Goal: Task Accomplishment & Management: Manage account settings

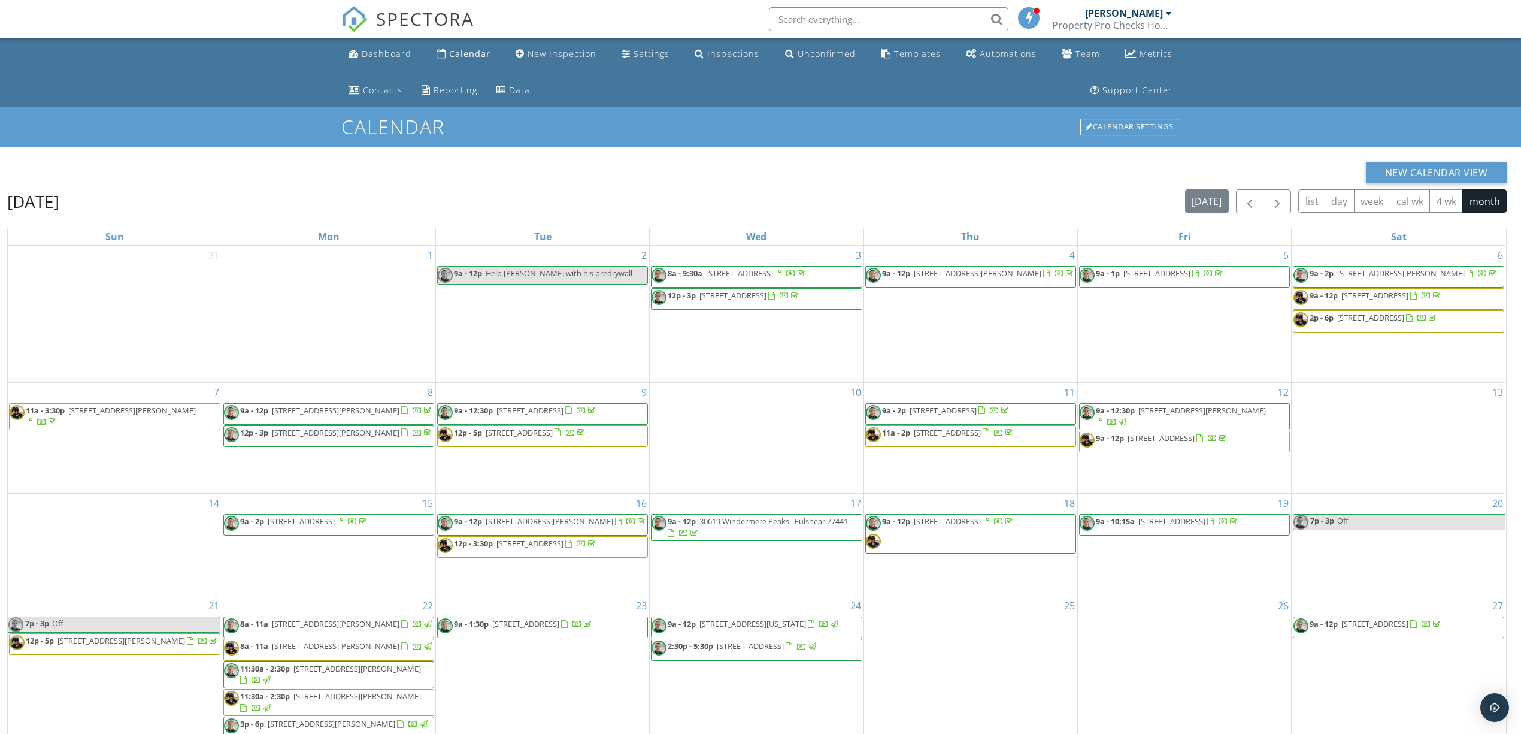
click at [674, 56] on li "Settings" at bounding box center [646, 54] width 62 height 32
click at [649, 55] on div "Settings" at bounding box center [652, 53] width 36 height 11
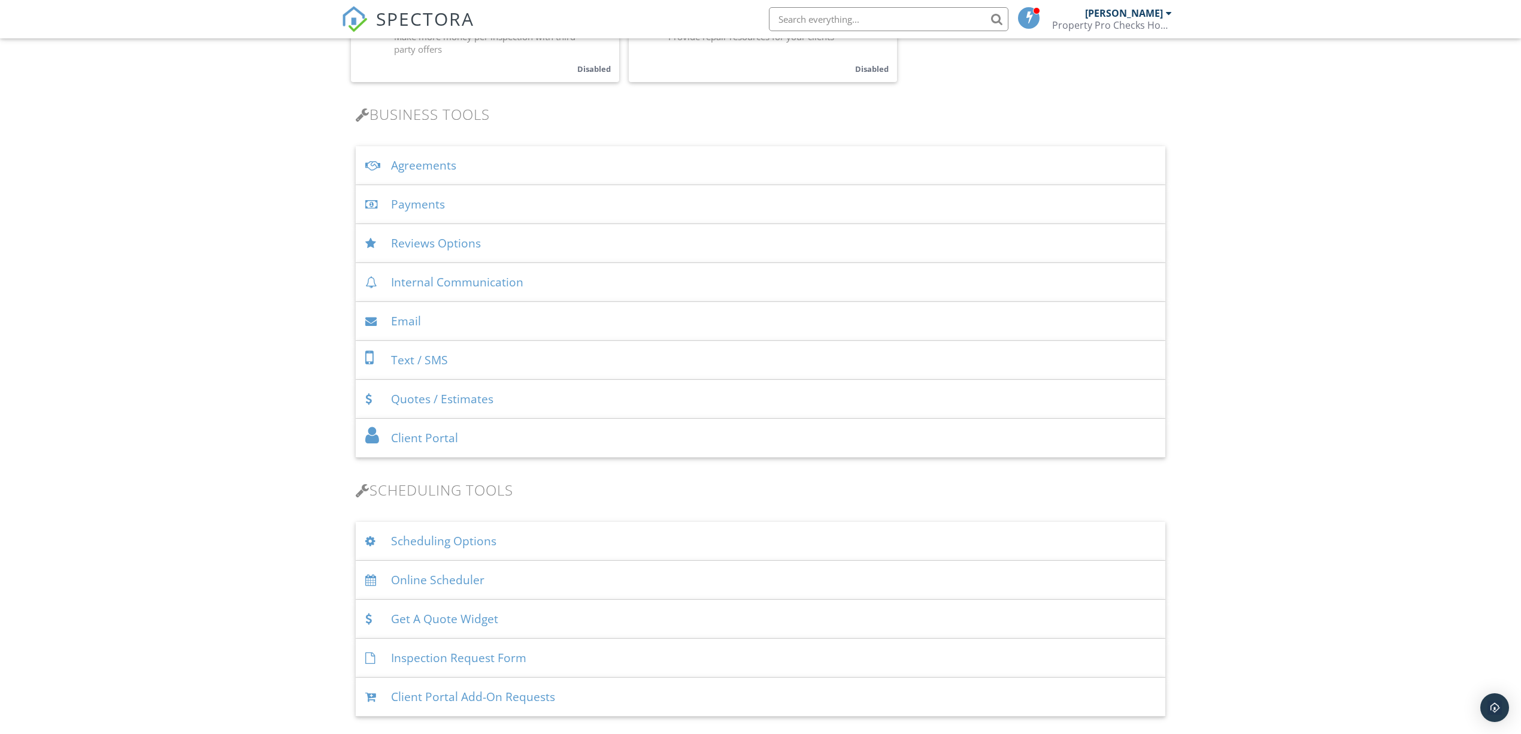
scroll to position [399, 0]
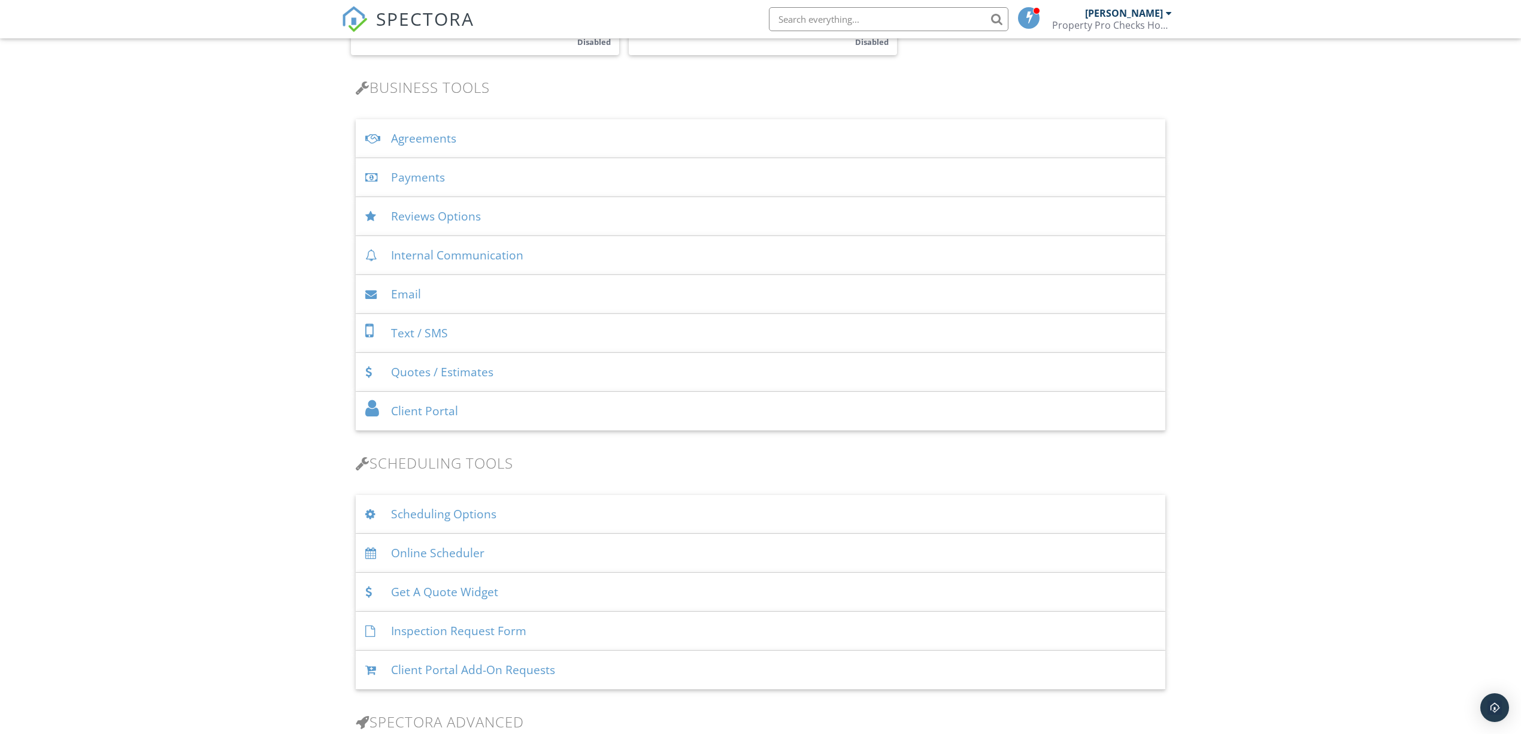
click at [424, 292] on div "Email" at bounding box center [761, 294] width 810 height 39
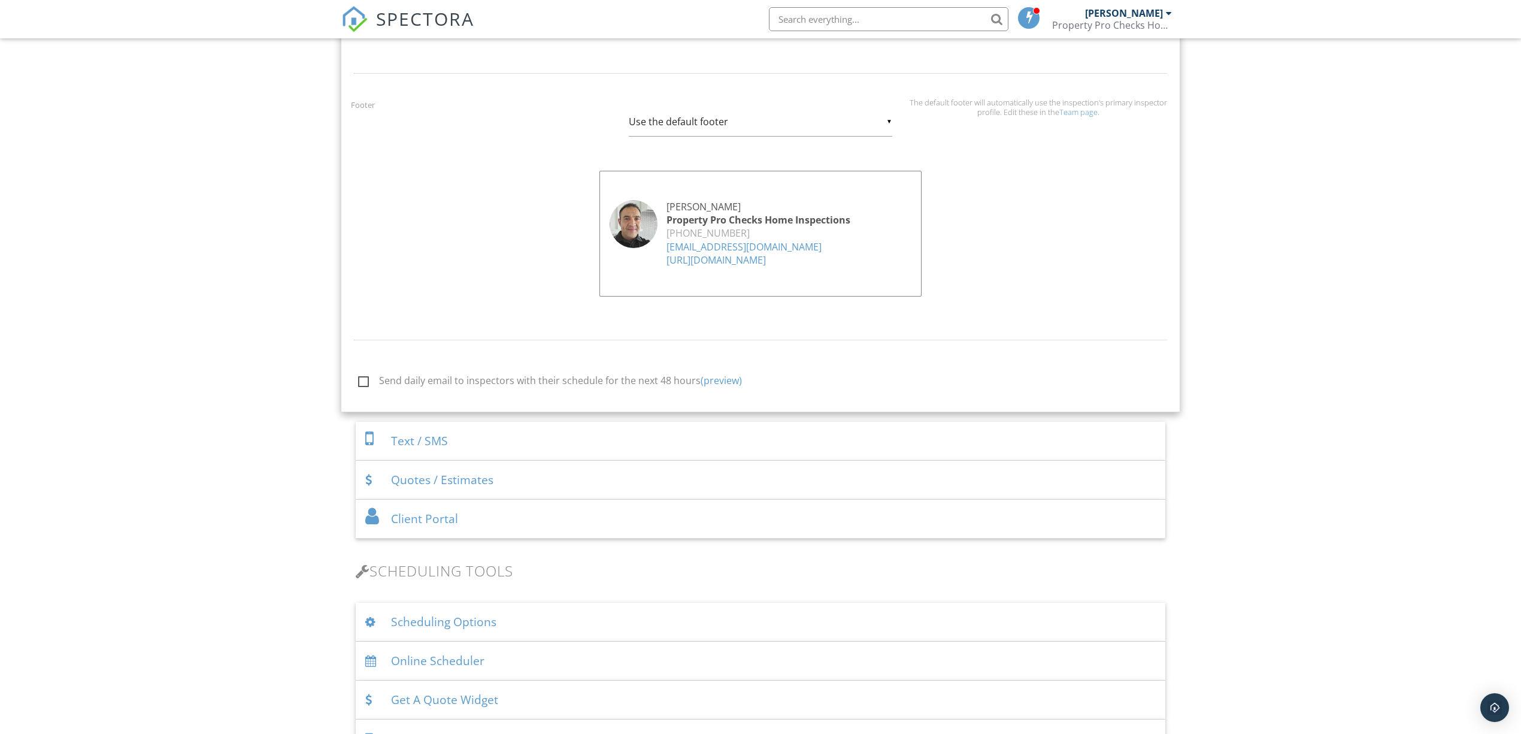
scroll to position [1198, 0]
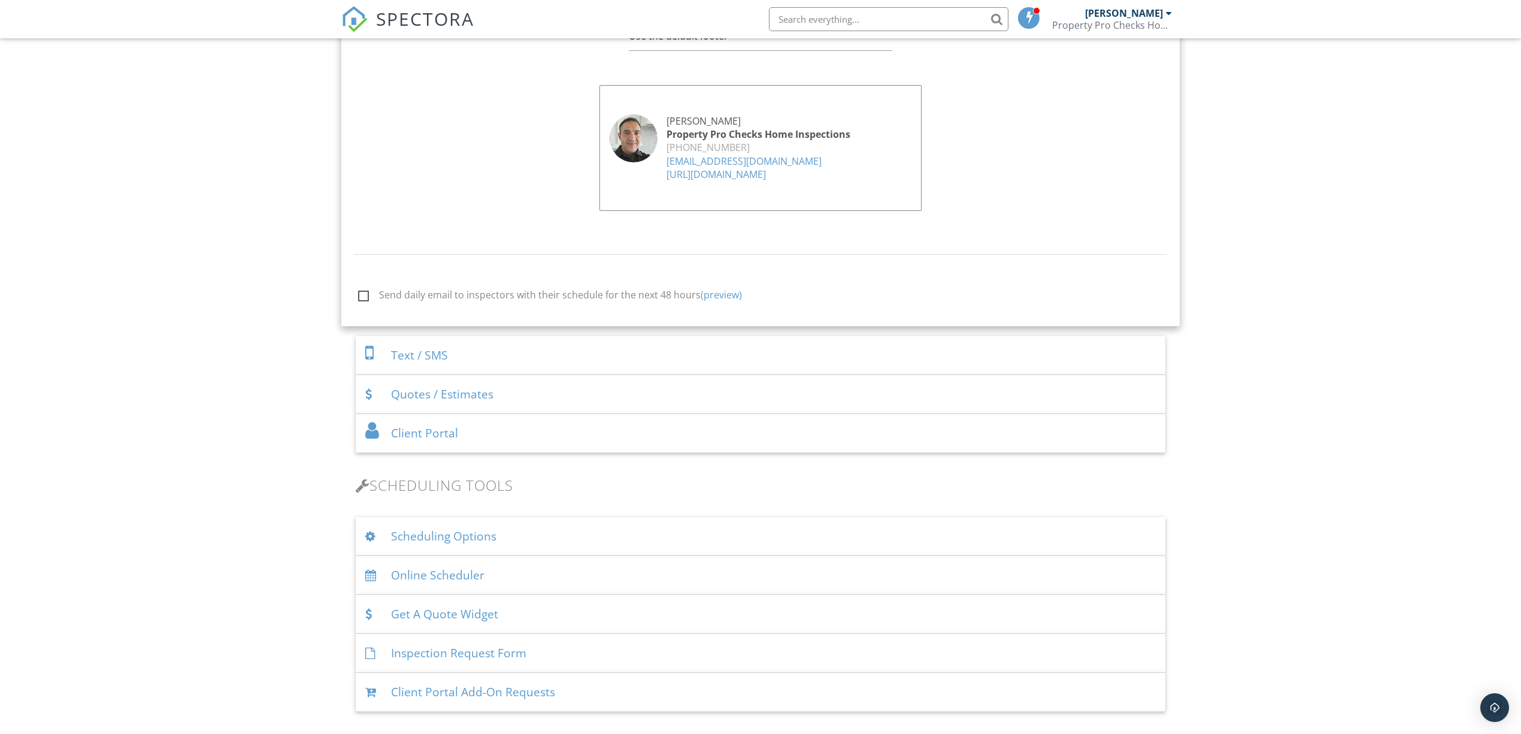
click at [379, 360] on div at bounding box center [373, 352] width 16 height 19
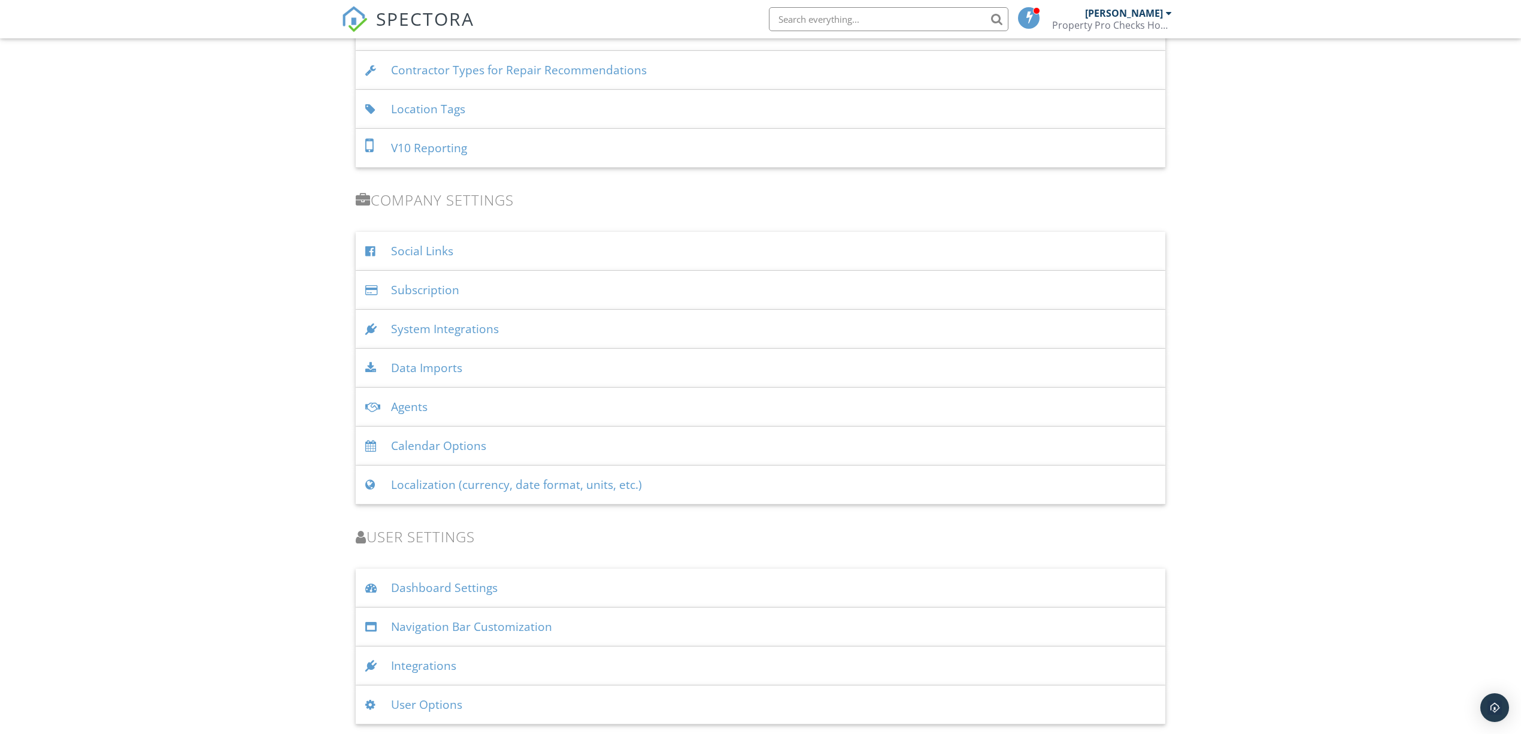
scroll to position [1659, 0]
drag, startPoint x: 371, startPoint y: 665, endPoint x: 364, endPoint y: 664, distance: 7.3
click at [371, 664] on div at bounding box center [373, 665] width 16 height 11
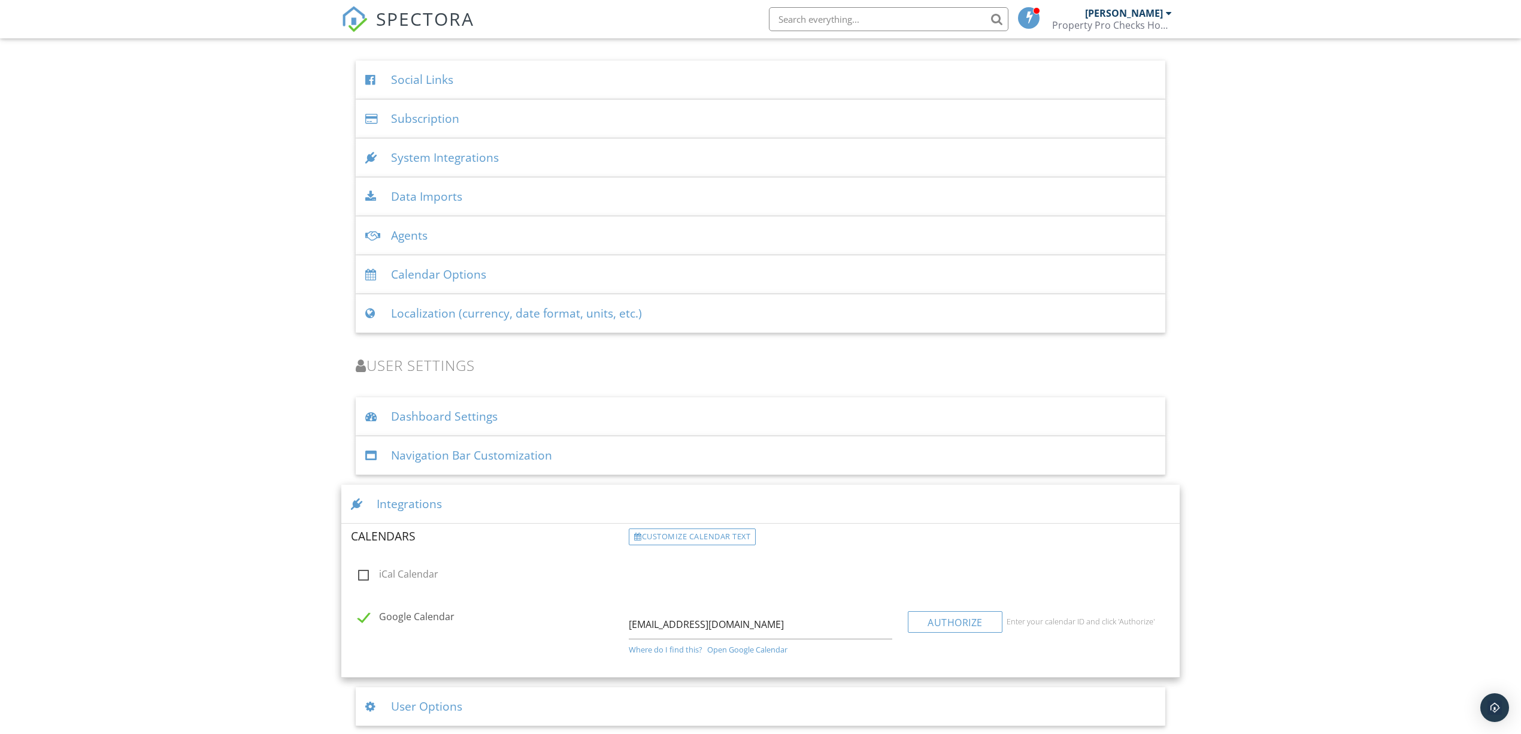
scroll to position [1833, 0]
click at [401, 707] on div "User Options" at bounding box center [761, 704] width 810 height 39
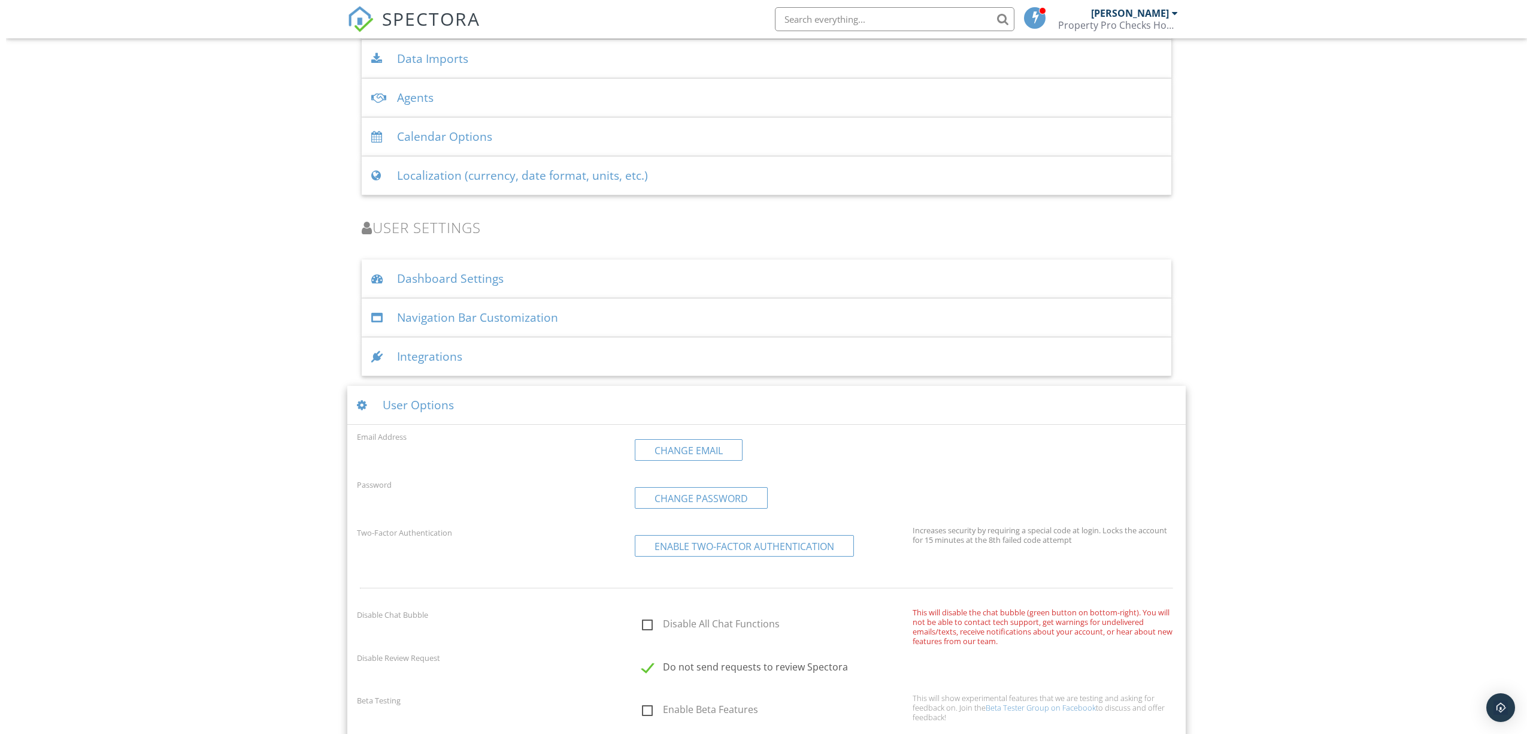
scroll to position [1985, 0]
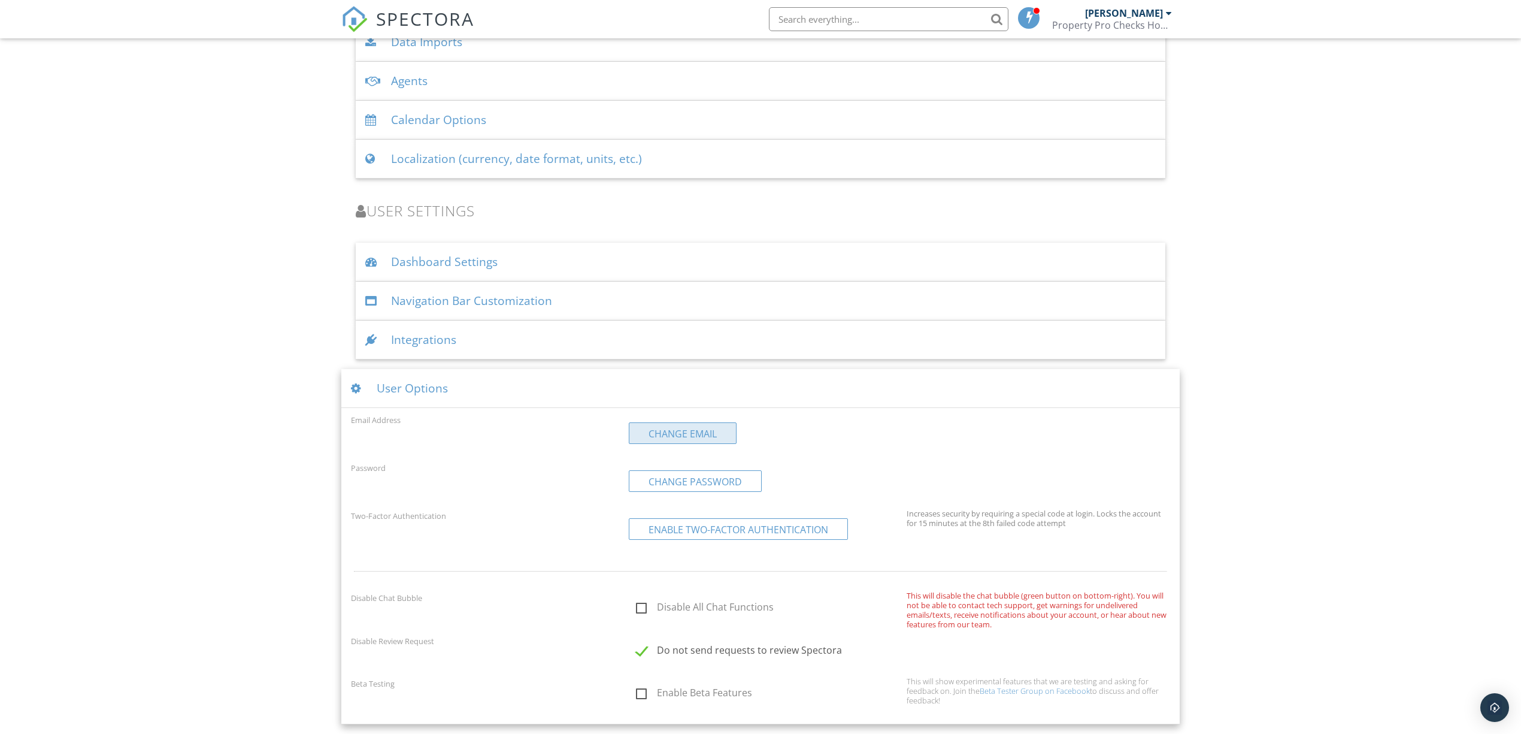
click at [705, 434] on link "Change Email" at bounding box center [683, 433] width 108 height 22
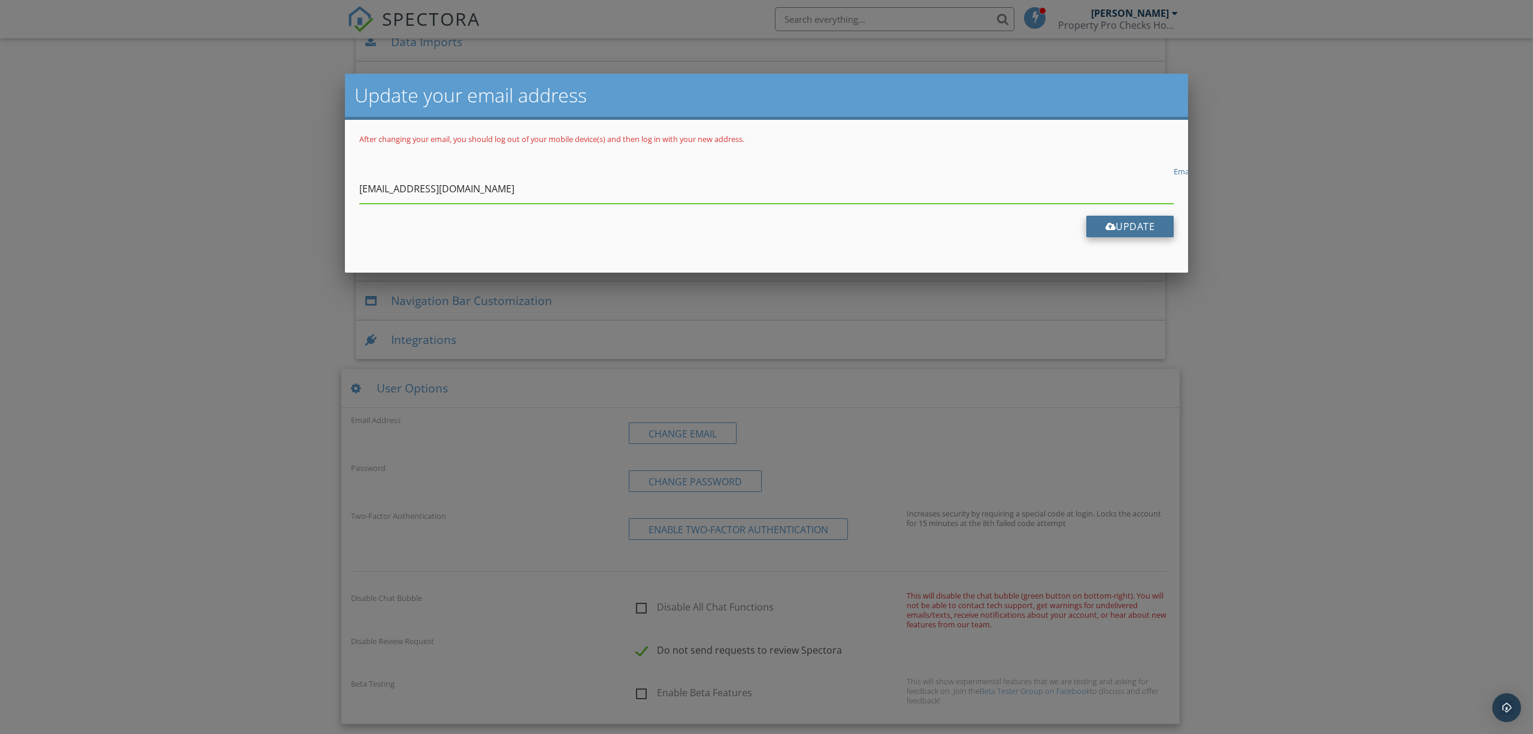
type input "PropertyPro@PropertyProChecks.com"
click at [1109, 224] on div at bounding box center [1111, 227] width 11 height 10
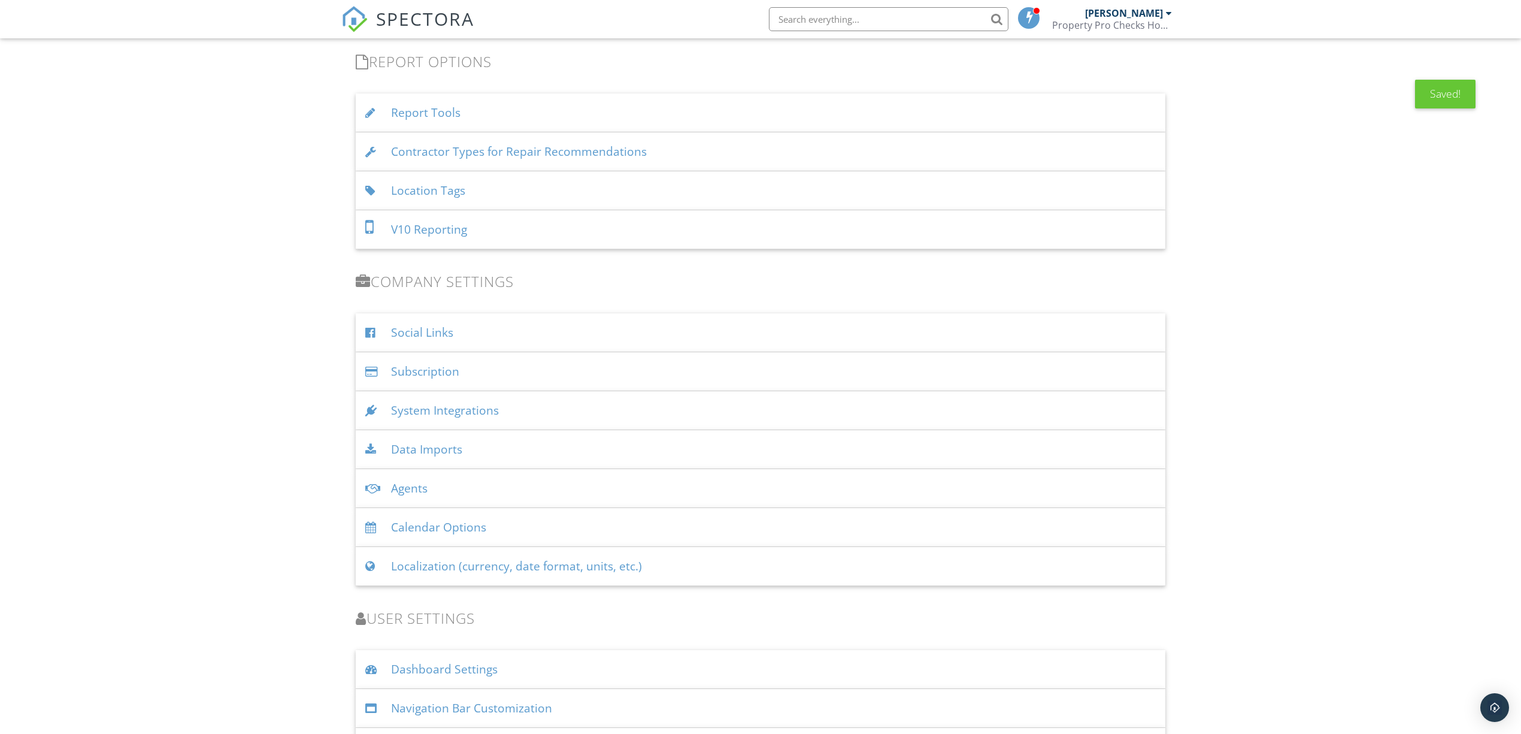
scroll to position [1343, 0]
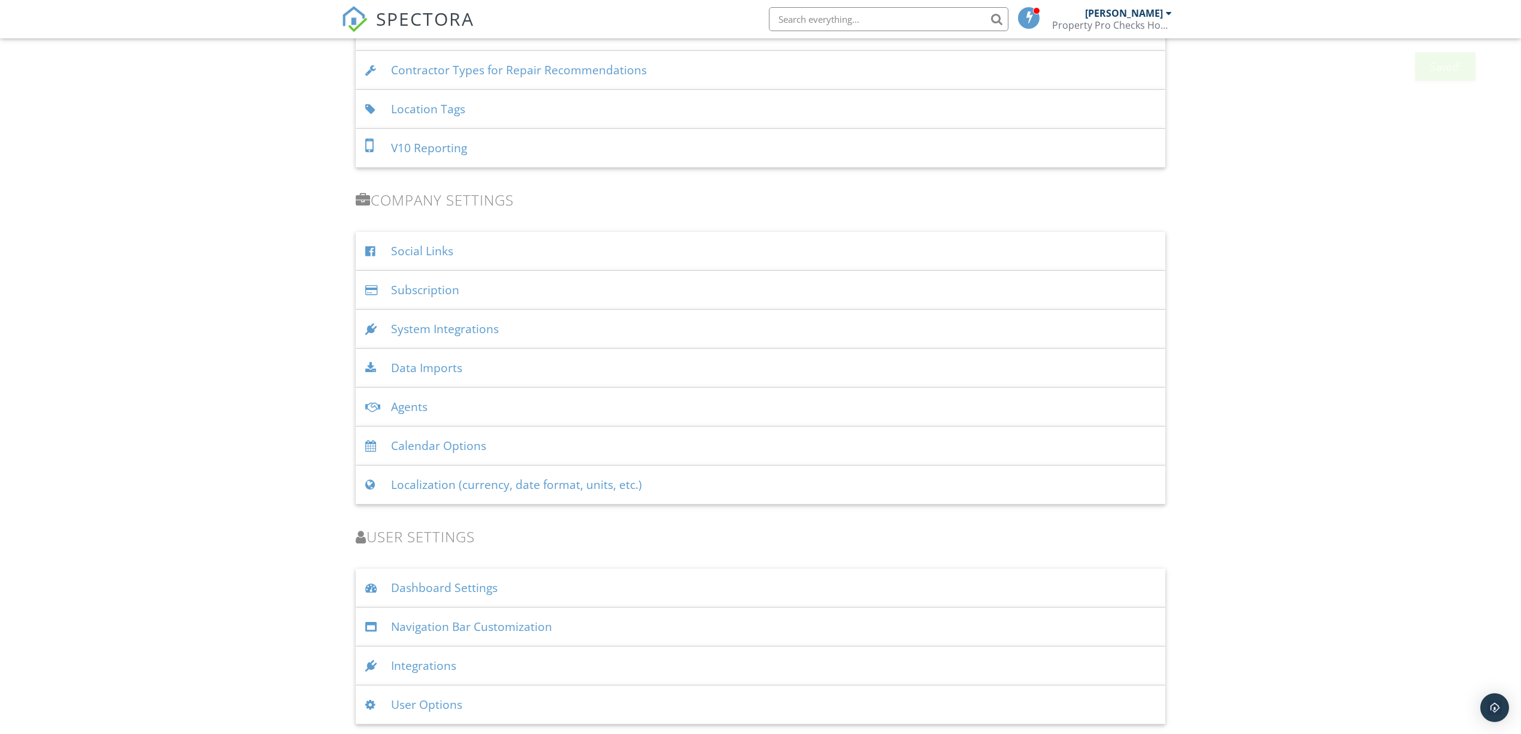
click at [361, 693] on div "User Options" at bounding box center [761, 704] width 810 height 39
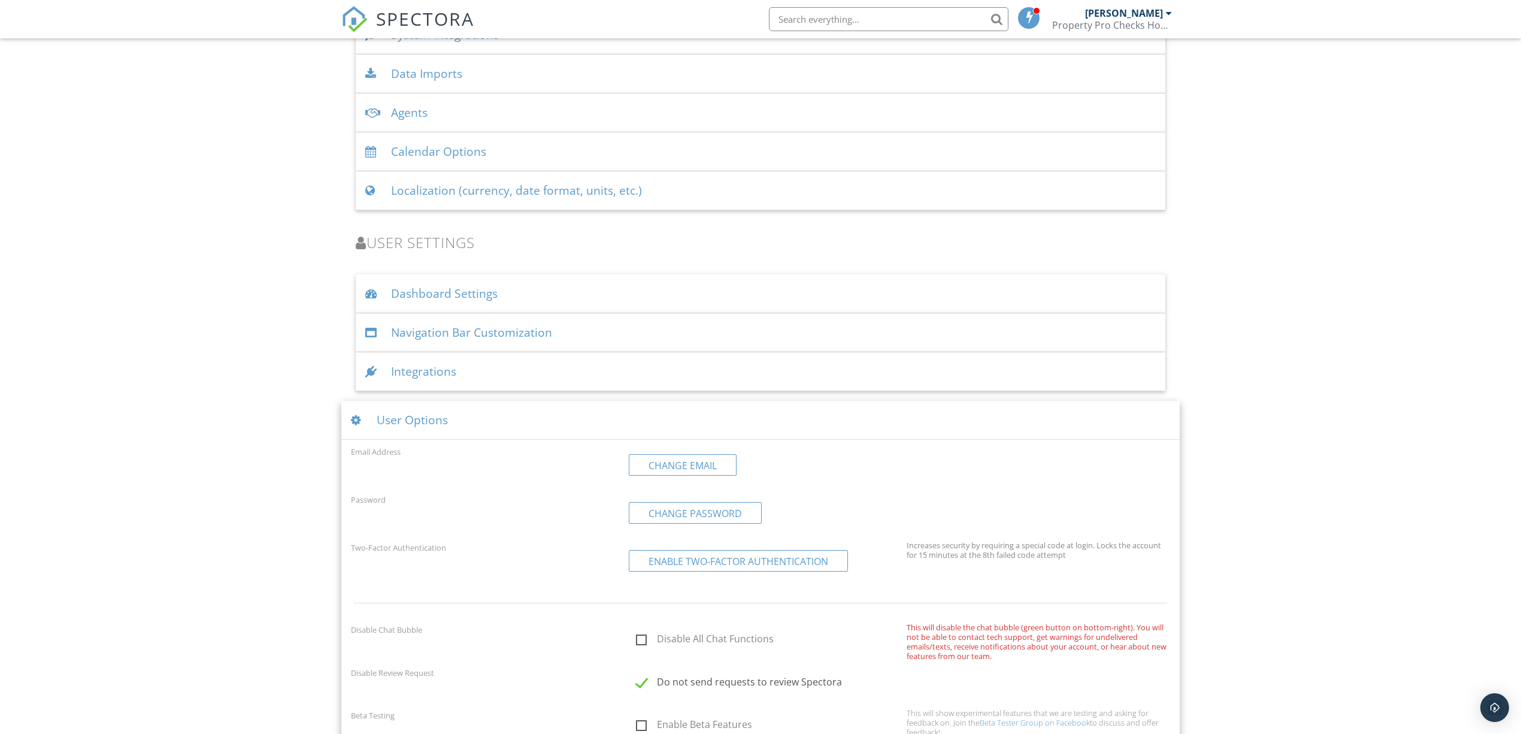
scroll to position [1669, 0]
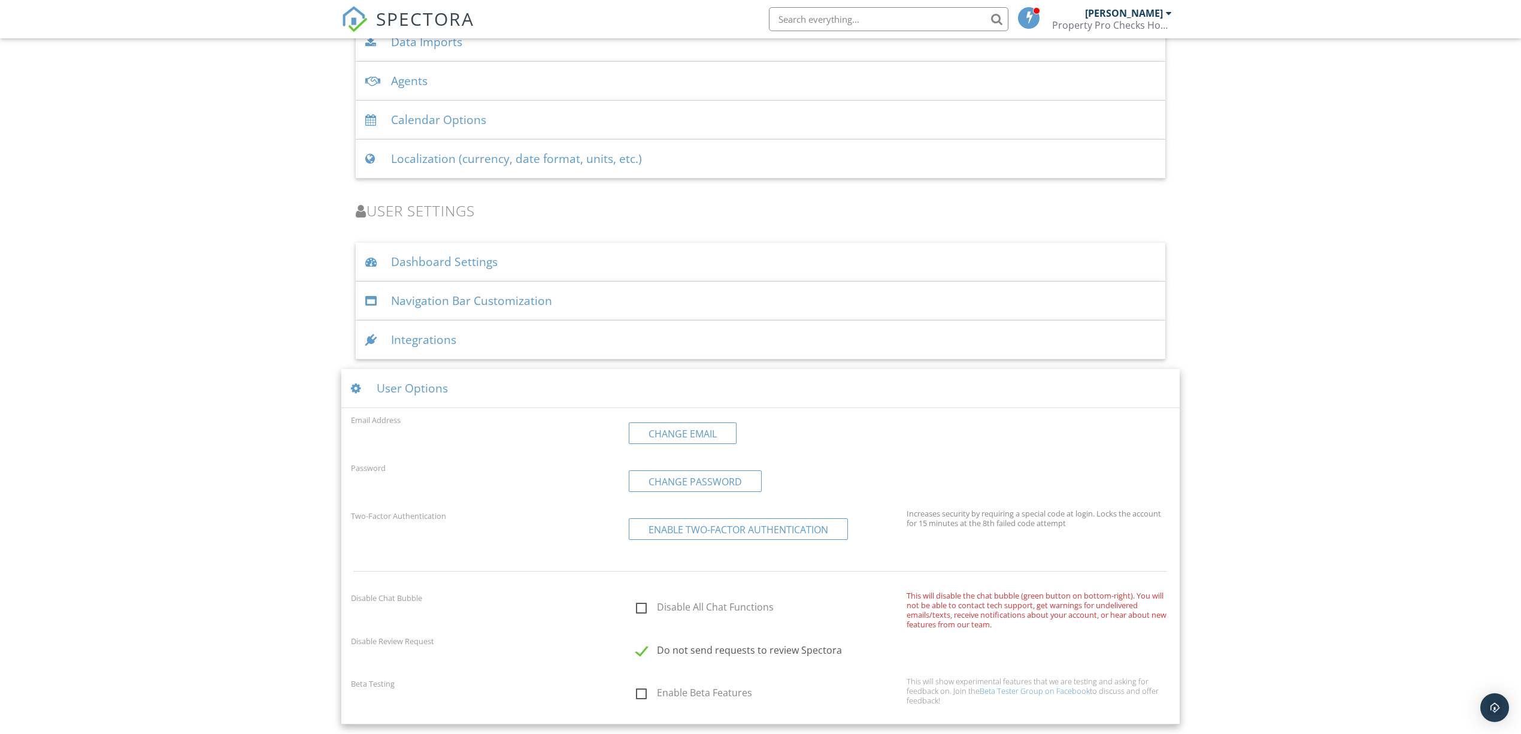
click at [355, 392] on div at bounding box center [359, 388] width 16 height 11
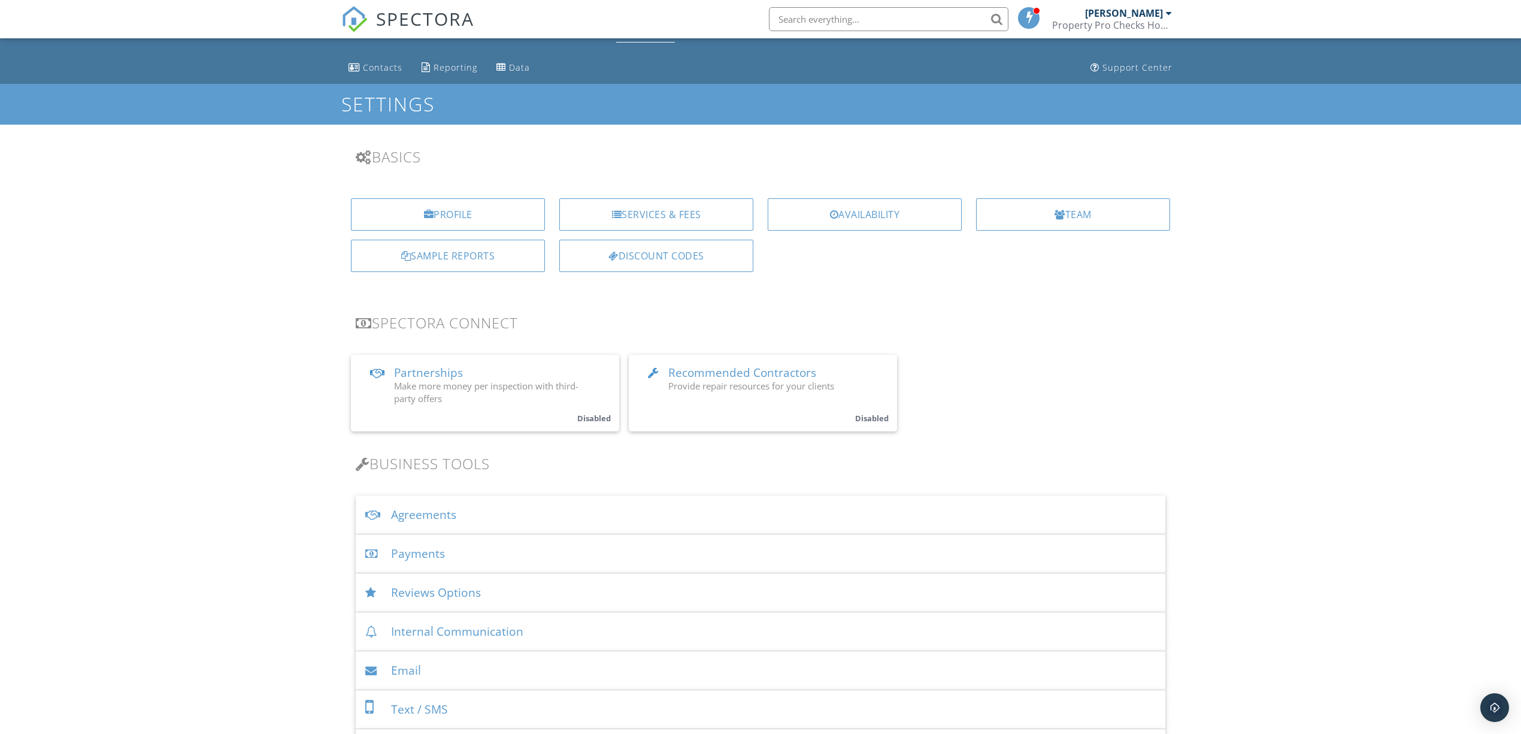
scroll to position [0, 0]
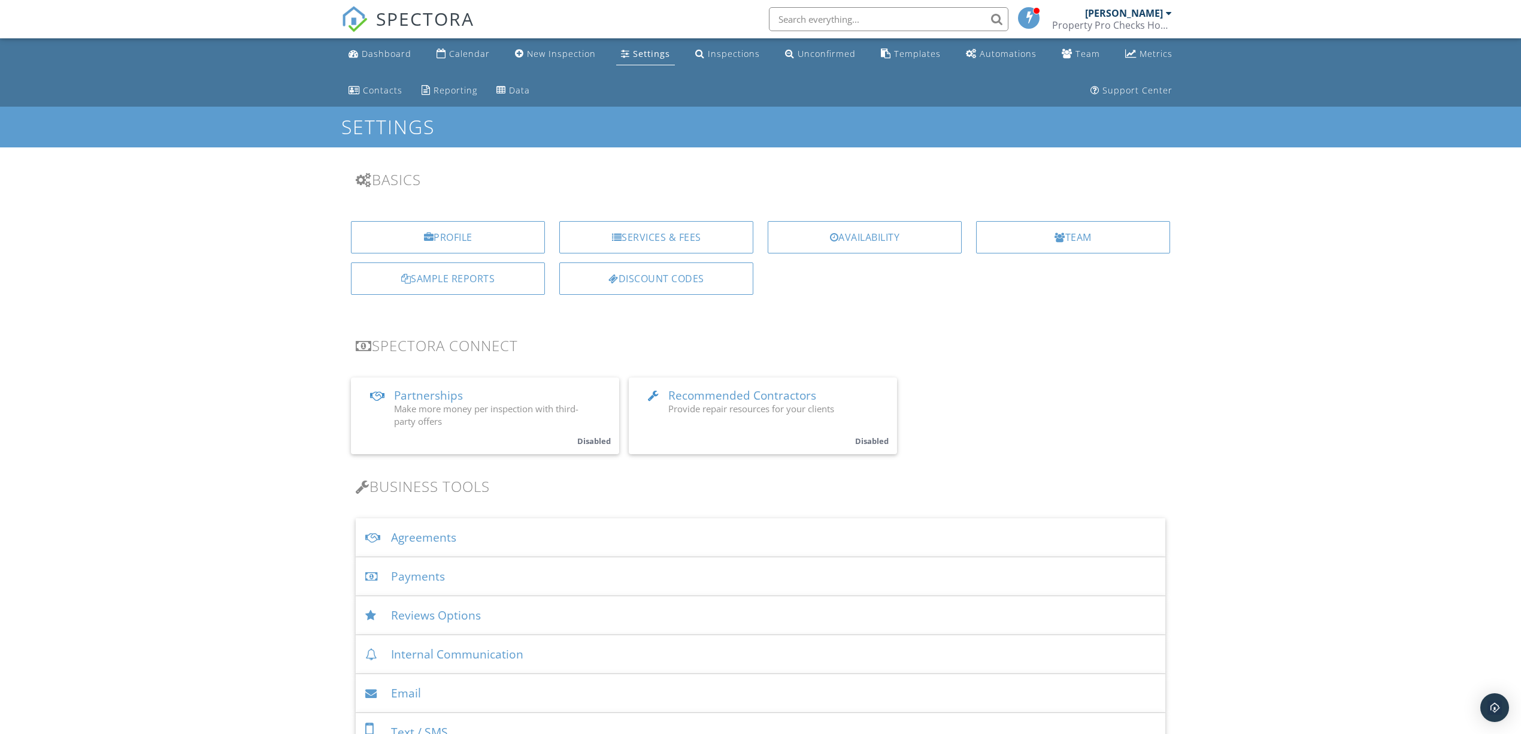
click at [670, 254] on div "Services & Fees" at bounding box center [656, 241] width 208 height 41
click at [637, 238] on div "Services & Fees" at bounding box center [656, 237] width 194 height 32
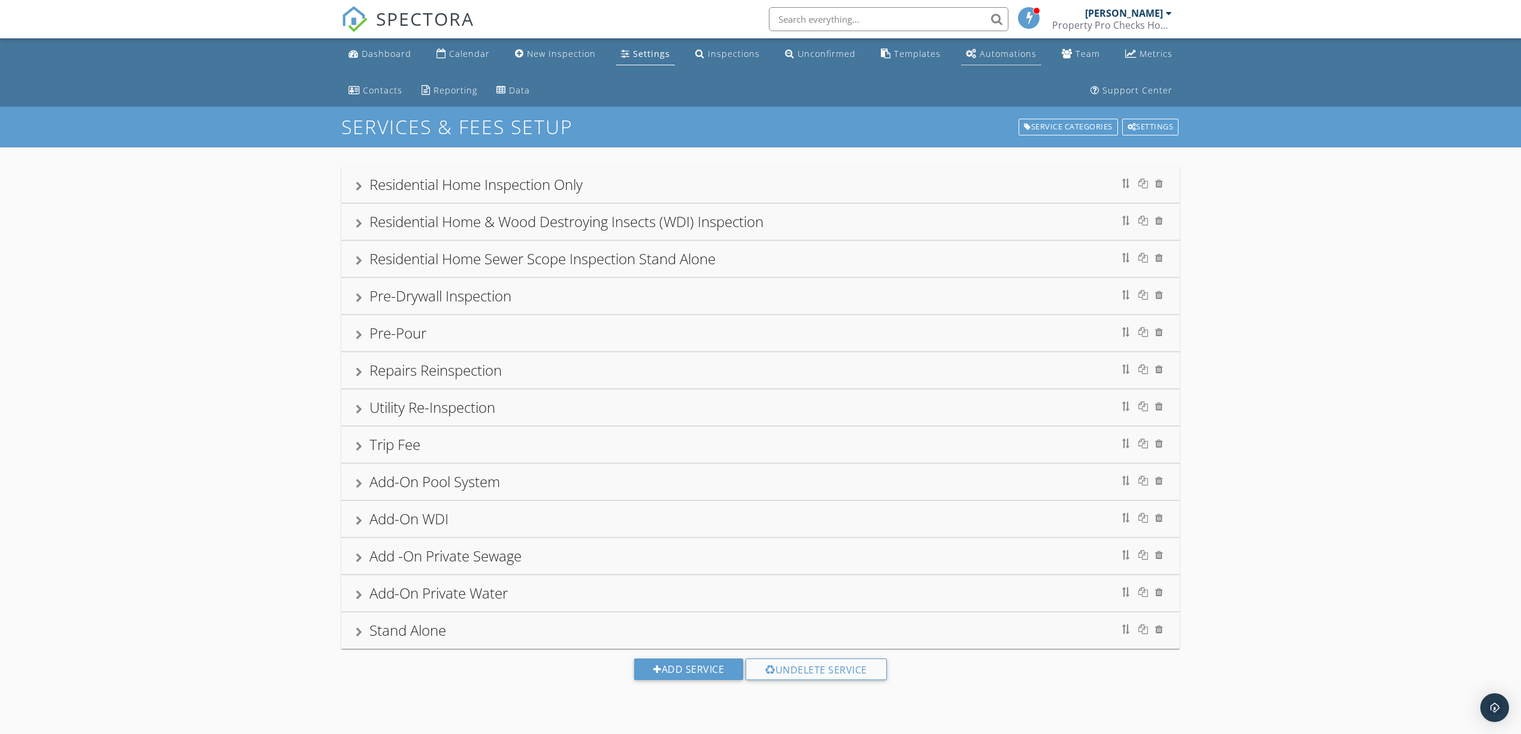
click at [1016, 53] on div "Automations" at bounding box center [1008, 53] width 57 height 11
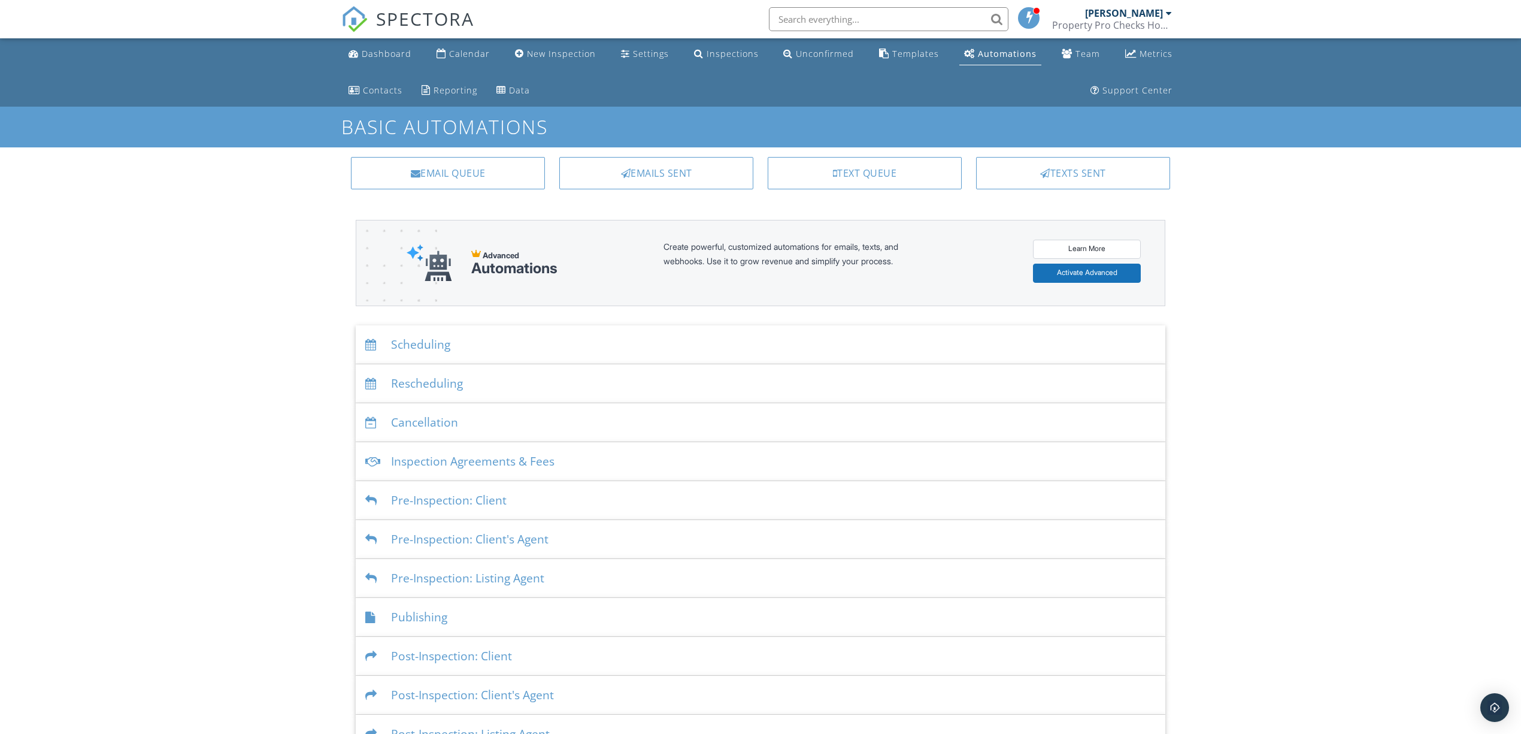
click at [992, 55] on div "Automations" at bounding box center [1007, 53] width 59 height 11
click at [365, 347] on div at bounding box center [373, 344] width 16 height 11
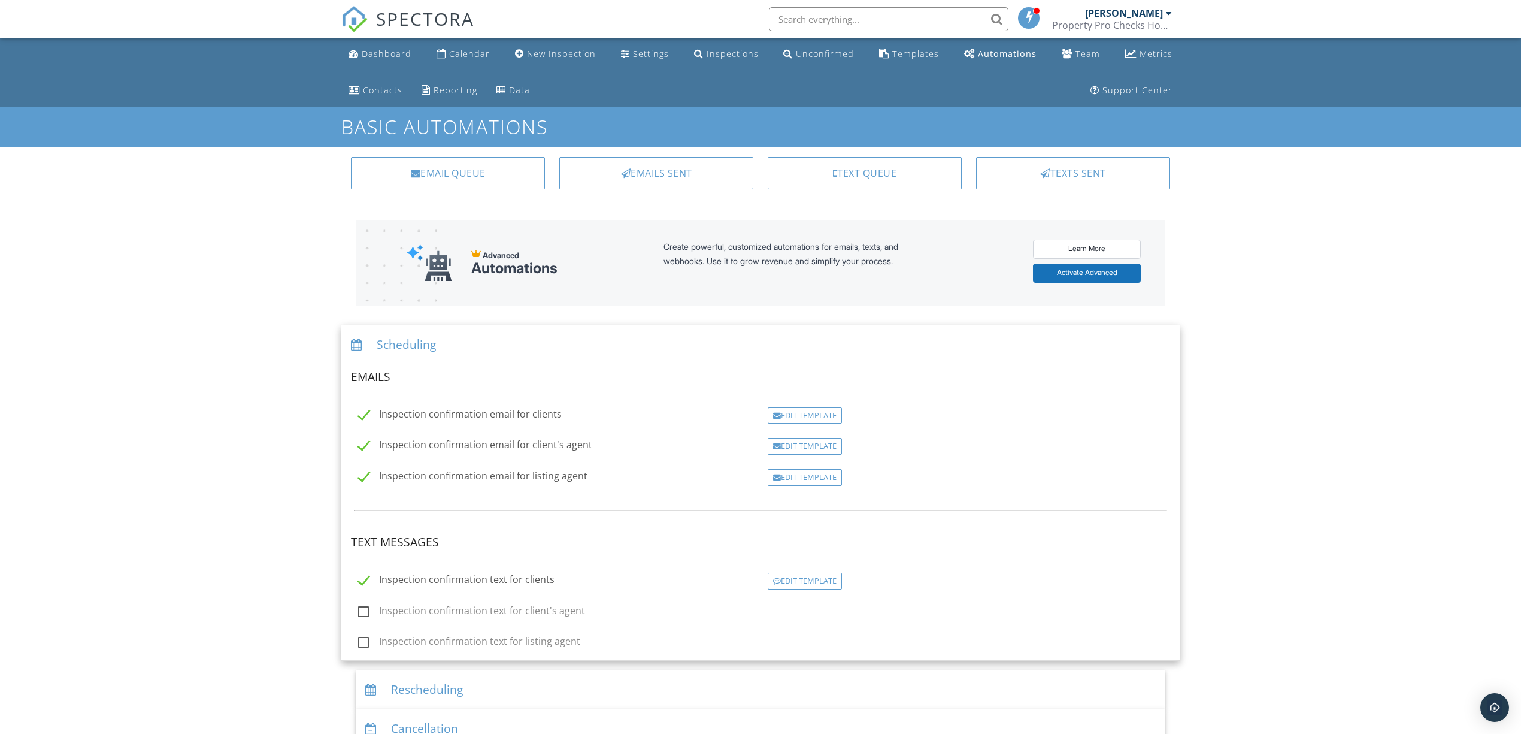
click at [644, 56] on div "Settings" at bounding box center [651, 53] width 36 height 11
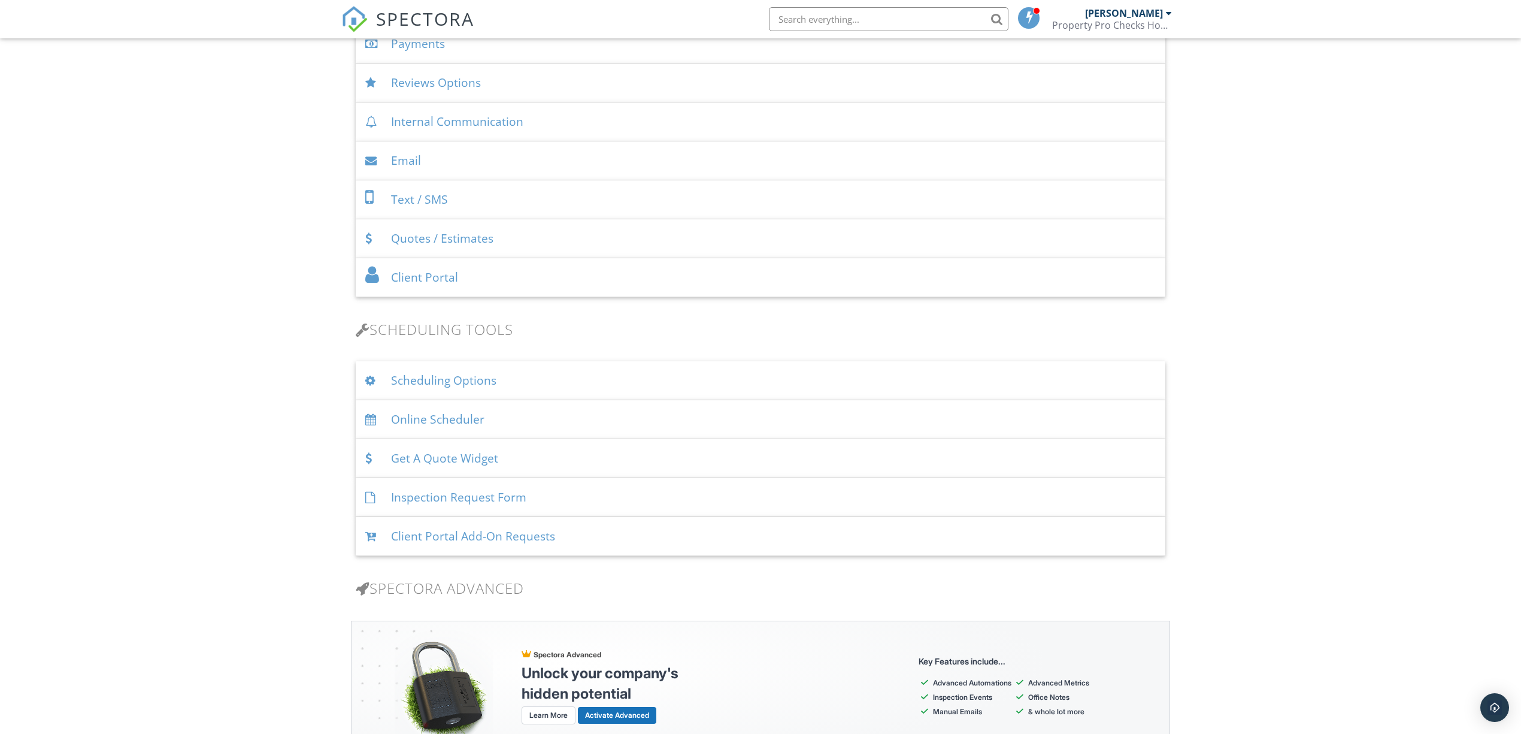
scroll to position [559, 0]
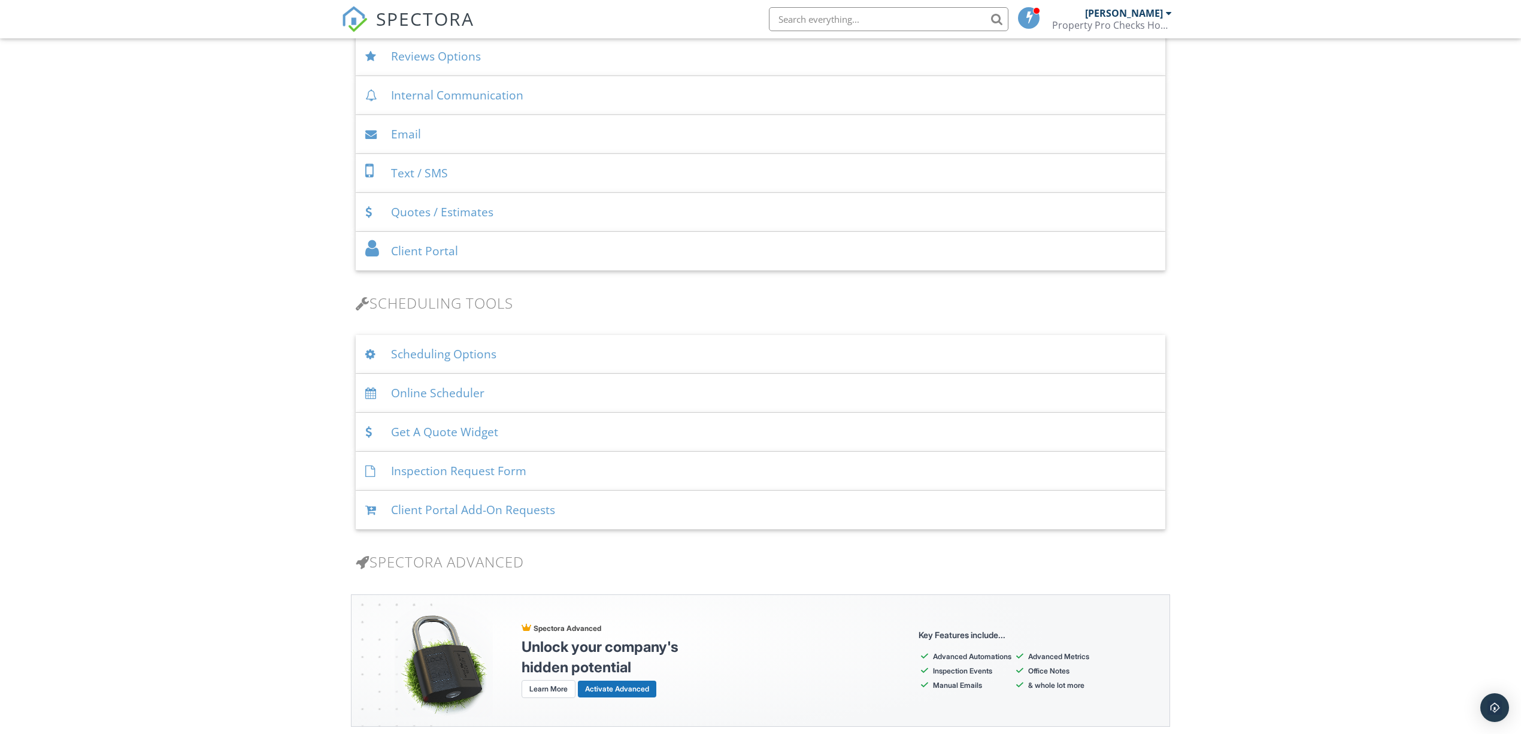
drag, startPoint x: 401, startPoint y: 358, endPoint x: 395, endPoint y: 360, distance: 6.3
click at [400, 358] on div "Scheduling Options" at bounding box center [761, 354] width 810 height 39
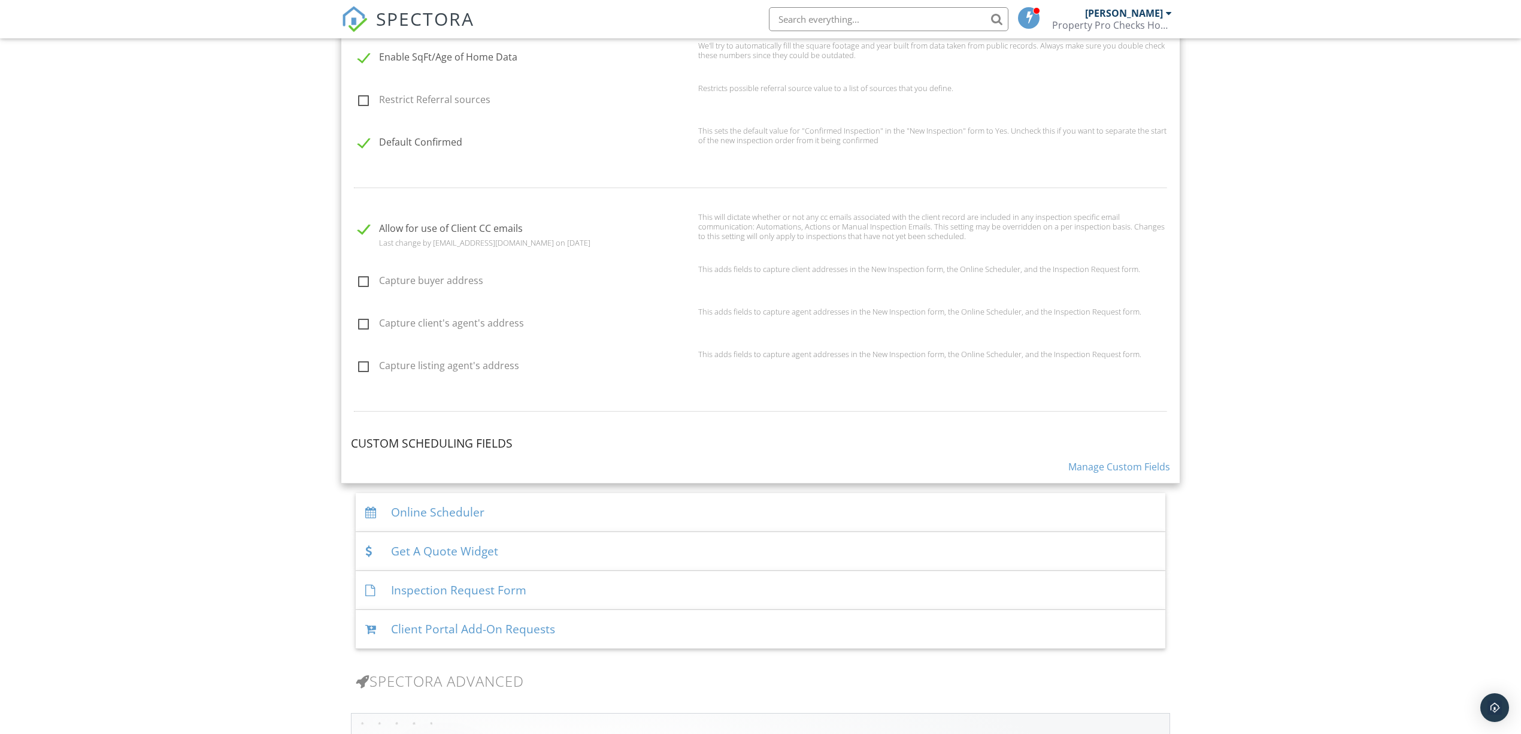
scroll to position [958, 0]
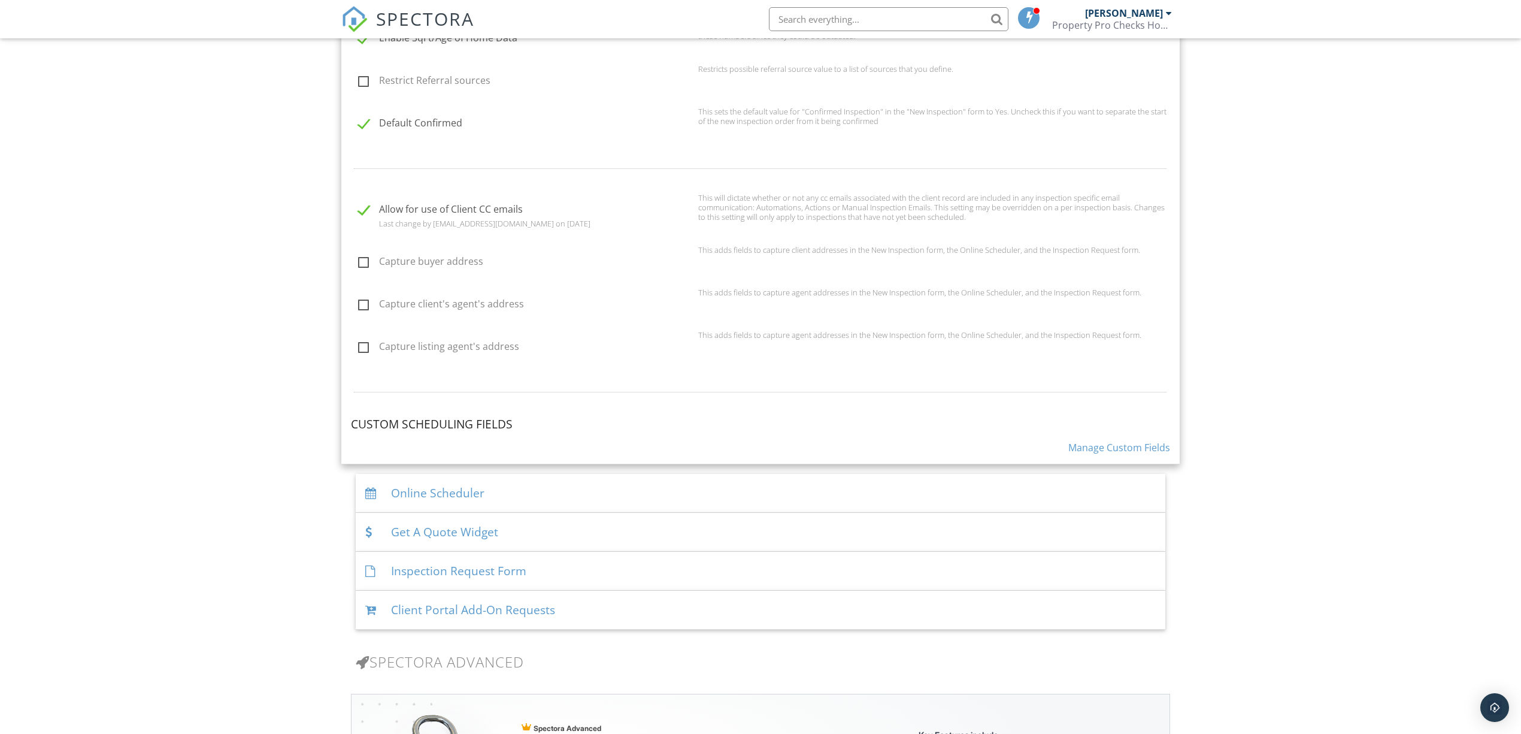
click at [461, 494] on div "Online Scheduler" at bounding box center [761, 493] width 810 height 39
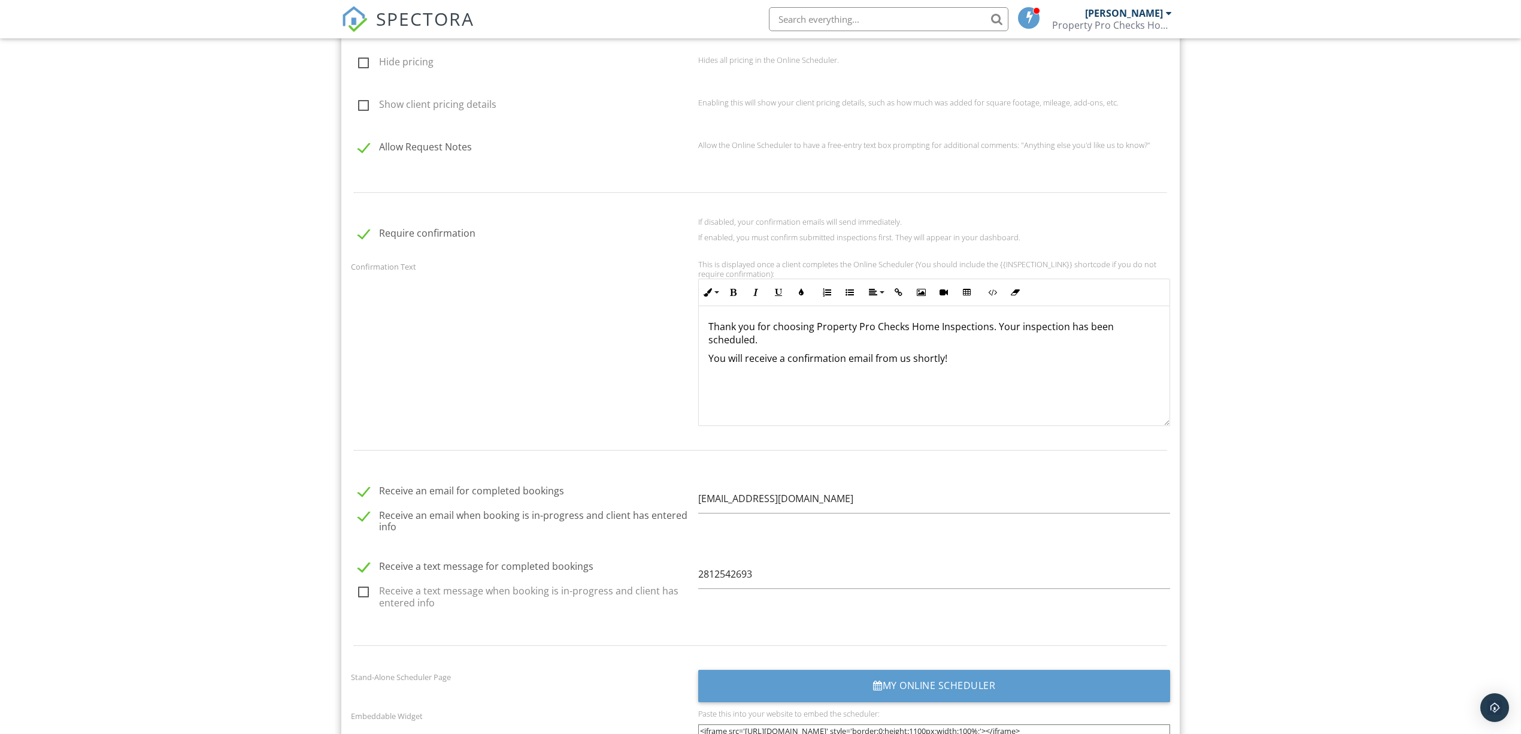
scroll to position [1198, 0]
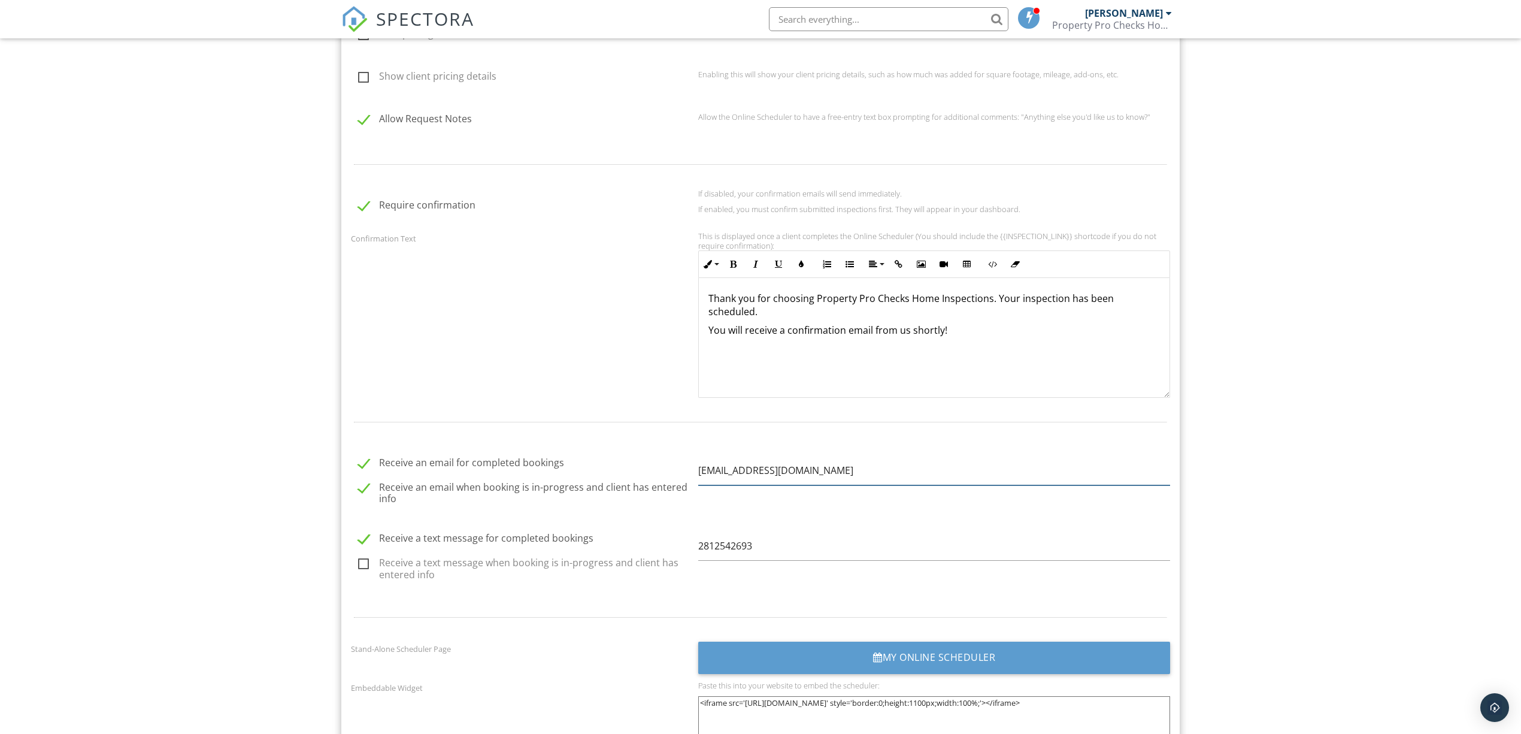
drag, startPoint x: 877, startPoint y: 468, endPoint x: 683, endPoint y: 479, distance: 194.4
click at [683, 479] on div "Receive an email for completed bookings Receive an email when booking is in-pro…" at bounding box center [761, 481] width 834 height 71
type input "[EMAIL_ADDRESS][DOMAIN_NAME]"
click at [1095, 468] on input "[EMAIL_ADDRESS][DOMAIN_NAME]" at bounding box center [934, 470] width 472 height 29
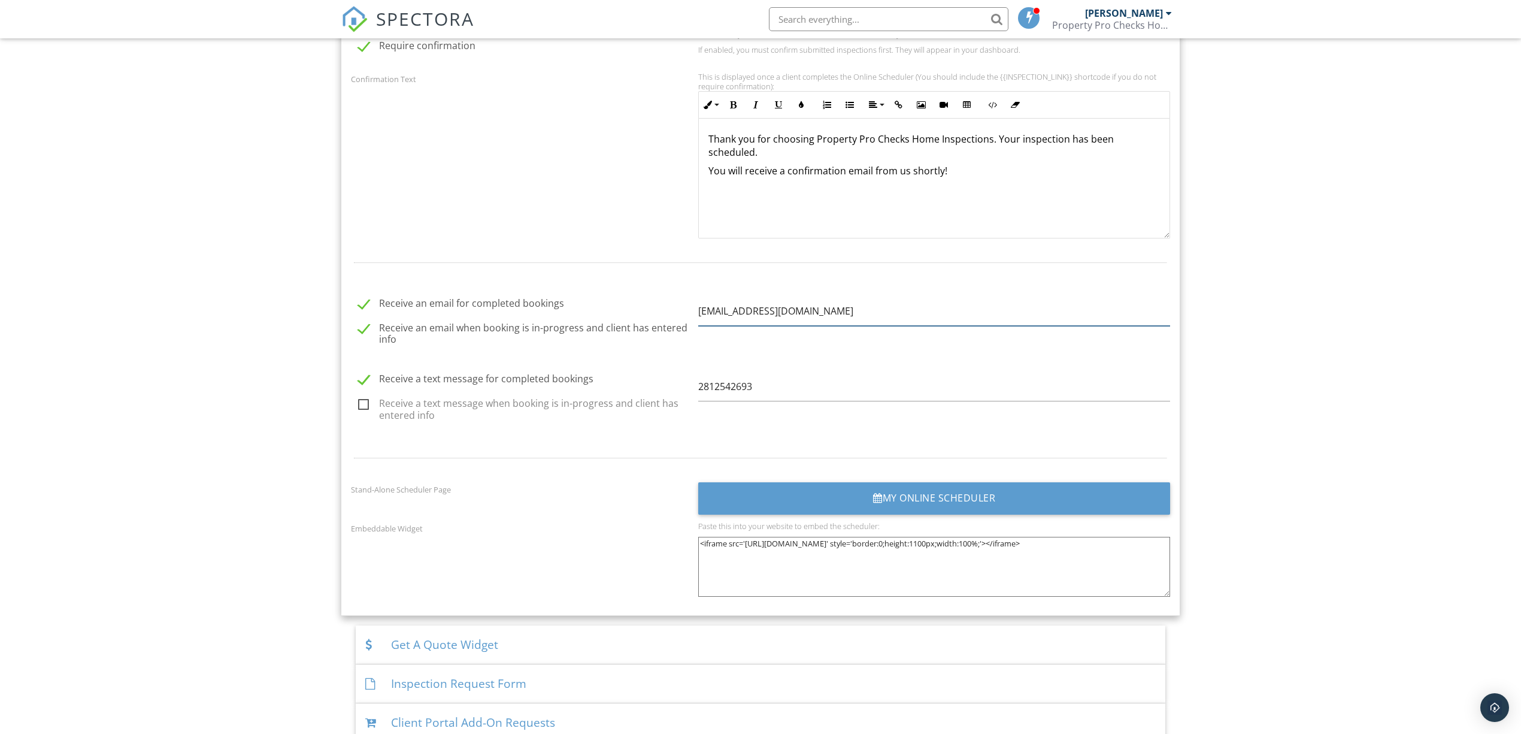
scroll to position [1437, 0]
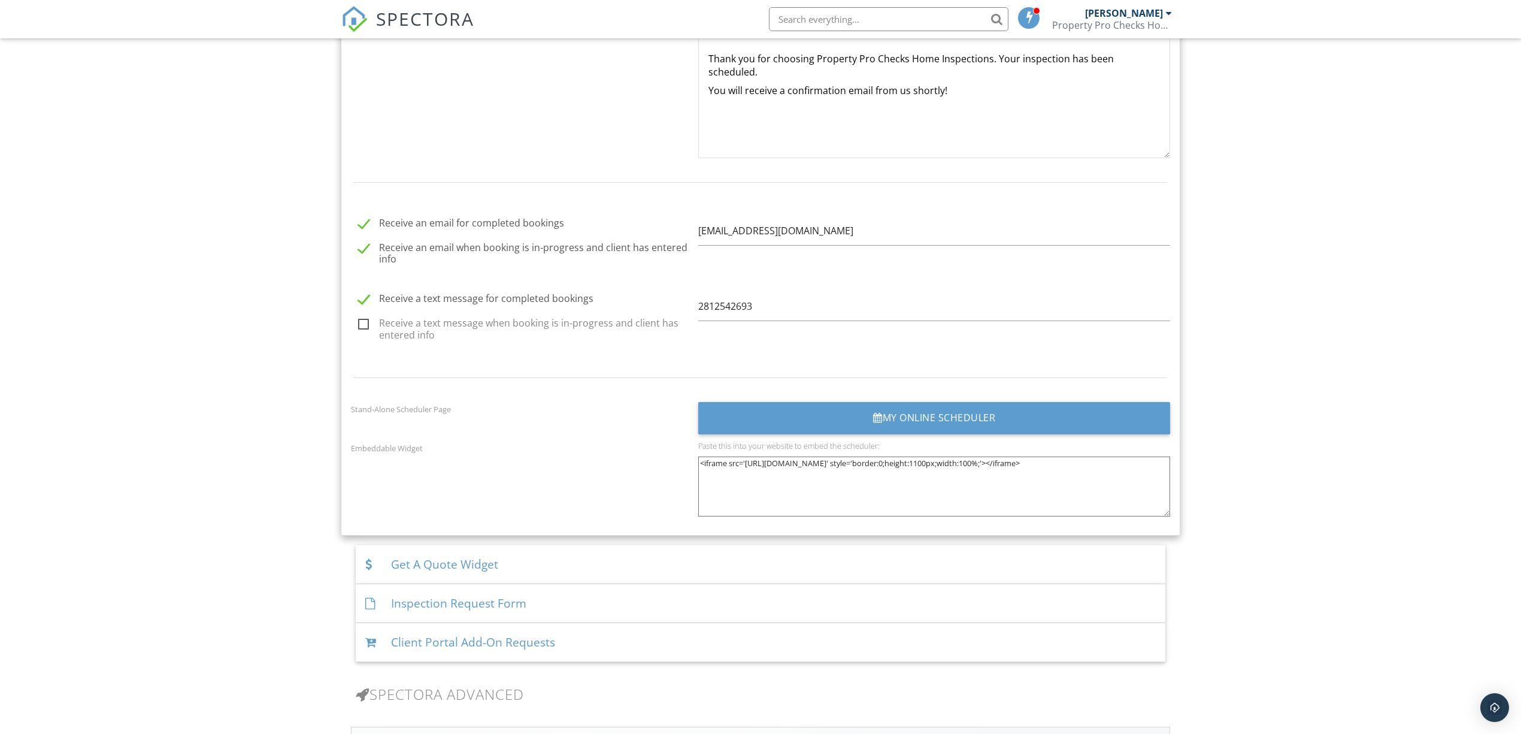
click at [636, 437] on div "Display Contact Info before Date Selection If disabled, schedulers will be able…" at bounding box center [760, 58] width 819 height 934
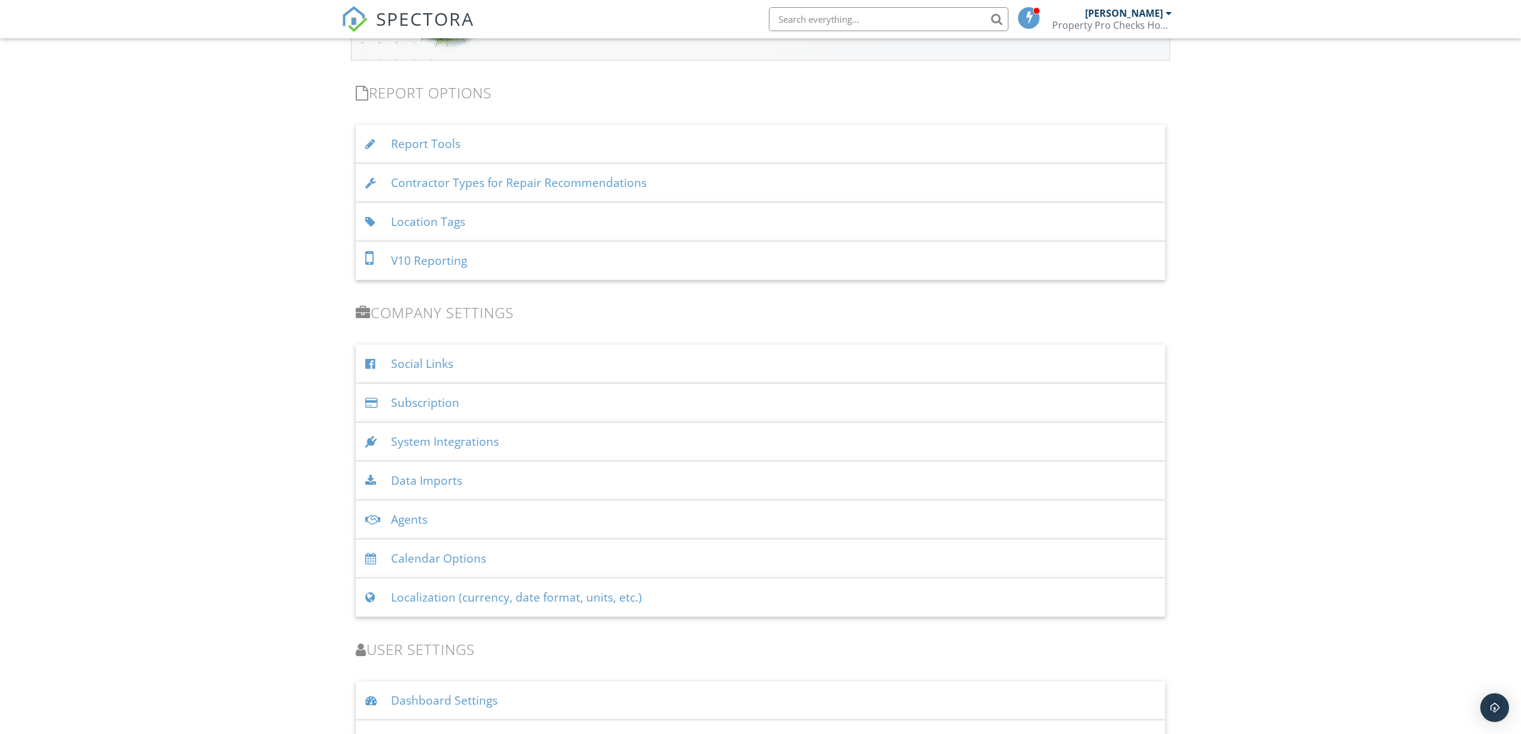
scroll to position [2354, 0]
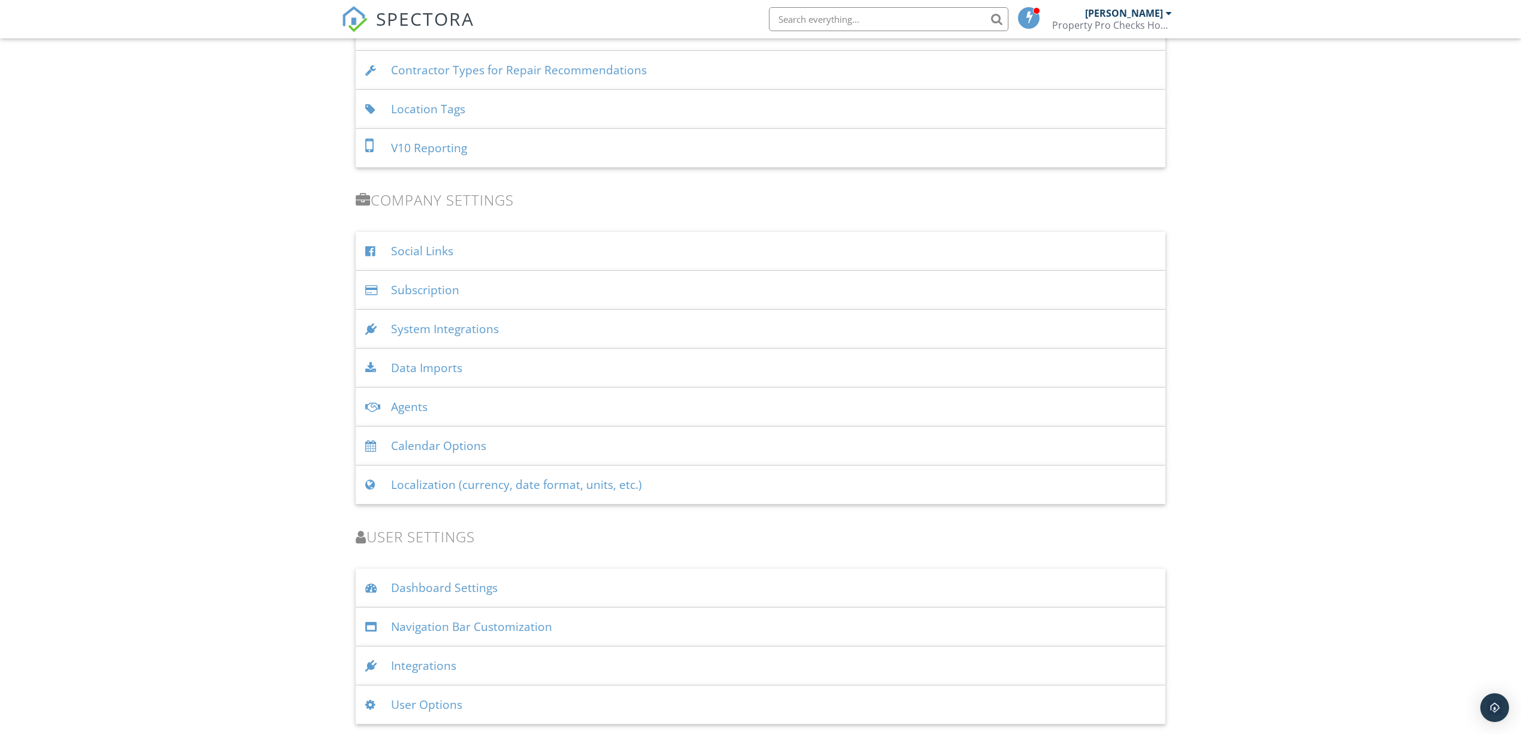
click at [412, 247] on div "Social Links" at bounding box center [761, 251] width 810 height 39
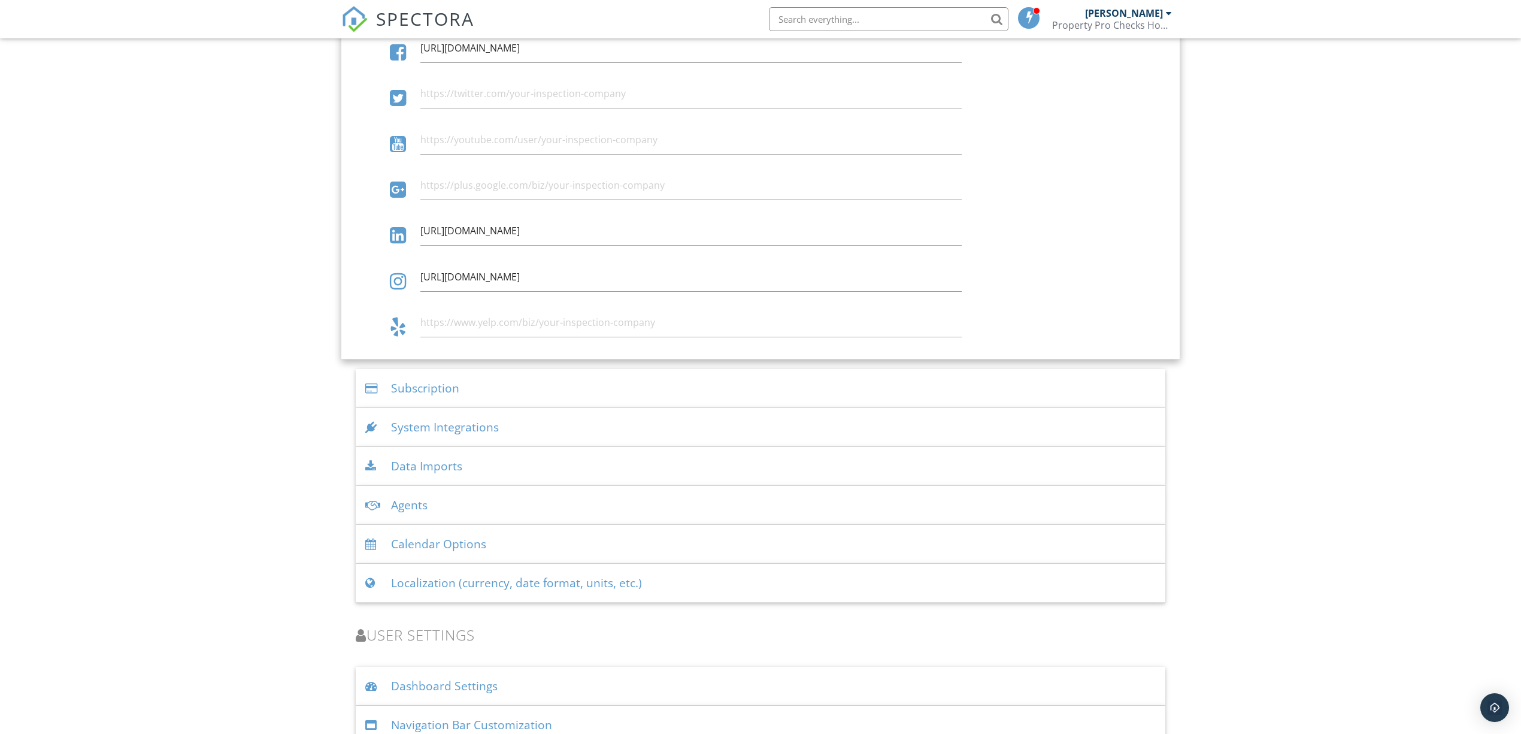
scroll to position [2593, 0]
click at [438, 393] on div "Subscription" at bounding box center [761, 385] width 810 height 39
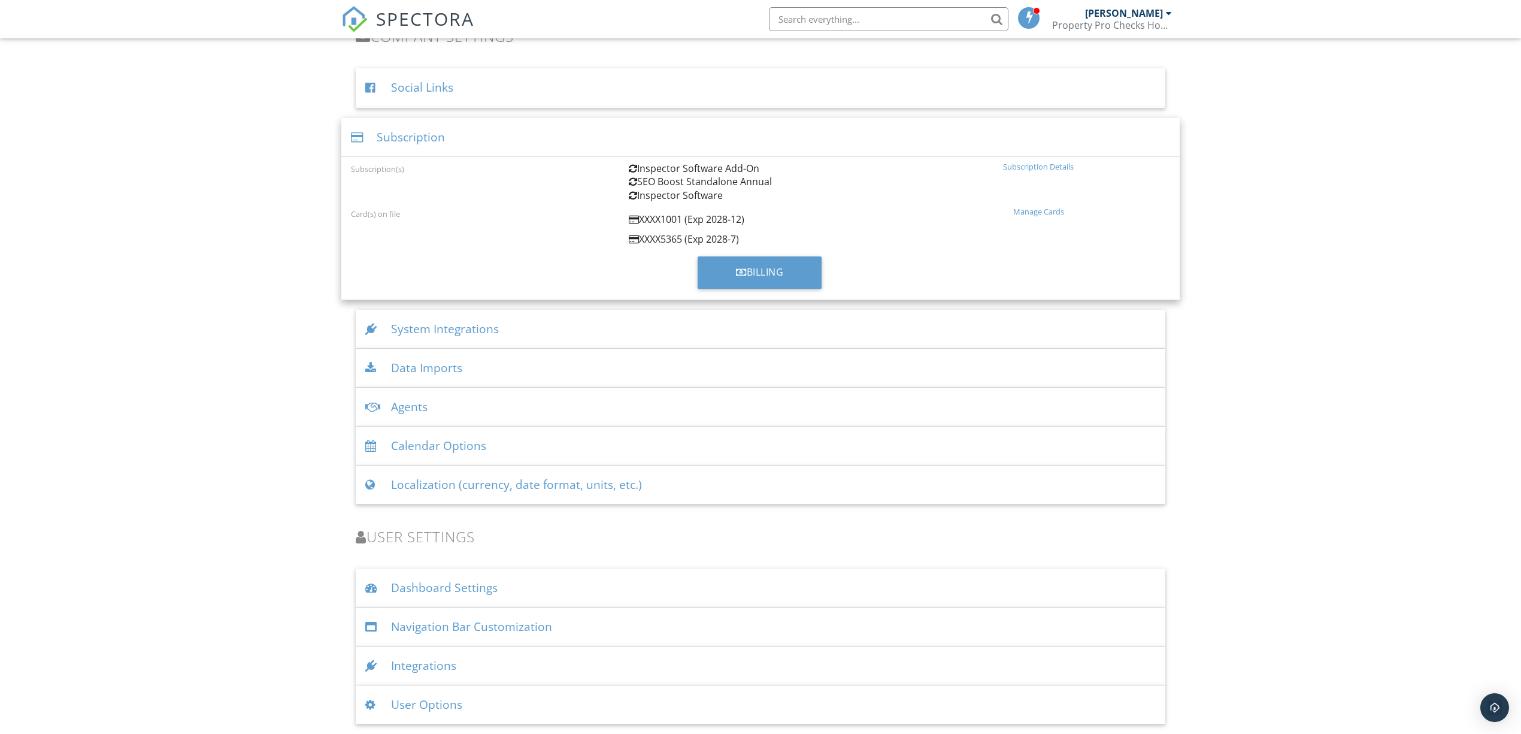
scroll to position [2517, 0]
drag, startPoint x: 449, startPoint y: 324, endPoint x: 337, endPoint y: 337, distance: 113.3
click at [449, 323] on div "System Integrations" at bounding box center [761, 329] width 810 height 39
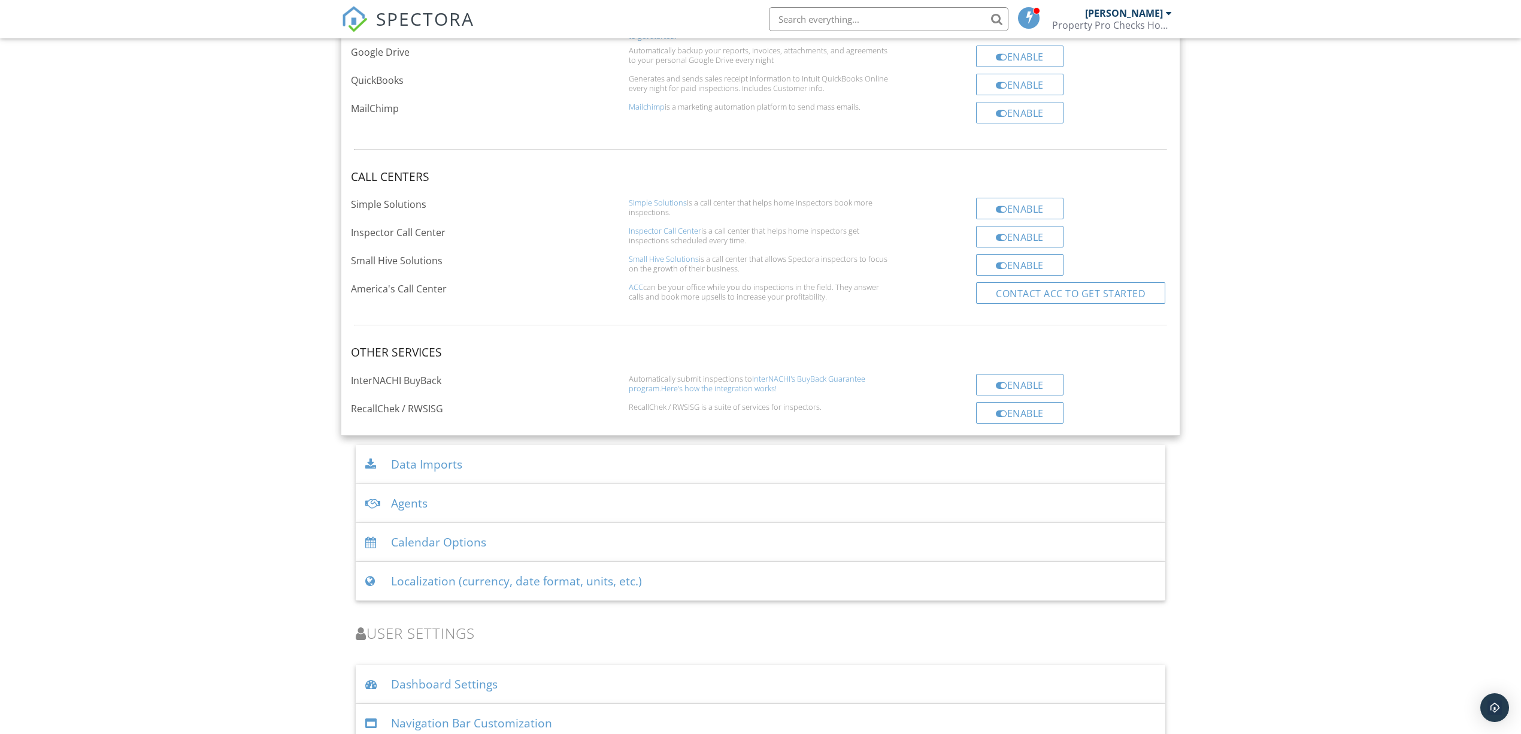
scroll to position [3004, 0]
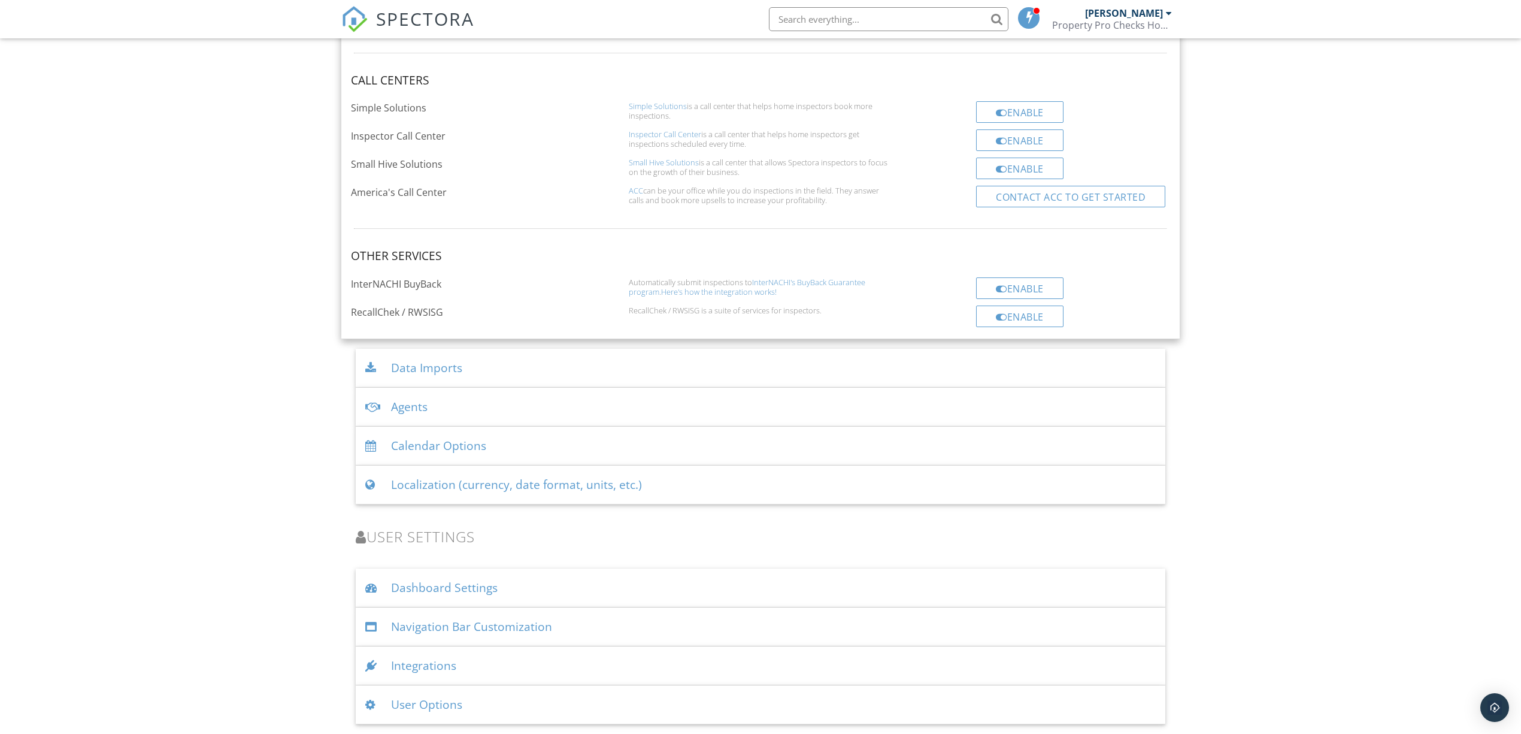
click at [375, 707] on div at bounding box center [373, 704] width 16 height 11
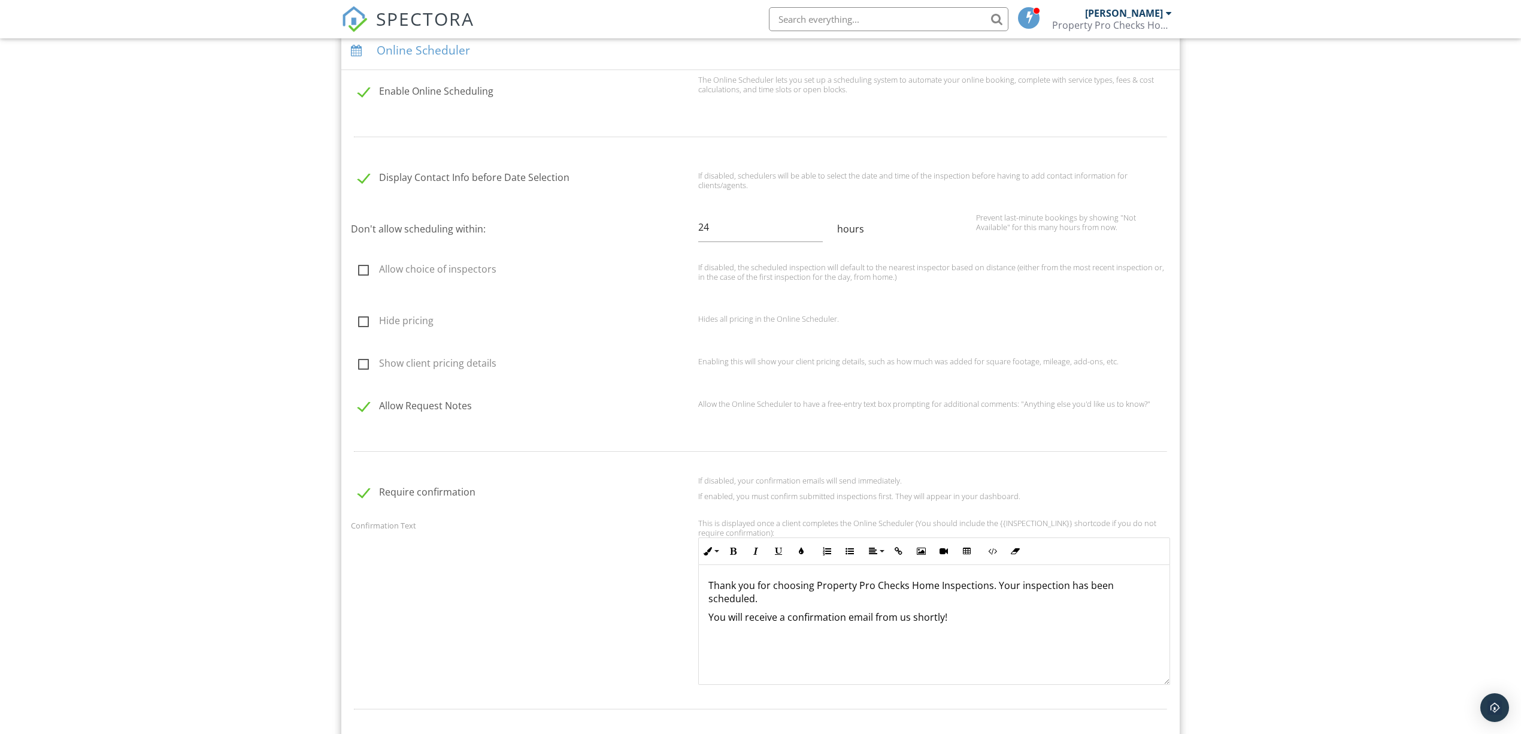
scroll to position [853, 0]
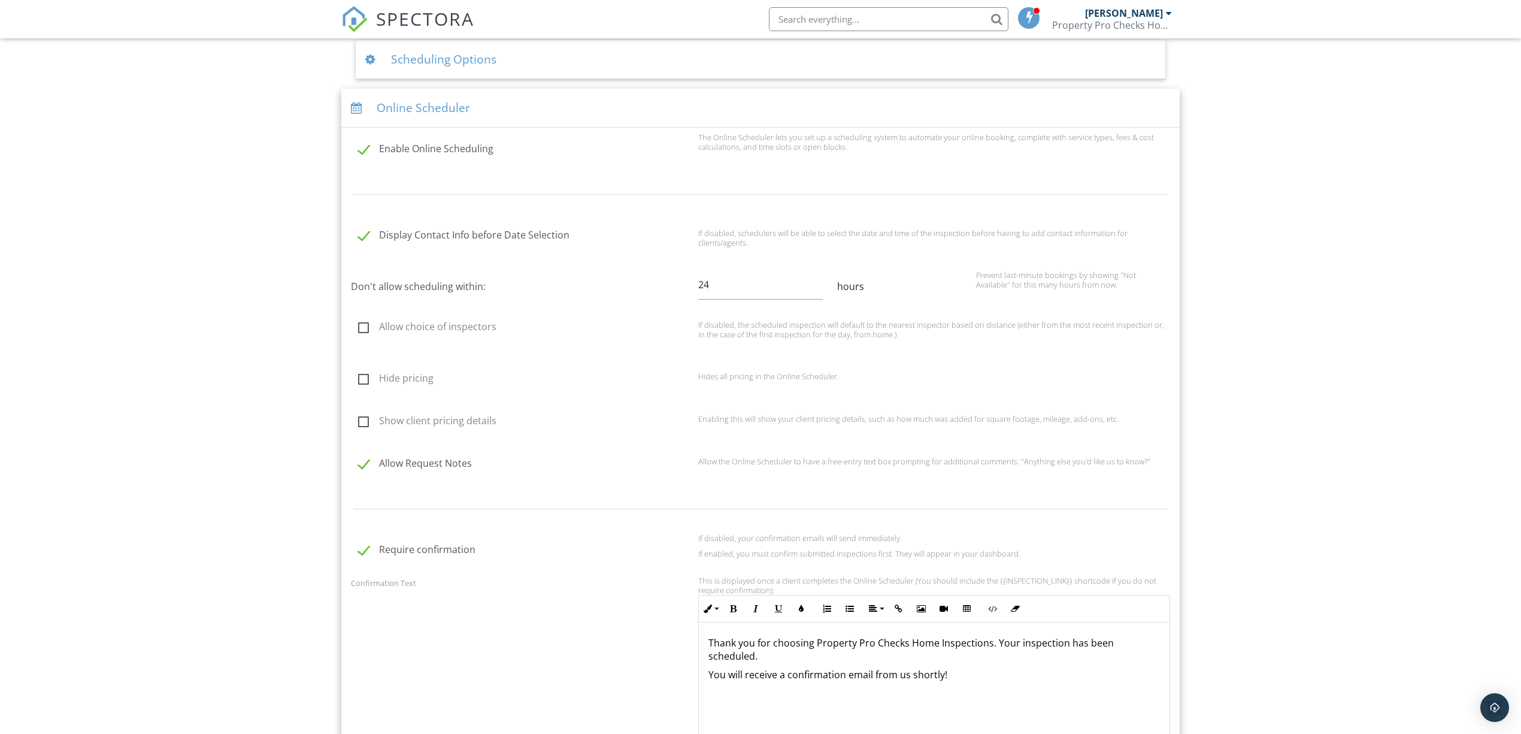
click at [1160, 22] on div "Property Pro Checks Home Inspections" at bounding box center [1112, 25] width 120 height 12
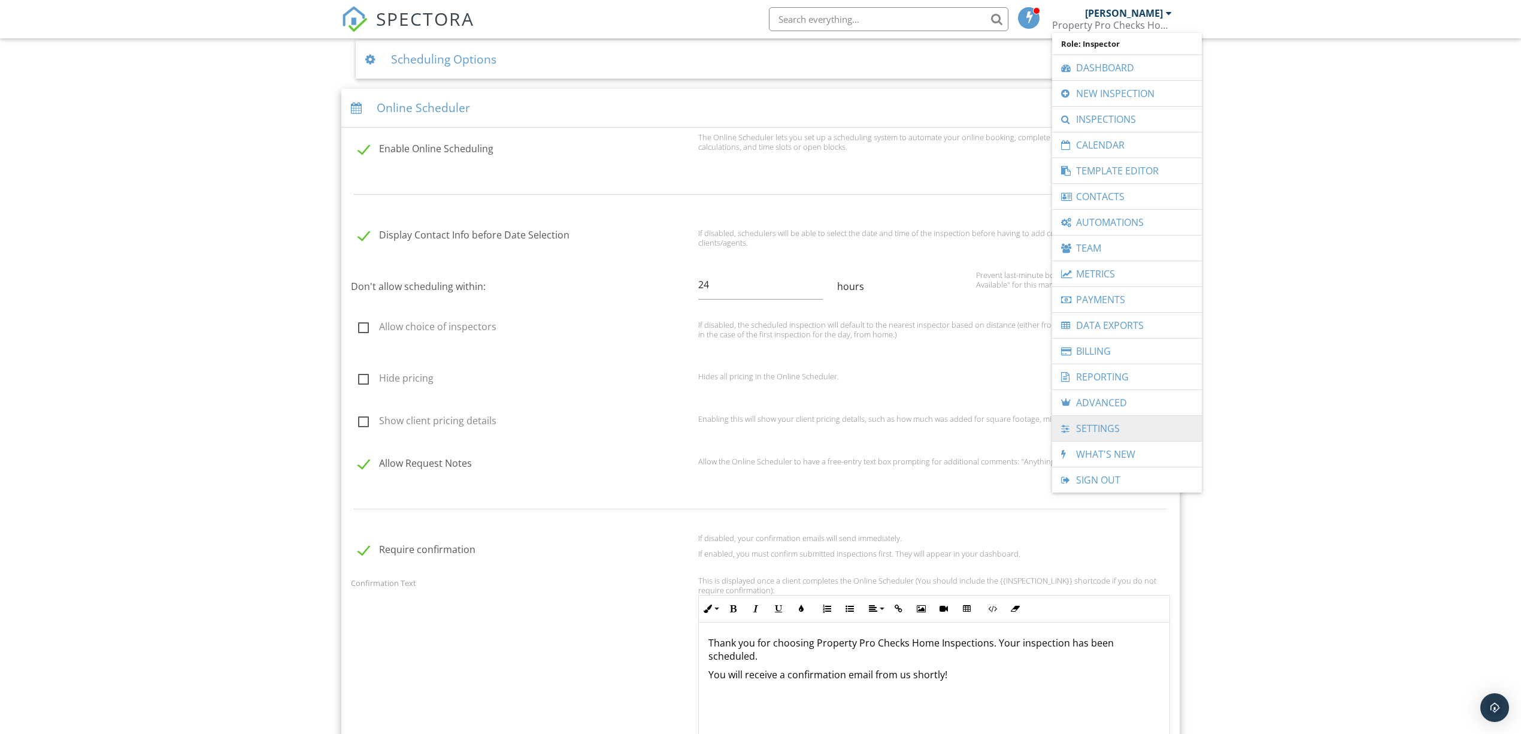
click at [1125, 436] on link "Settings" at bounding box center [1127, 428] width 138 height 25
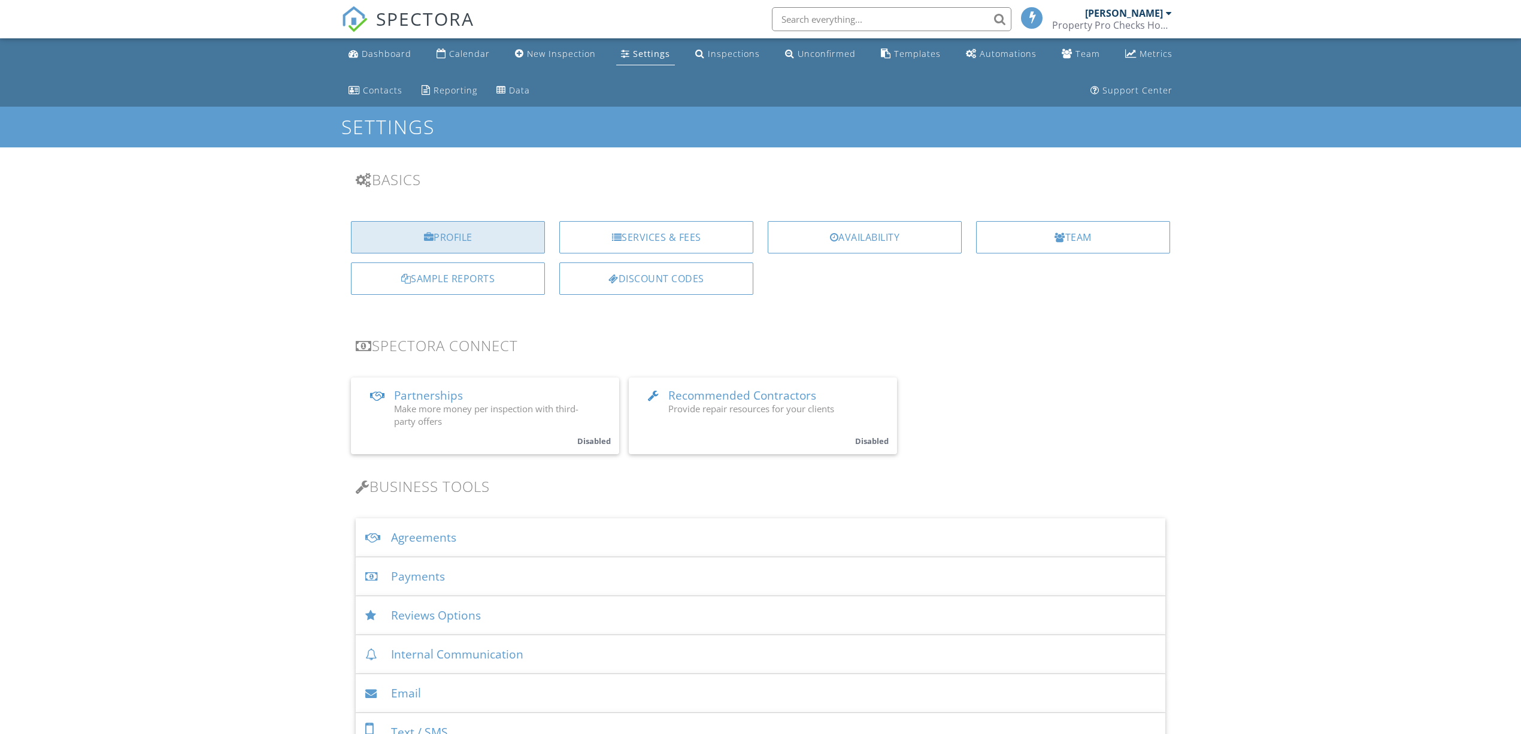
click at [424, 238] on div at bounding box center [429, 237] width 10 height 10
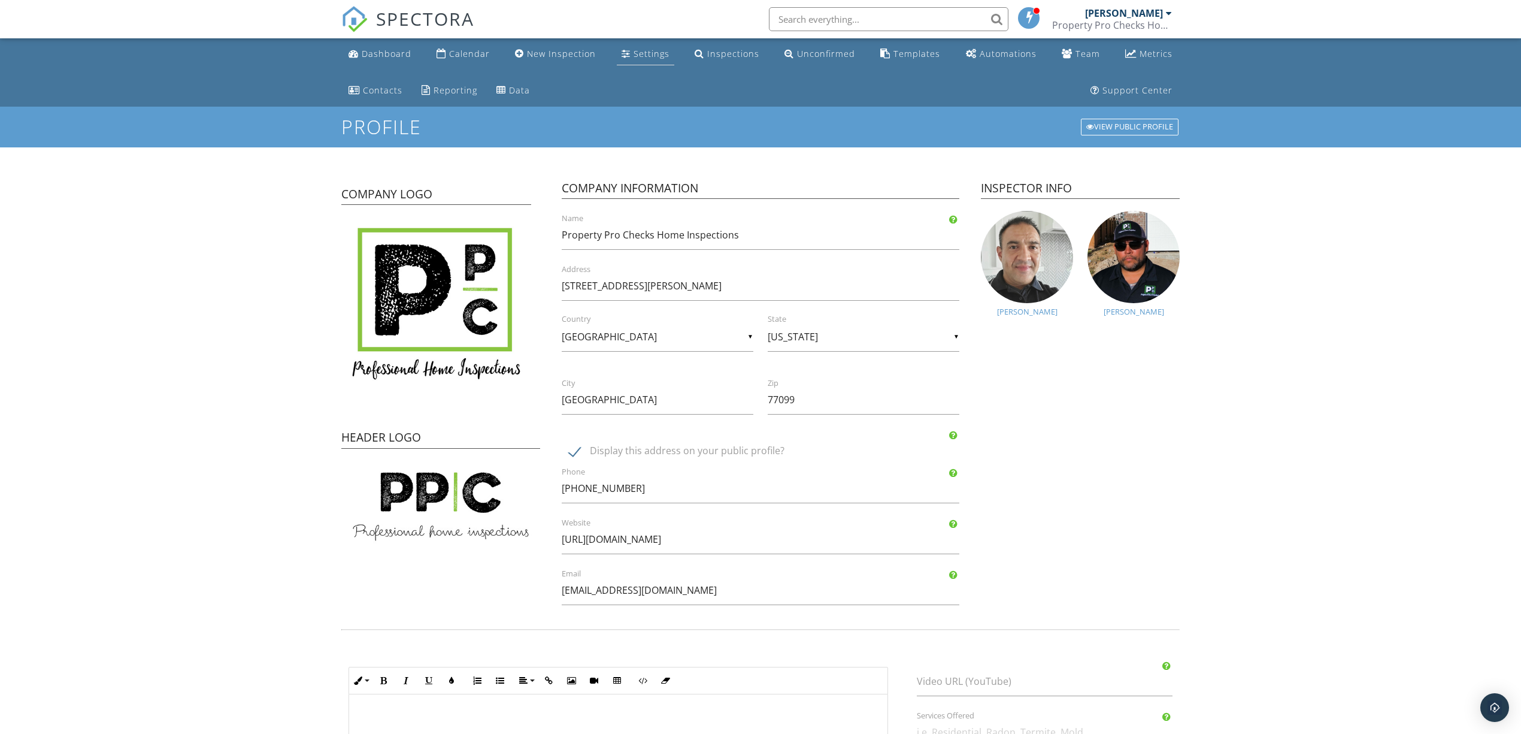
click at [655, 56] on div "Settings" at bounding box center [652, 53] width 36 height 11
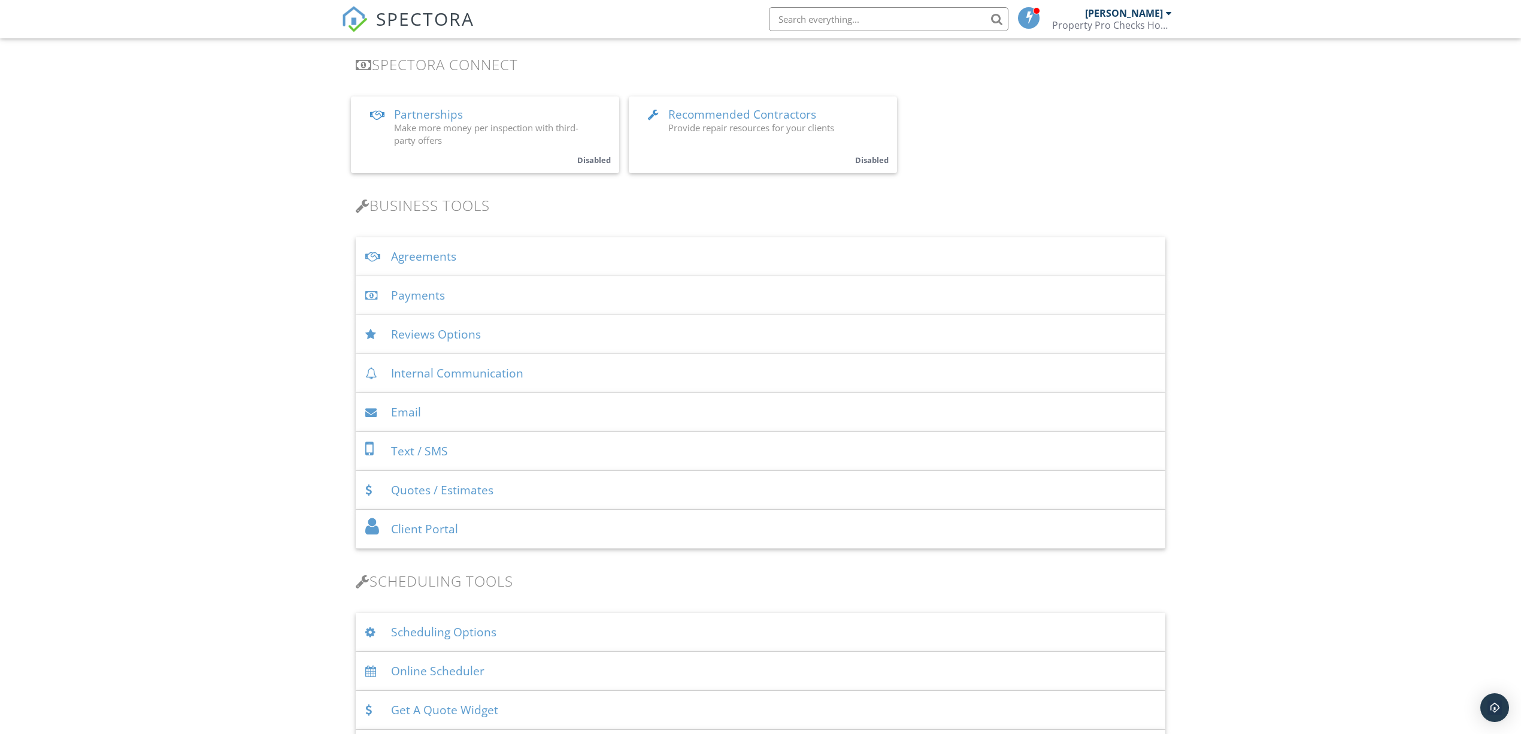
scroll to position [319, 0]
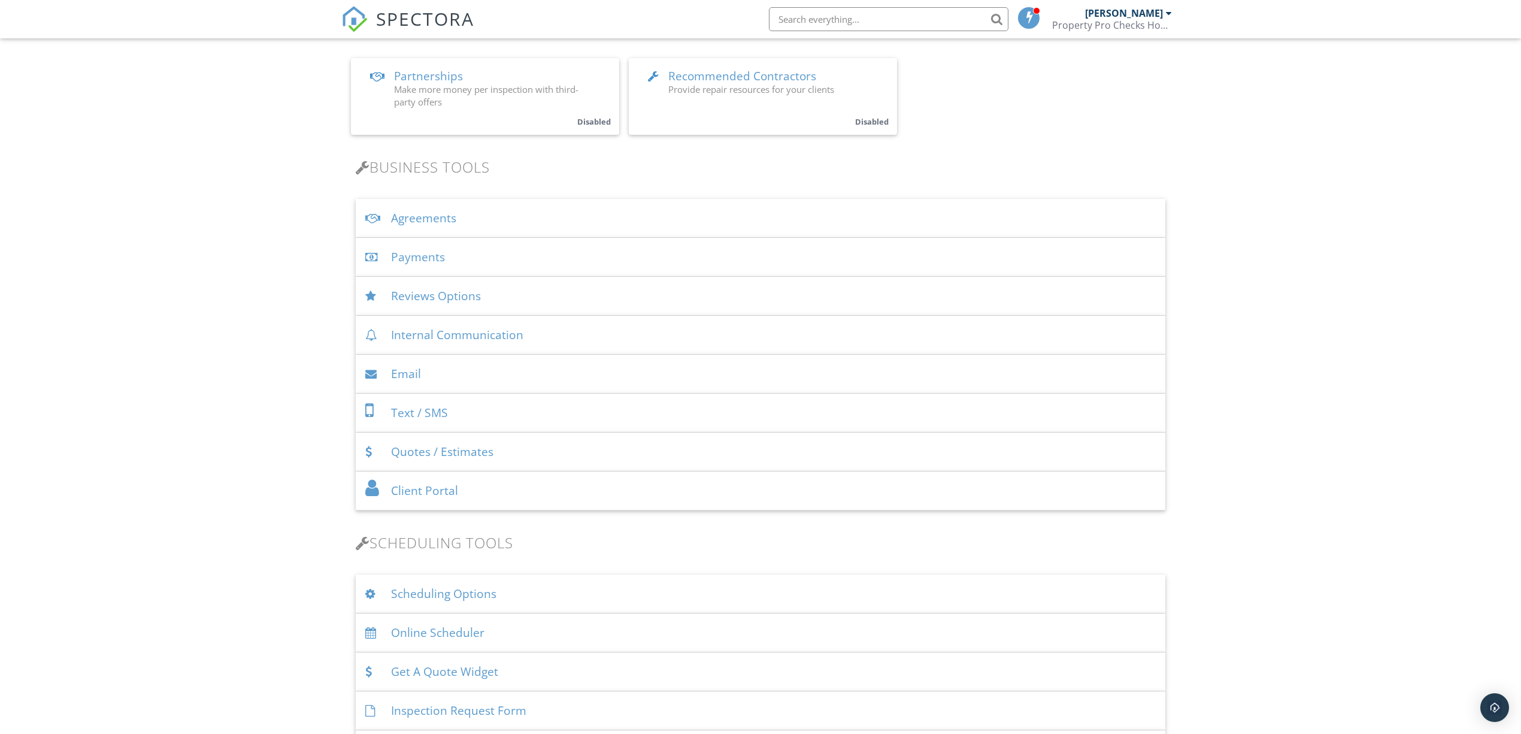
click at [408, 372] on div "Email" at bounding box center [761, 374] width 810 height 39
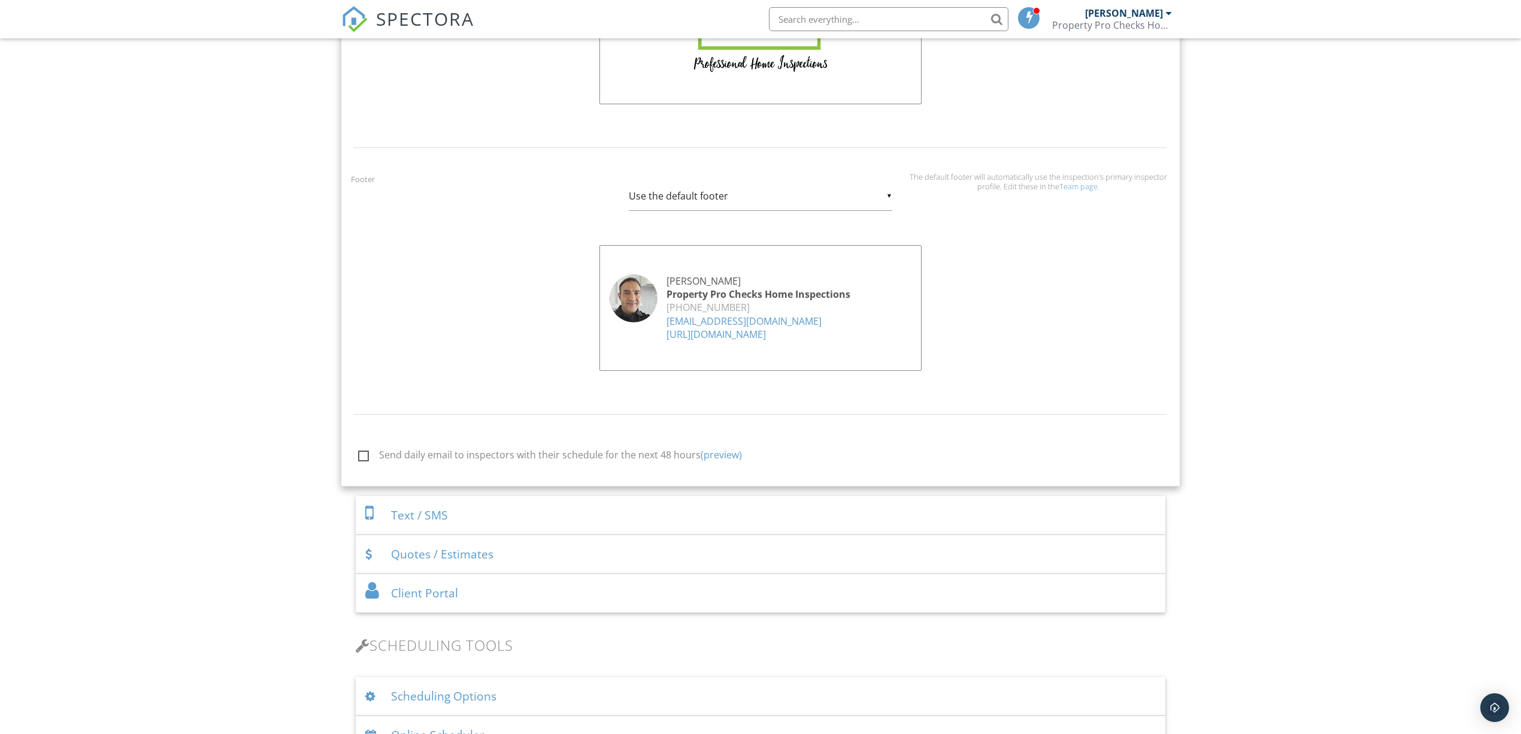
scroll to position [1118, 0]
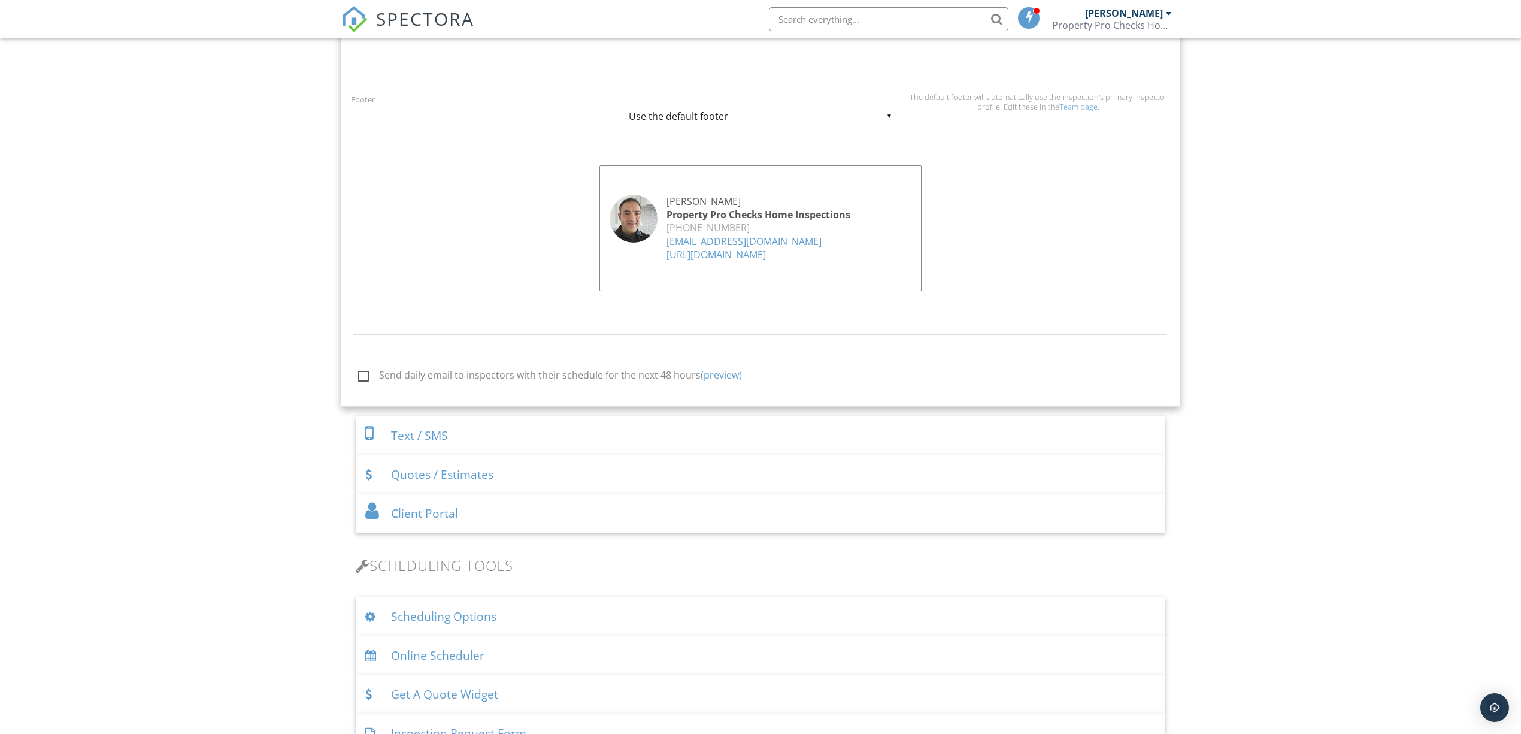
click at [432, 437] on div "Text / SMS" at bounding box center [761, 435] width 810 height 39
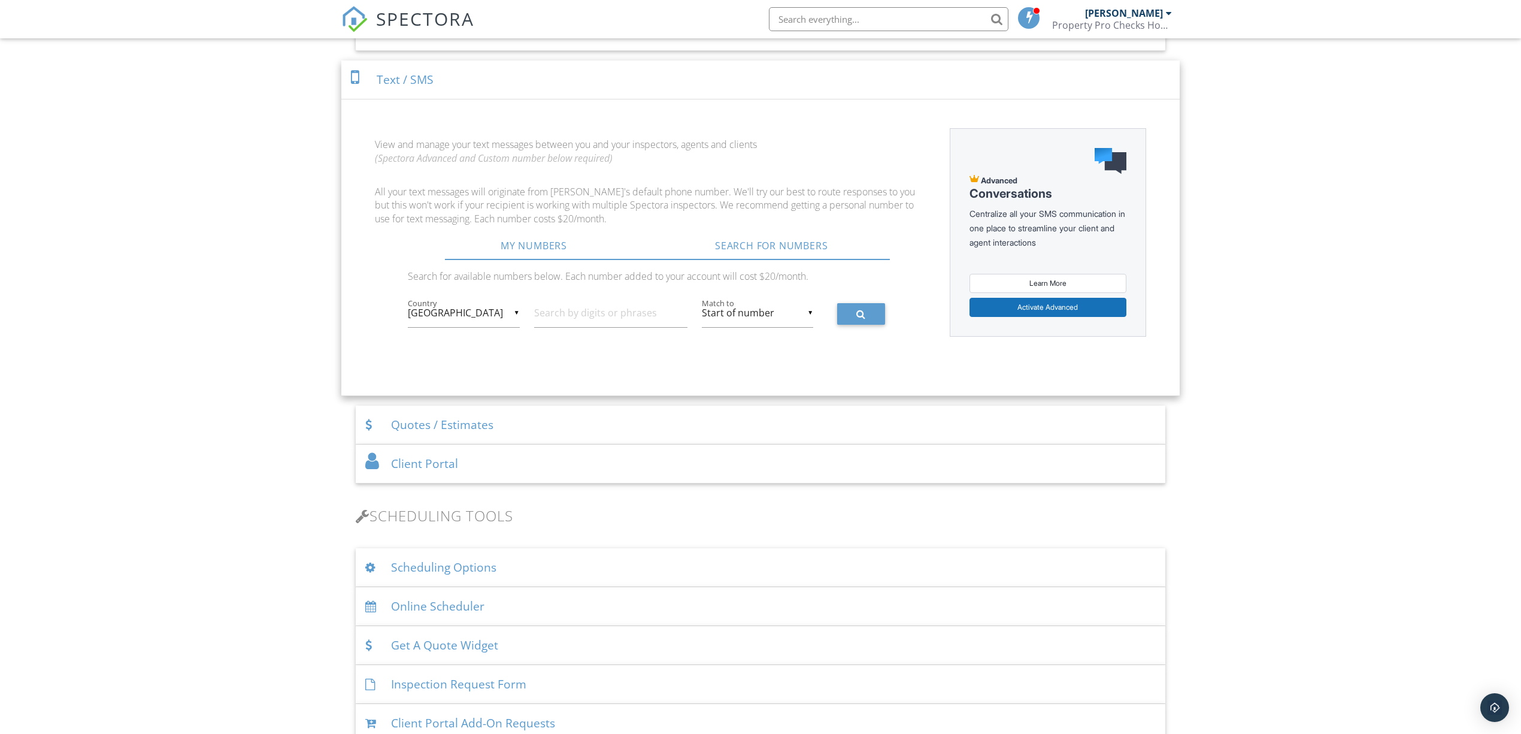
scroll to position [665, 0]
click at [446, 429] on div "Quotes / Estimates" at bounding box center [761, 421] width 810 height 39
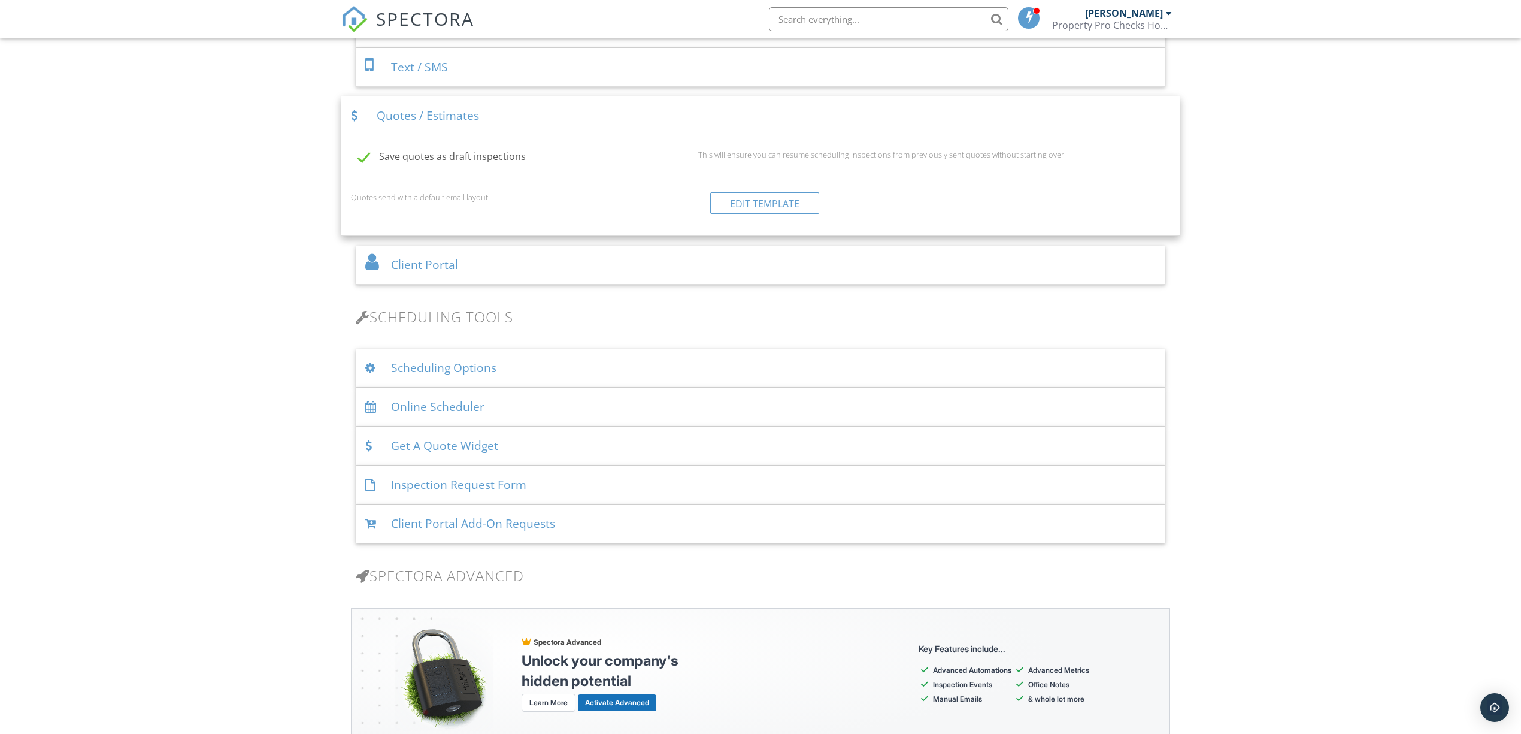
click at [452, 274] on div "Client Portal" at bounding box center [761, 265] width 810 height 39
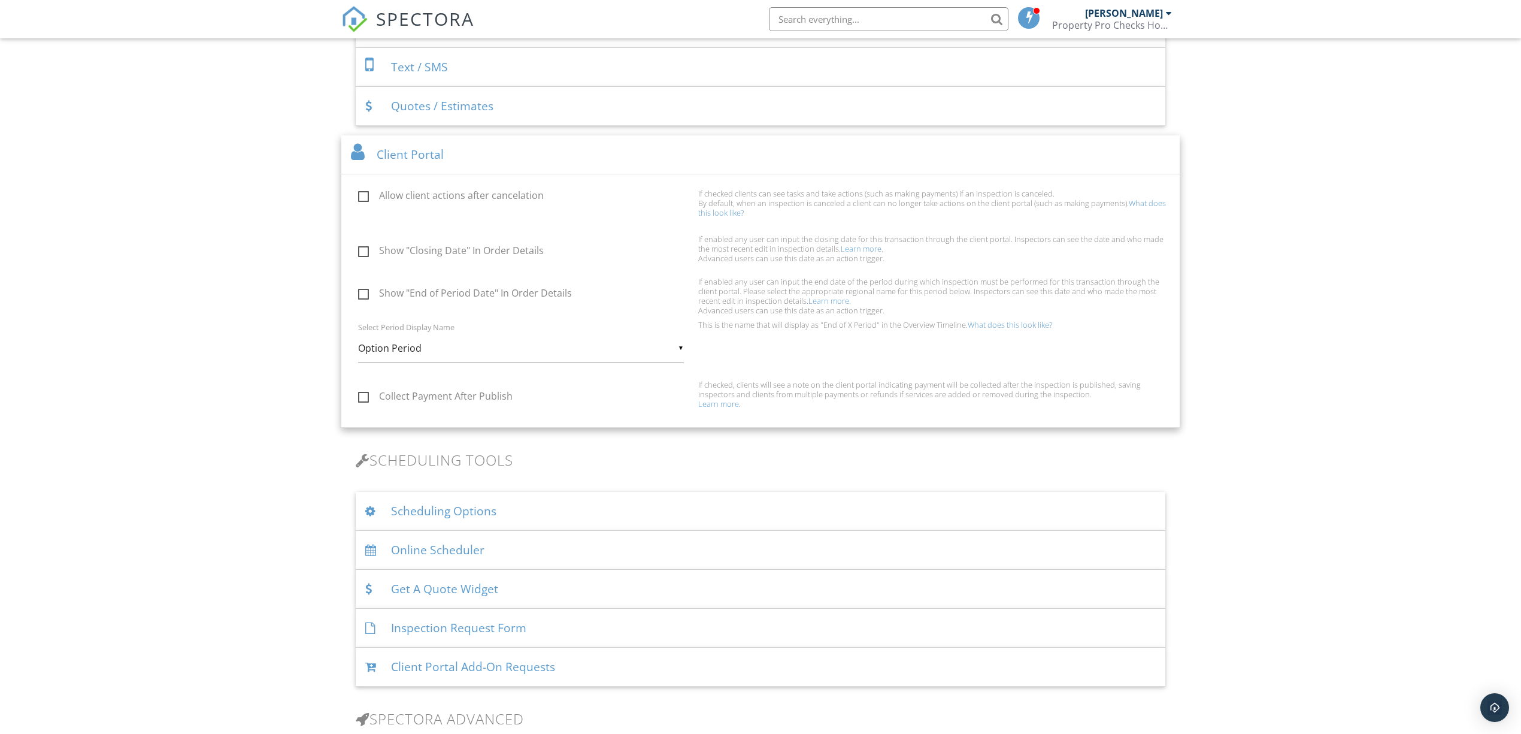
scroll to position [825, 0]
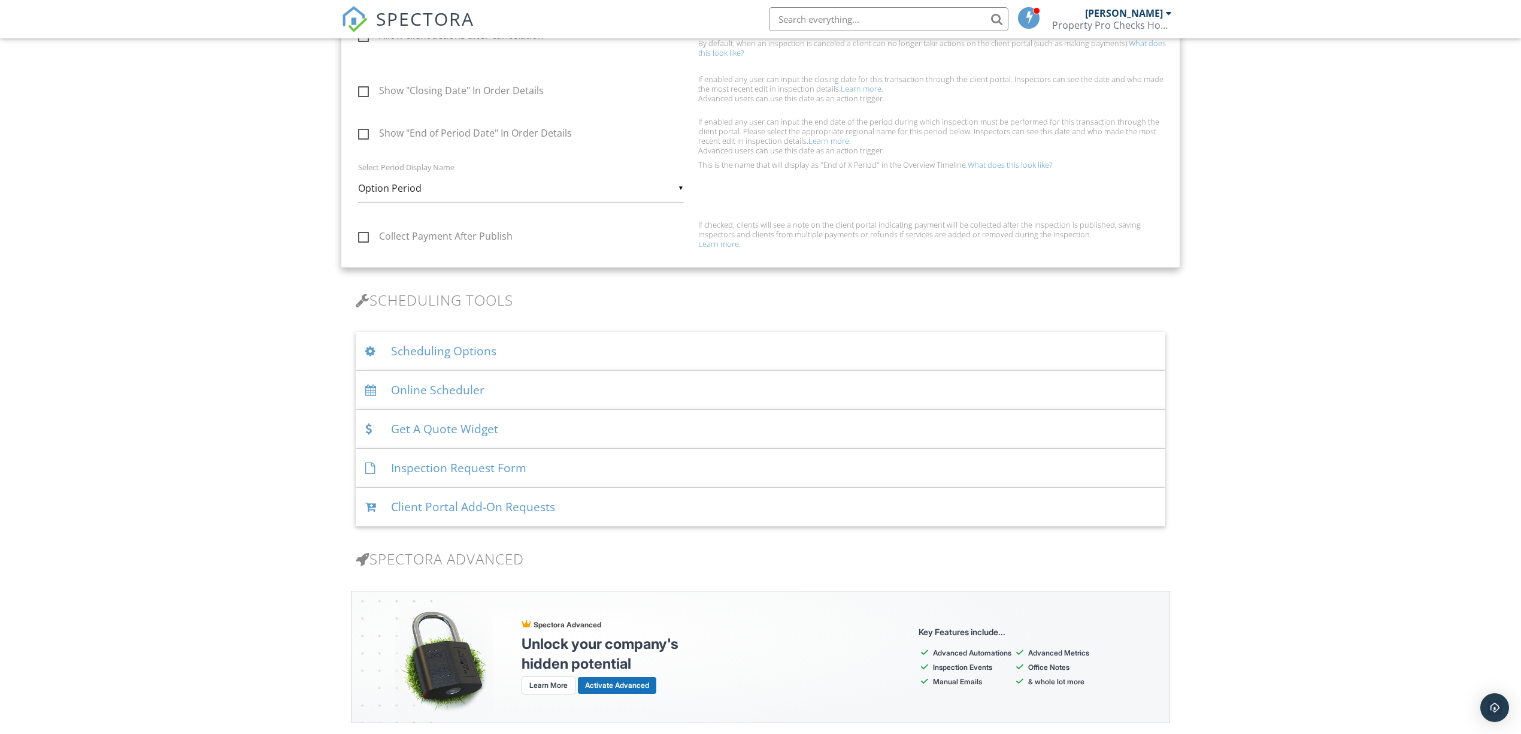
click at [425, 355] on div "Scheduling Options" at bounding box center [761, 351] width 810 height 39
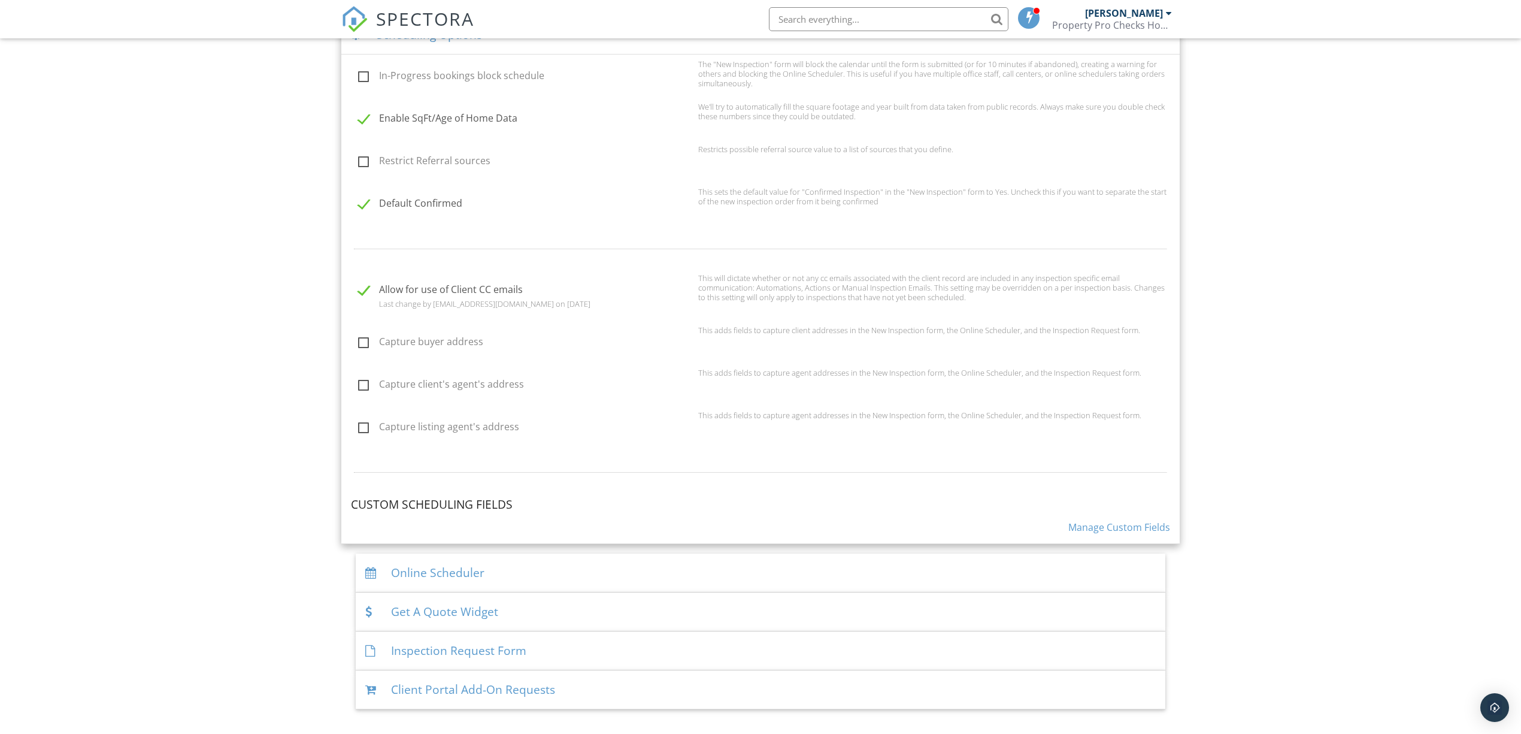
scroll to position [1144, 0]
click at [462, 574] on div "Online Scheduler" at bounding box center [761, 569] width 810 height 39
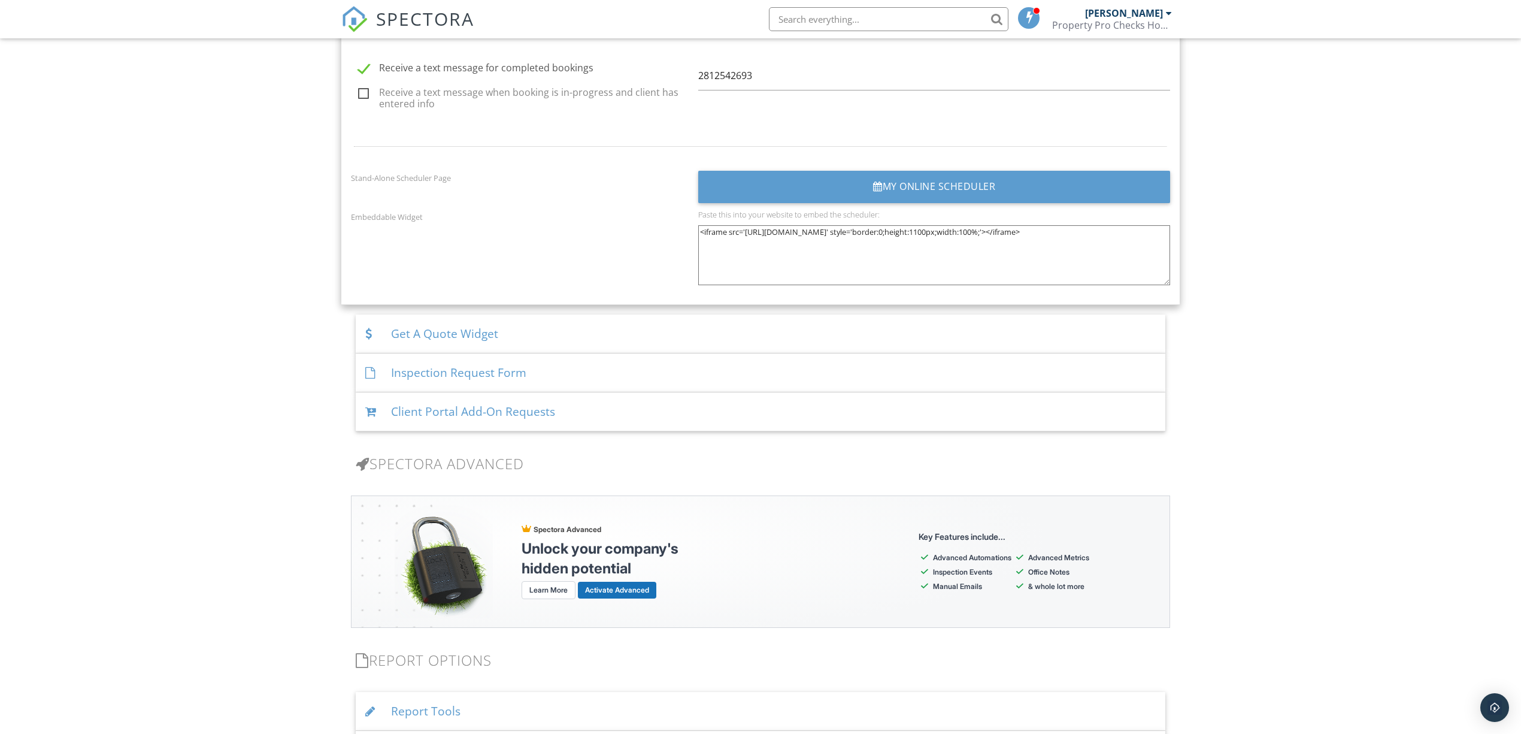
scroll to position [1943, 0]
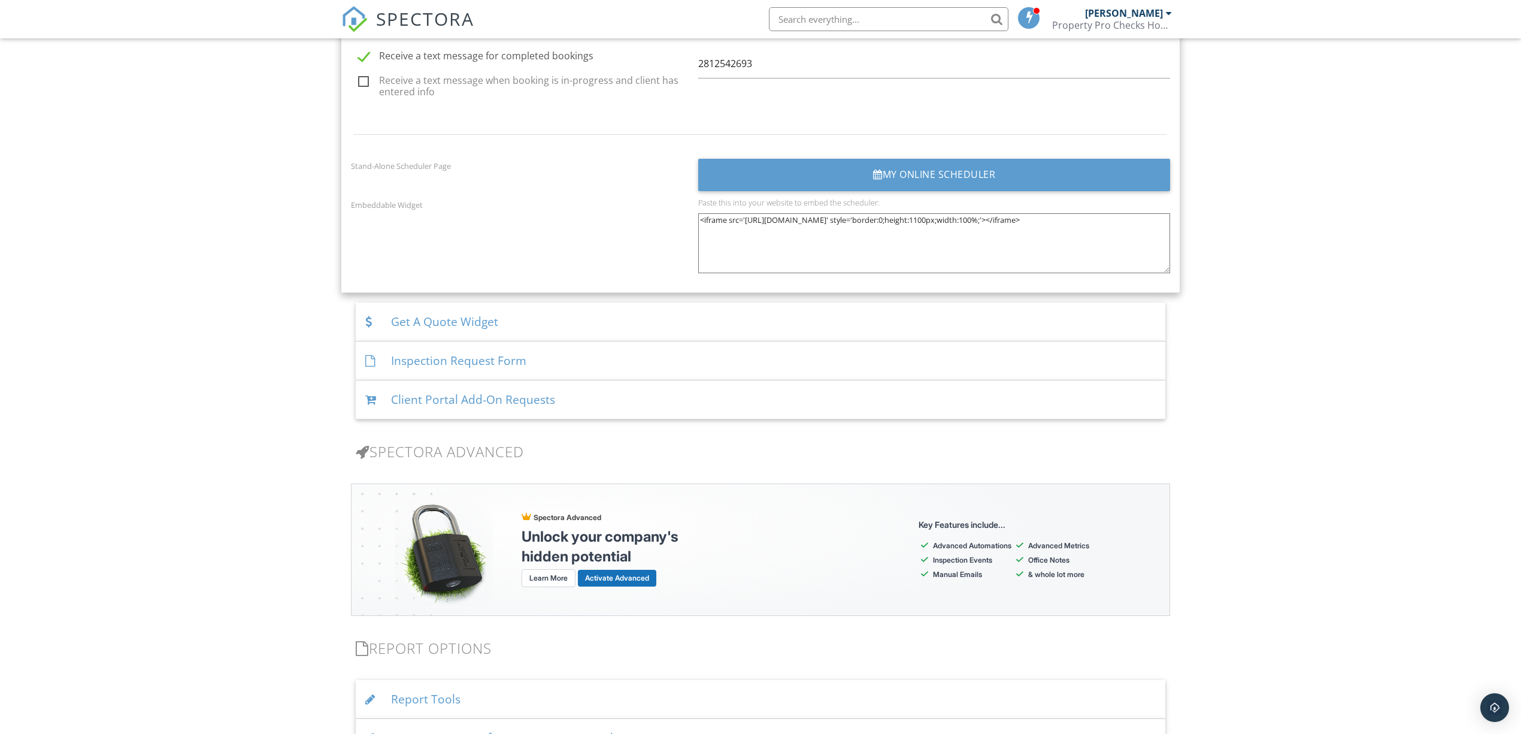
click at [477, 334] on div "Get A Quote Widget" at bounding box center [761, 321] width 810 height 39
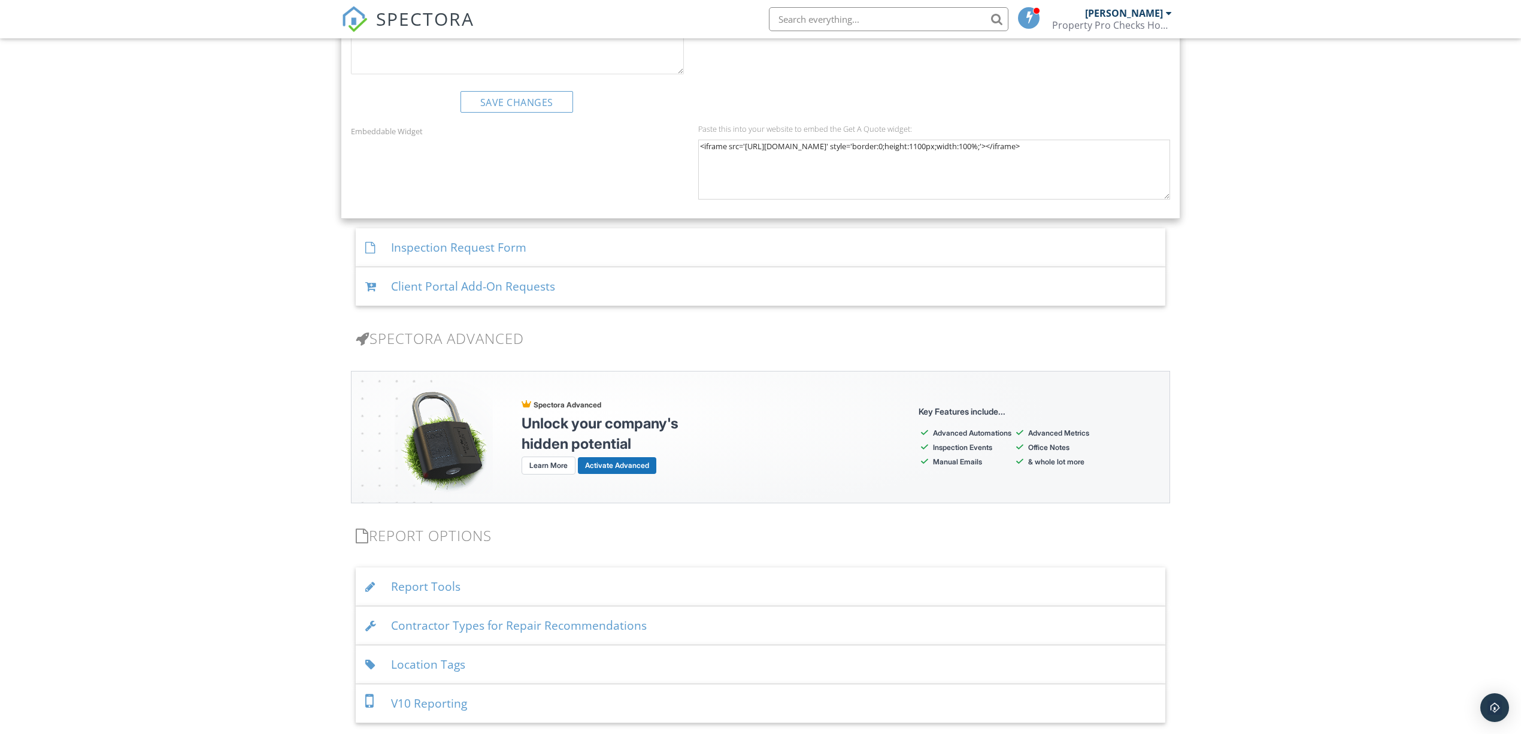
click at [423, 246] on div "Inspection Request Form" at bounding box center [761, 247] width 810 height 39
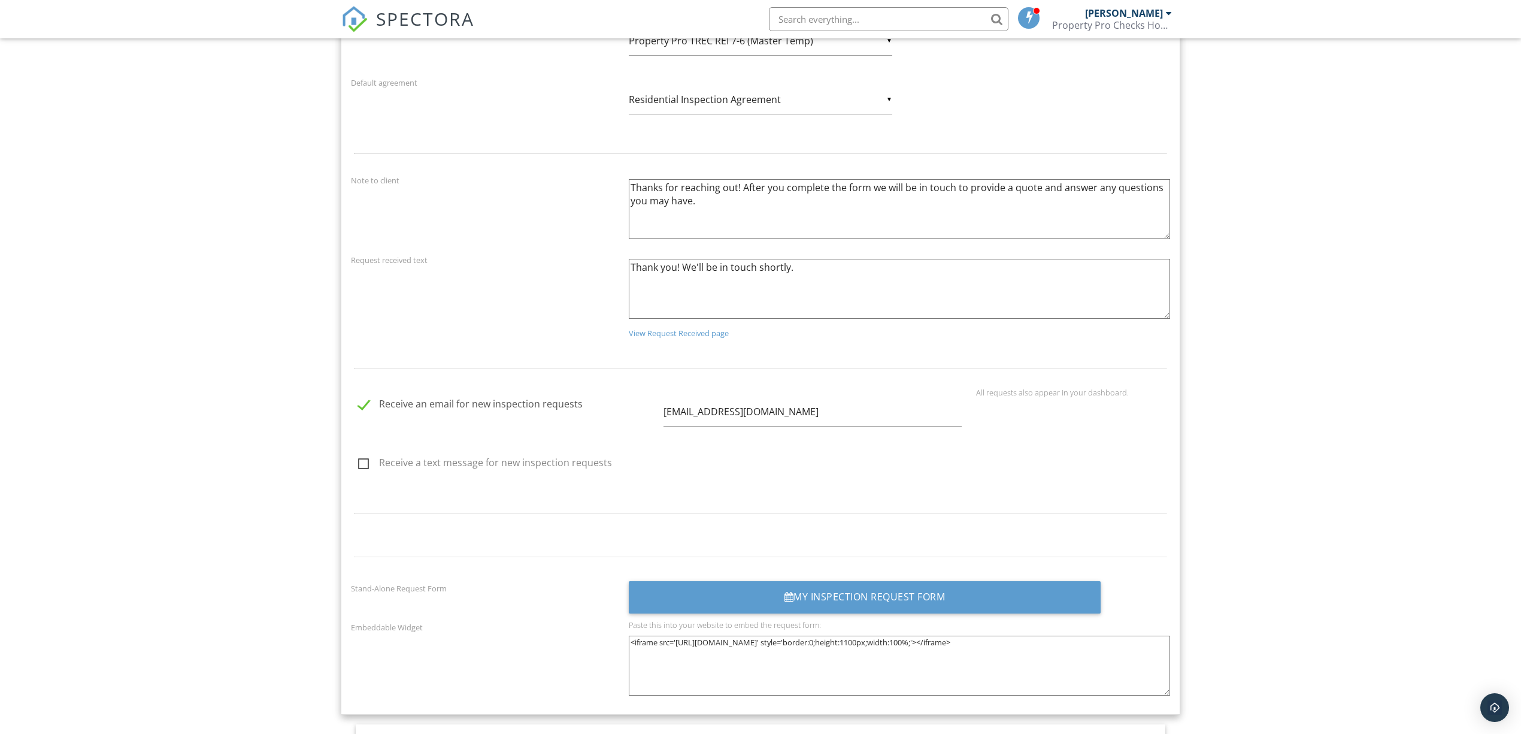
scroll to position [1582, 0]
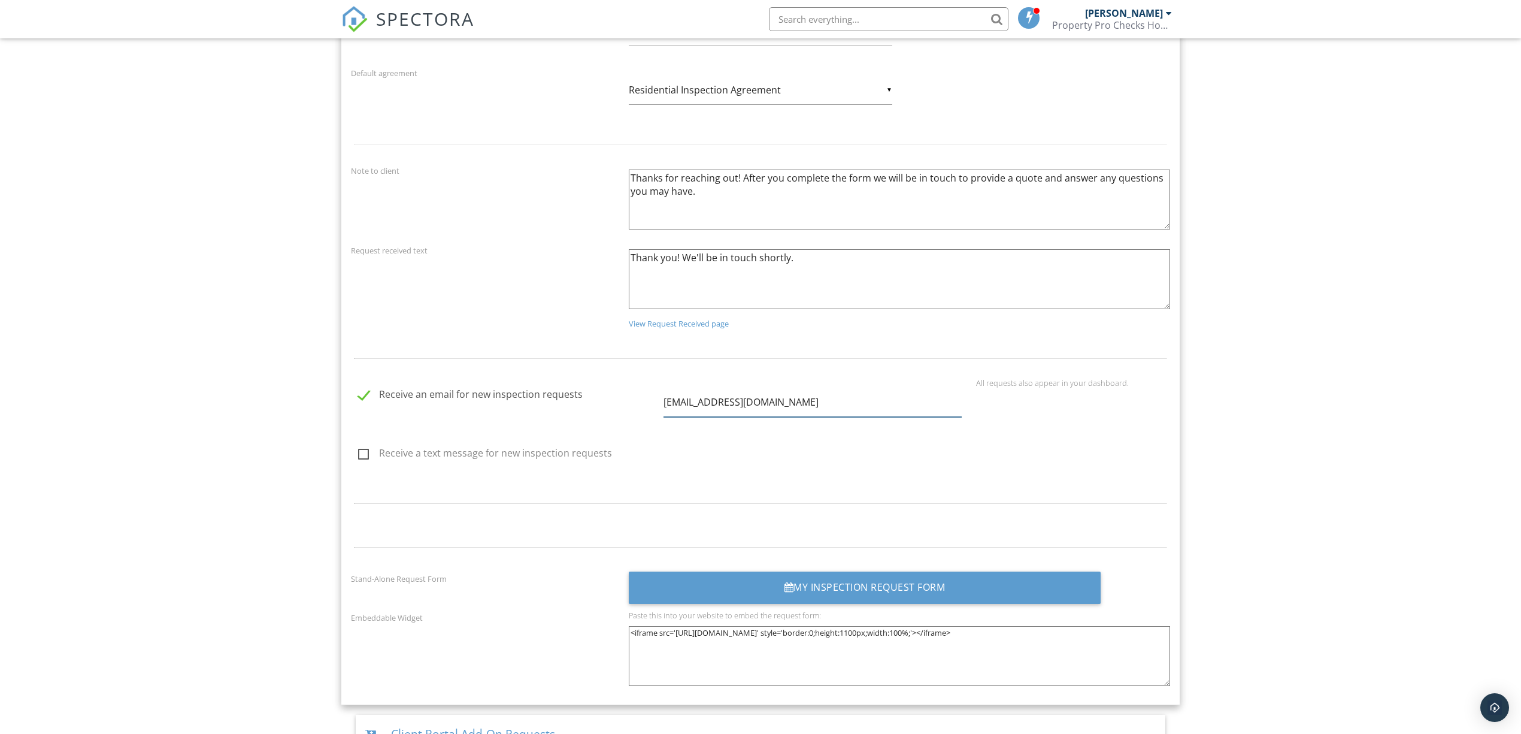
drag, startPoint x: 818, startPoint y: 401, endPoint x: 655, endPoint y: 394, distance: 162.4
click at [655, 394] on div "Receive an email for new inspection requests MMandala.Inspector@gmail.com" at bounding box center [656, 405] width 625 height 54
click at [910, 459] on div "Receive a text message for new inspection requests" at bounding box center [656, 456] width 625 height 38
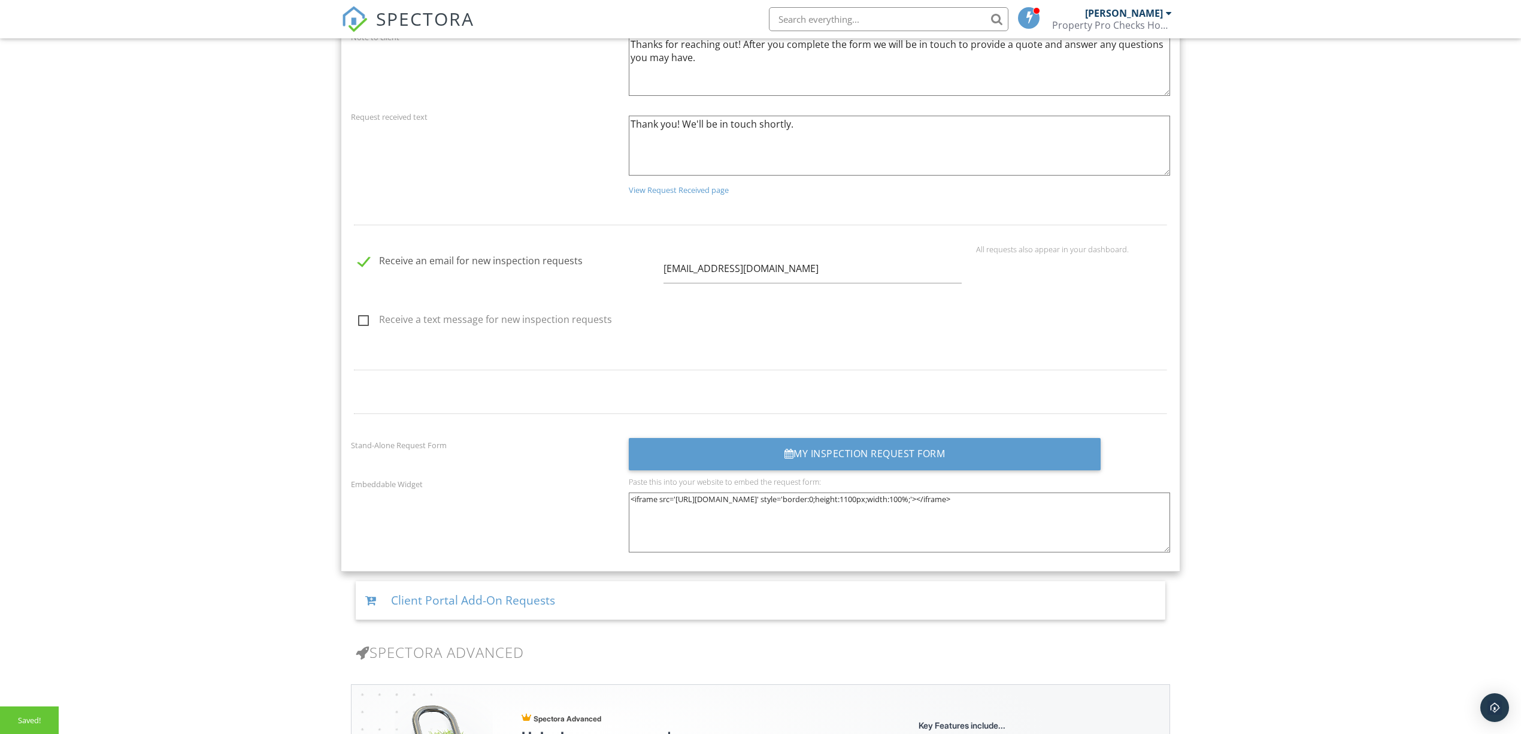
scroll to position [1742, 0]
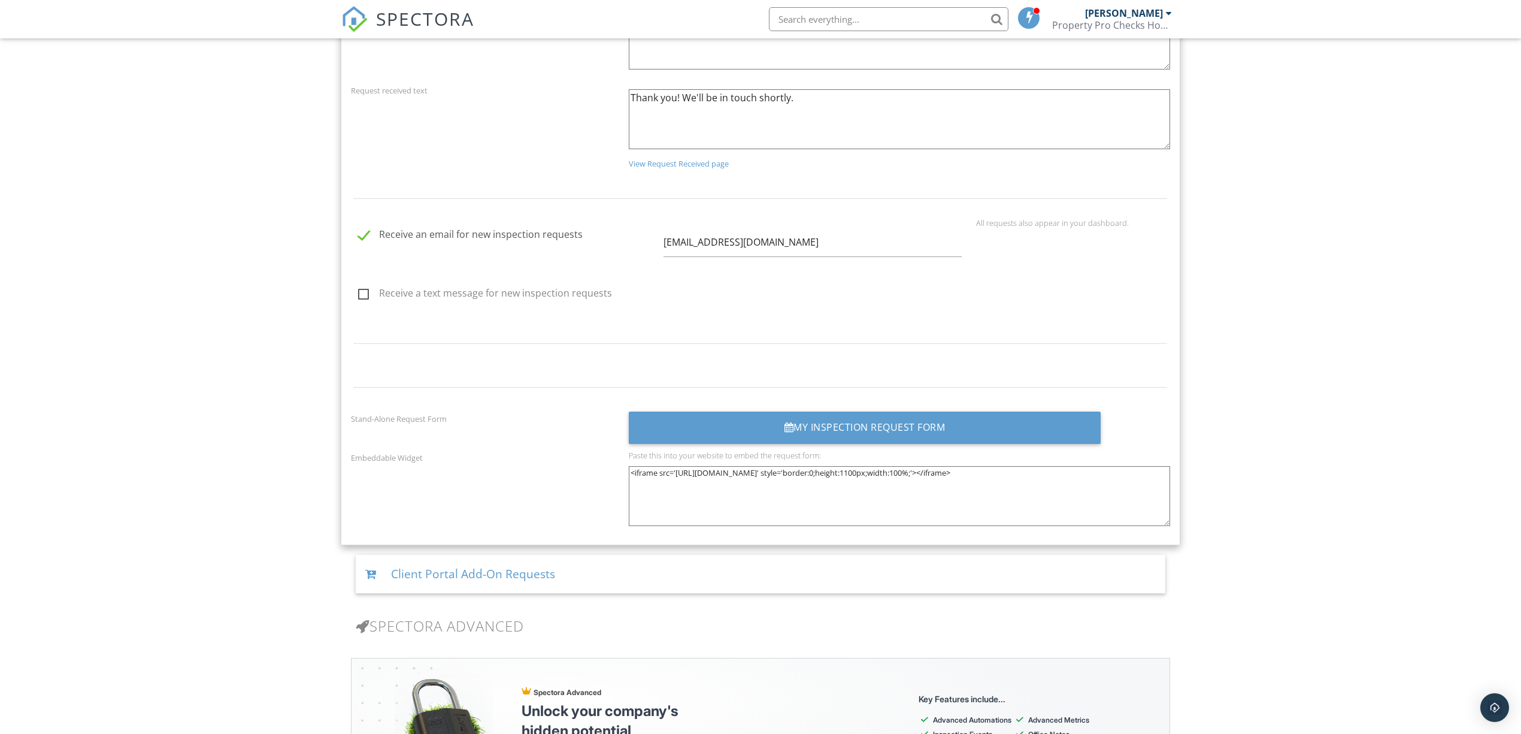
click at [921, 265] on div "Receive an email for new inspection requests PropertyPro@PropertyProChecks.com" at bounding box center [656, 245] width 625 height 54
click at [900, 250] on input "PropertyPro@PropertyProChecks.com" at bounding box center [813, 242] width 298 height 29
click at [983, 284] on div "Receive an email for new inspection requests PropertyPro@PropertyProChecks.com …" at bounding box center [761, 249] width 834 height 140
click at [889, 235] on input "PropertyPro@PropertyProChecks.com" at bounding box center [813, 242] width 298 height 29
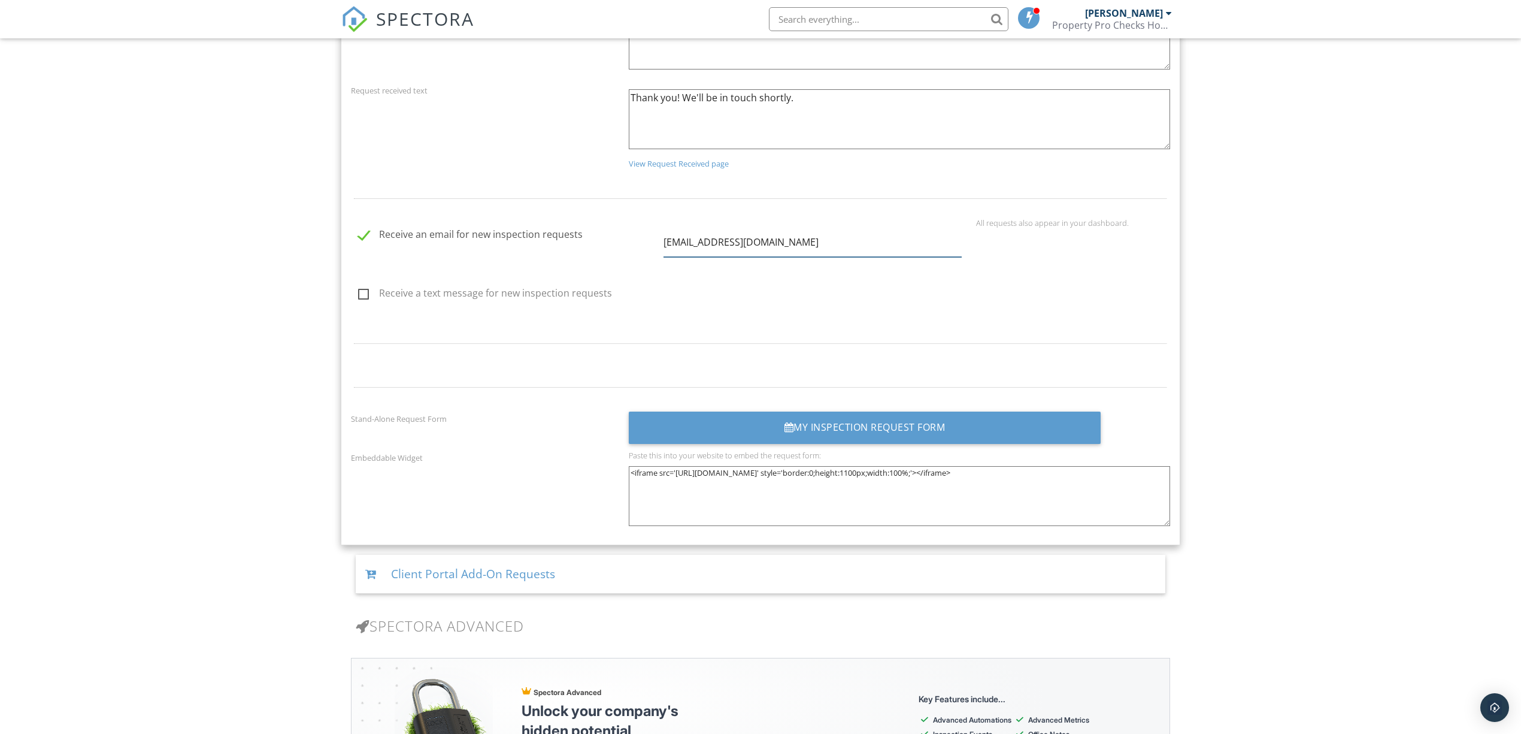
type input "PropertyPro@PropertyProChecks.com"
drag, startPoint x: 1081, startPoint y: 335, endPoint x: 1081, endPoint y: 326, distance: 9.0
click at [1081, 329] on div at bounding box center [761, 343] width 834 height 39
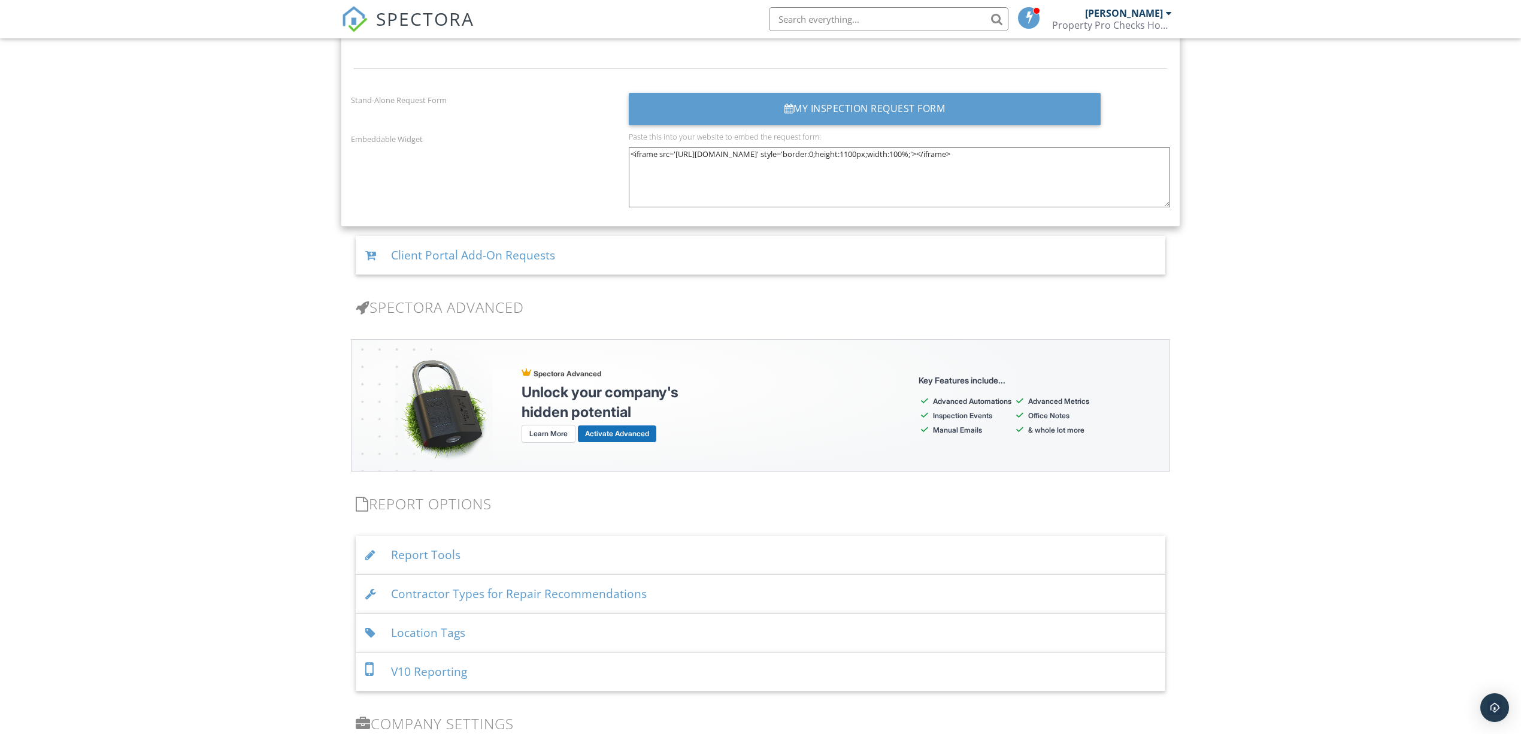
scroll to position [2061, 0]
click at [465, 262] on div "Client Portal Add-On Requests" at bounding box center [761, 254] width 810 height 39
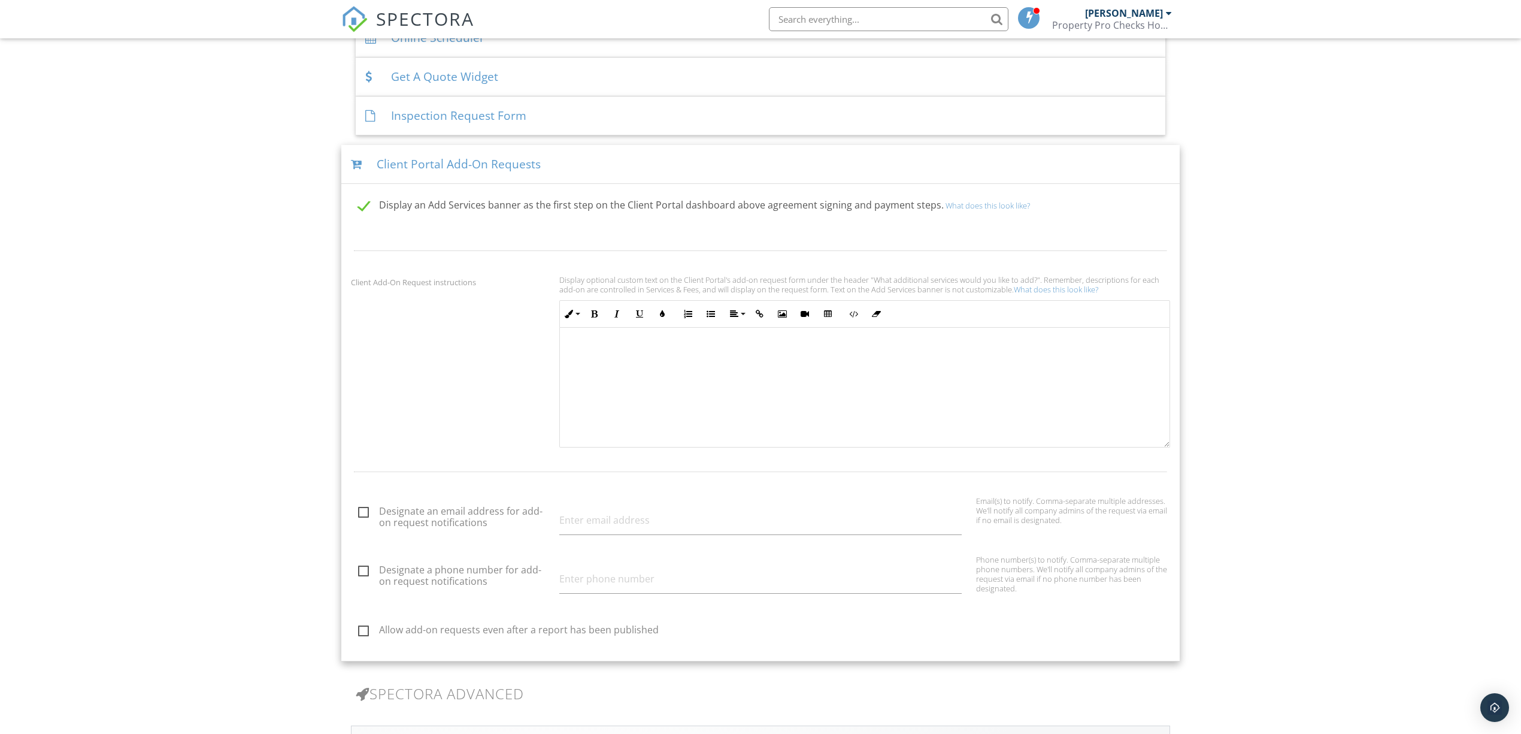
scroll to position [1017, 0]
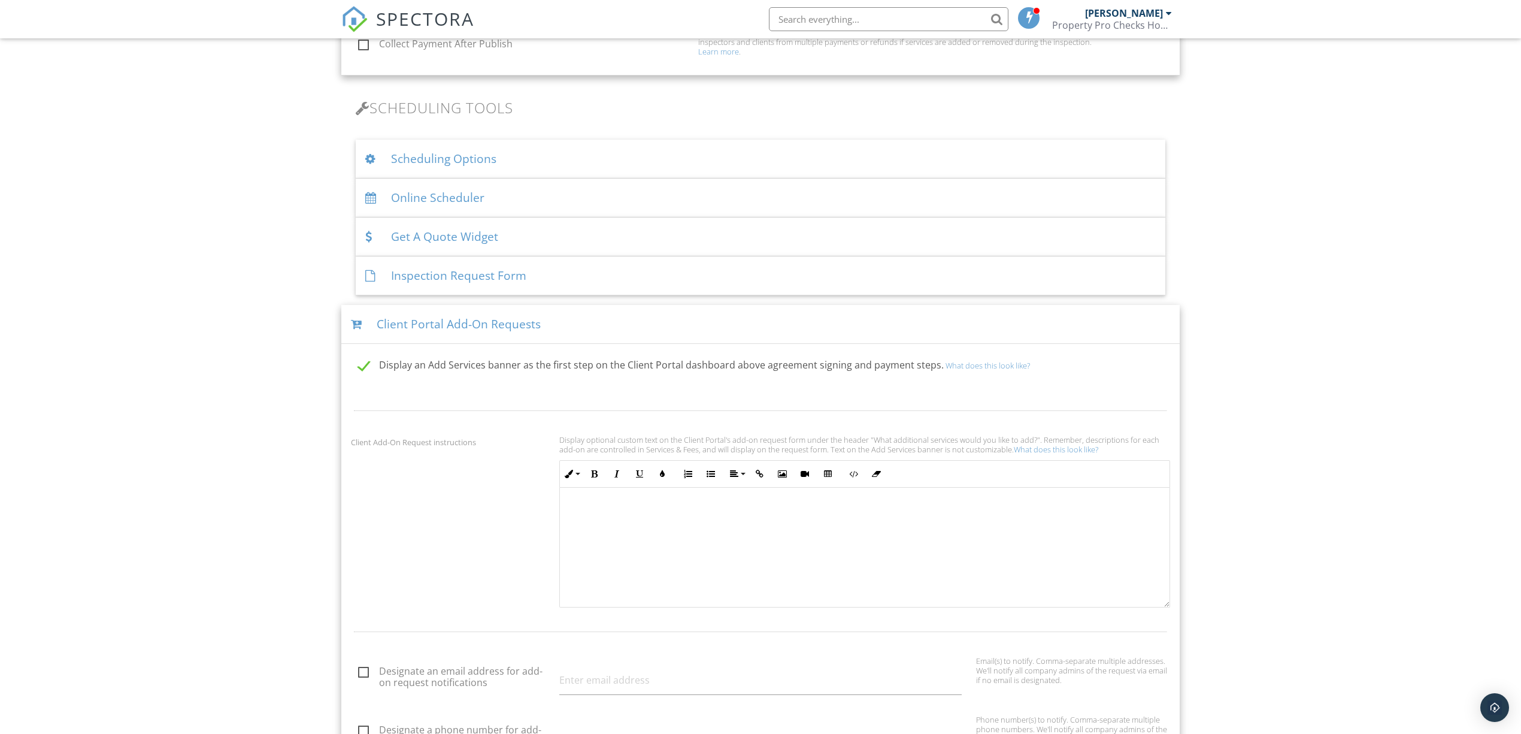
click at [399, 157] on div "Scheduling Options" at bounding box center [761, 159] width 810 height 39
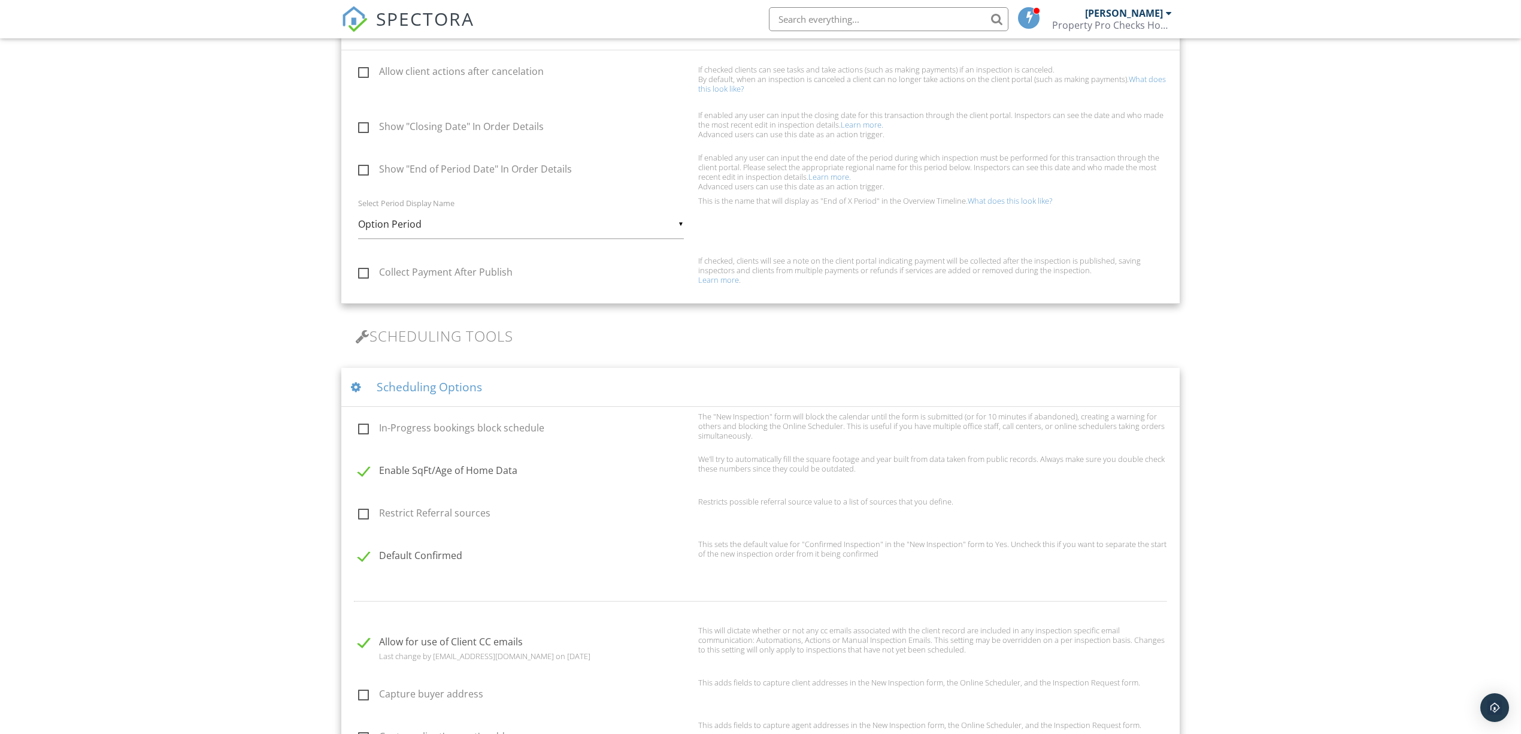
scroll to position [777, 0]
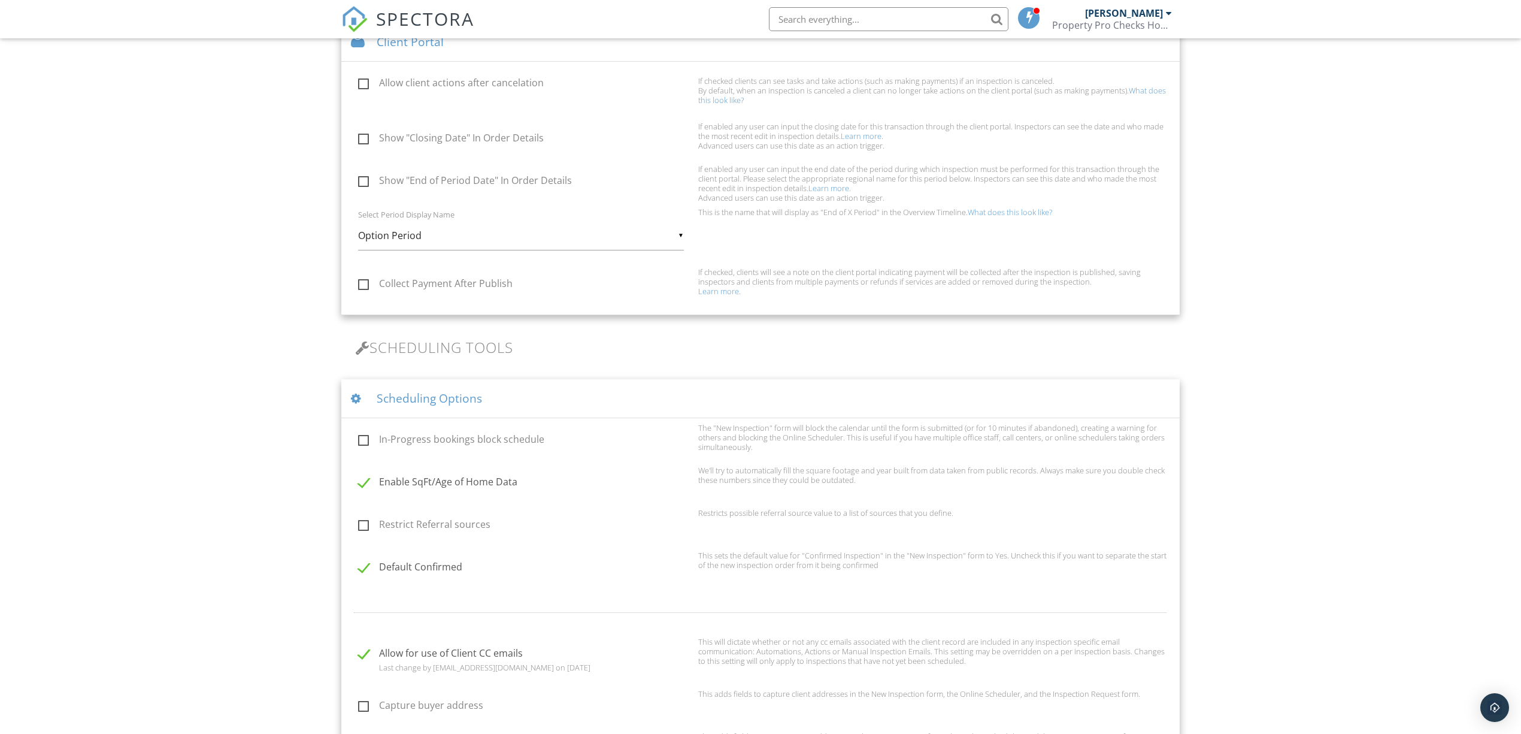
click at [400, 398] on div "Scheduling Options" at bounding box center [760, 398] width 839 height 39
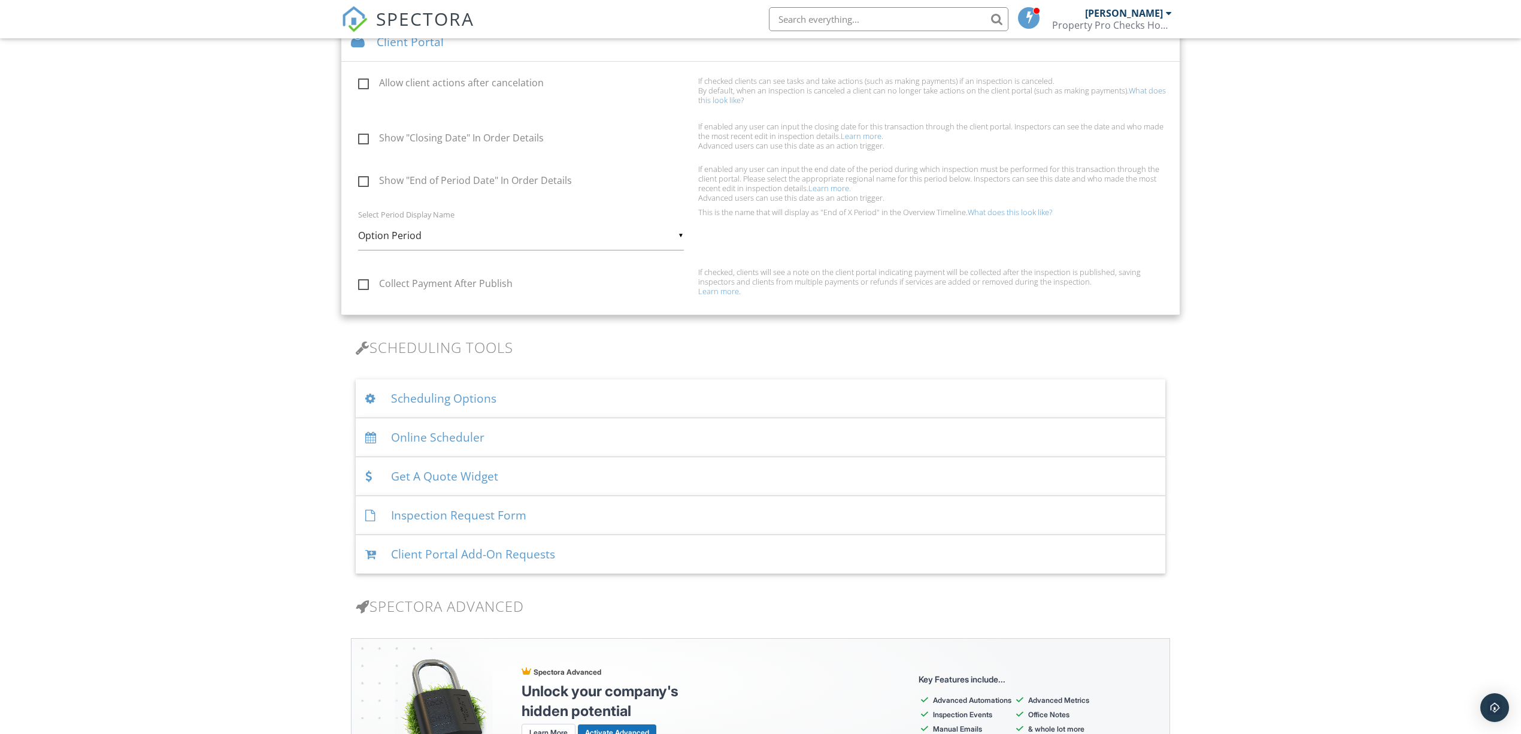
click at [412, 441] on div "Online Scheduler" at bounding box center [761, 437] width 810 height 39
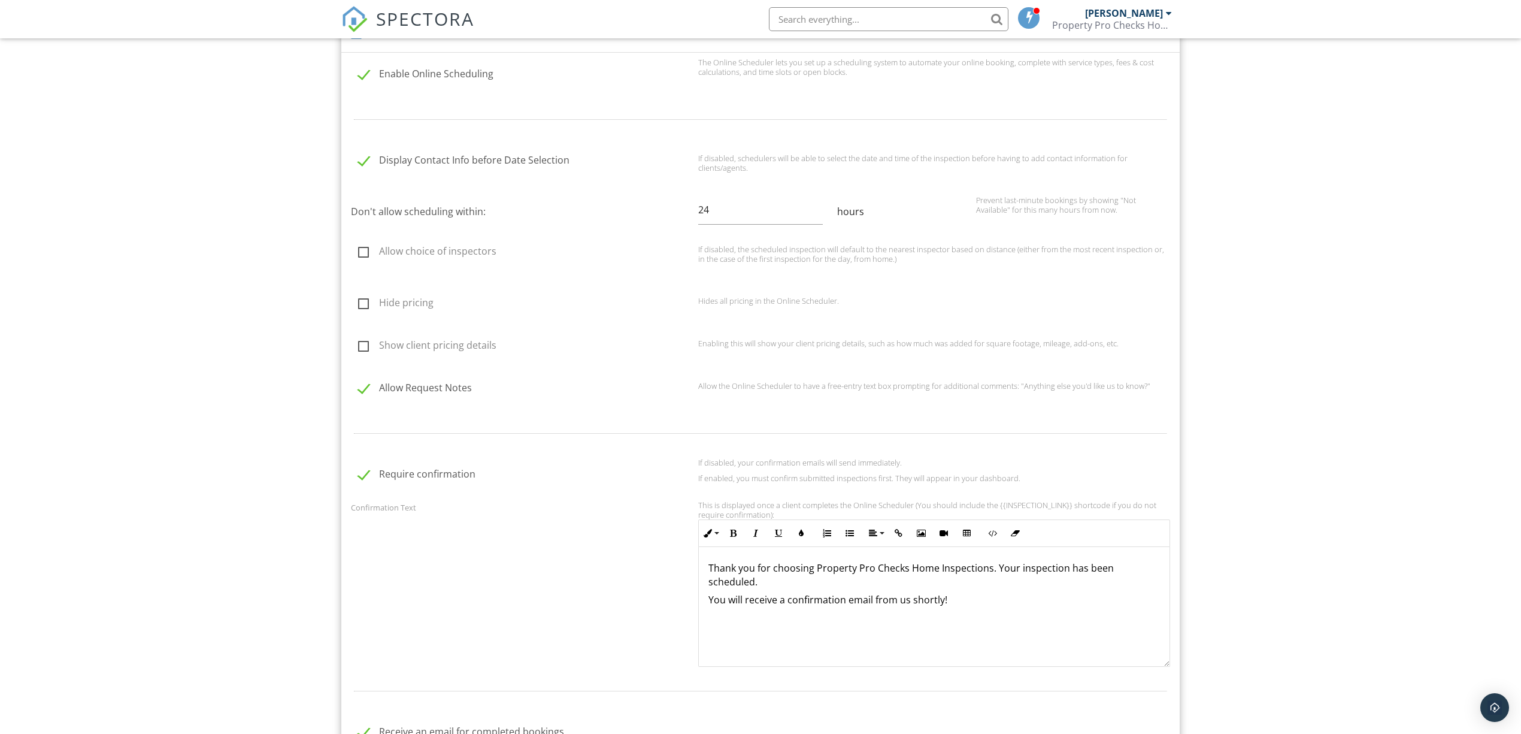
scroll to position [1177, 0]
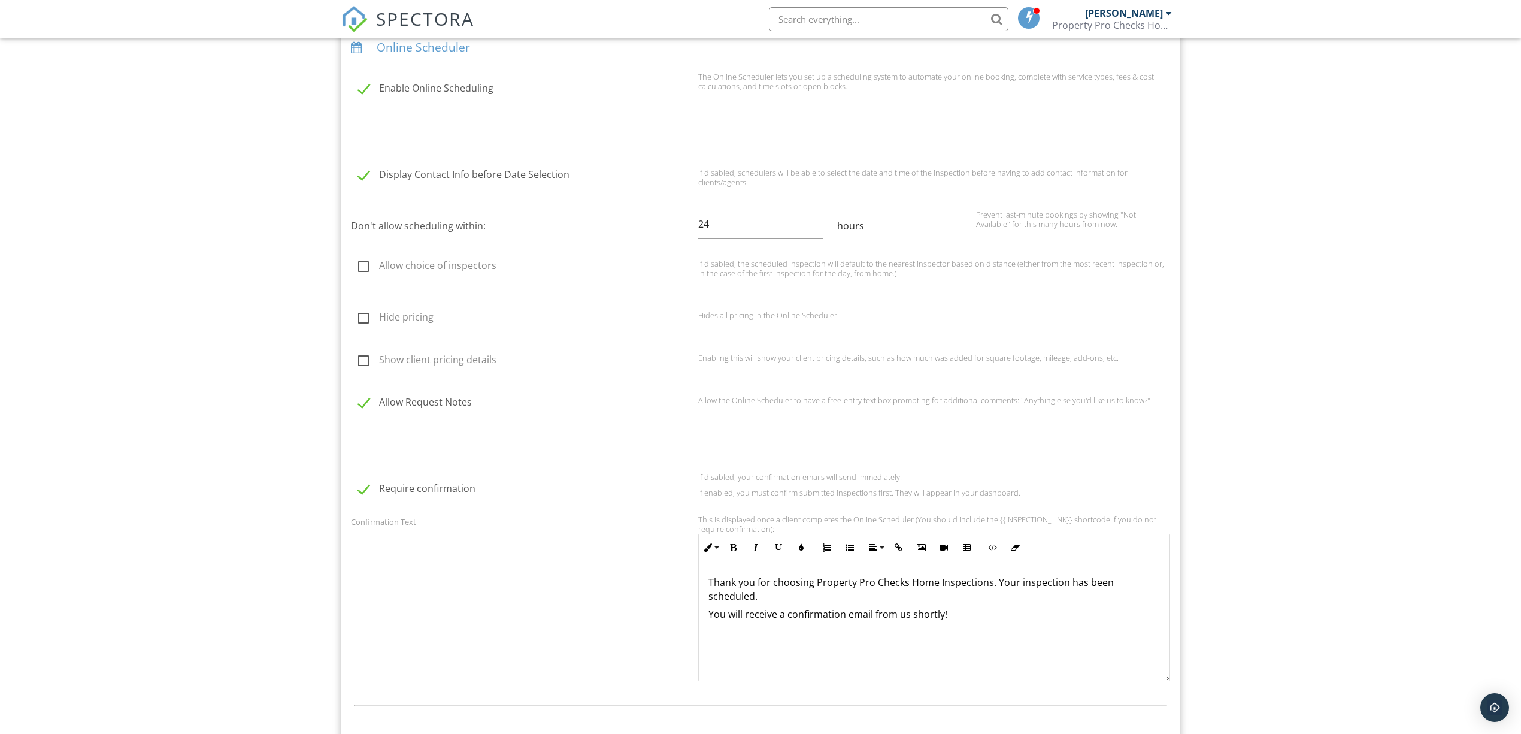
click at [417, 38] on div "SPECTORA" at bounding box center [407, 19] width 133 height 38
click at [414, 49] on div "Online Scheduler" at bounding box center [760, 47] width 839 height 39
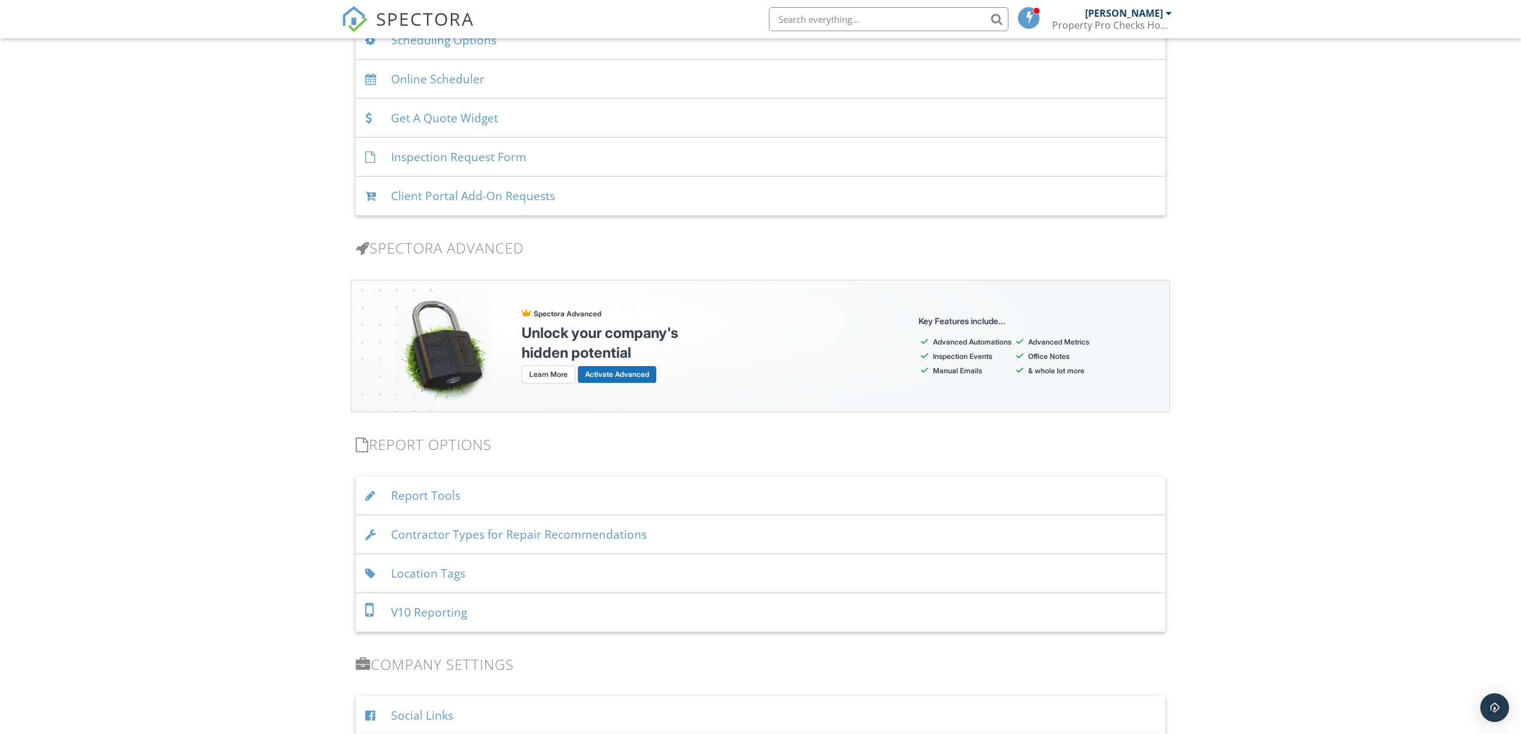
scroll to position [1097, 0]
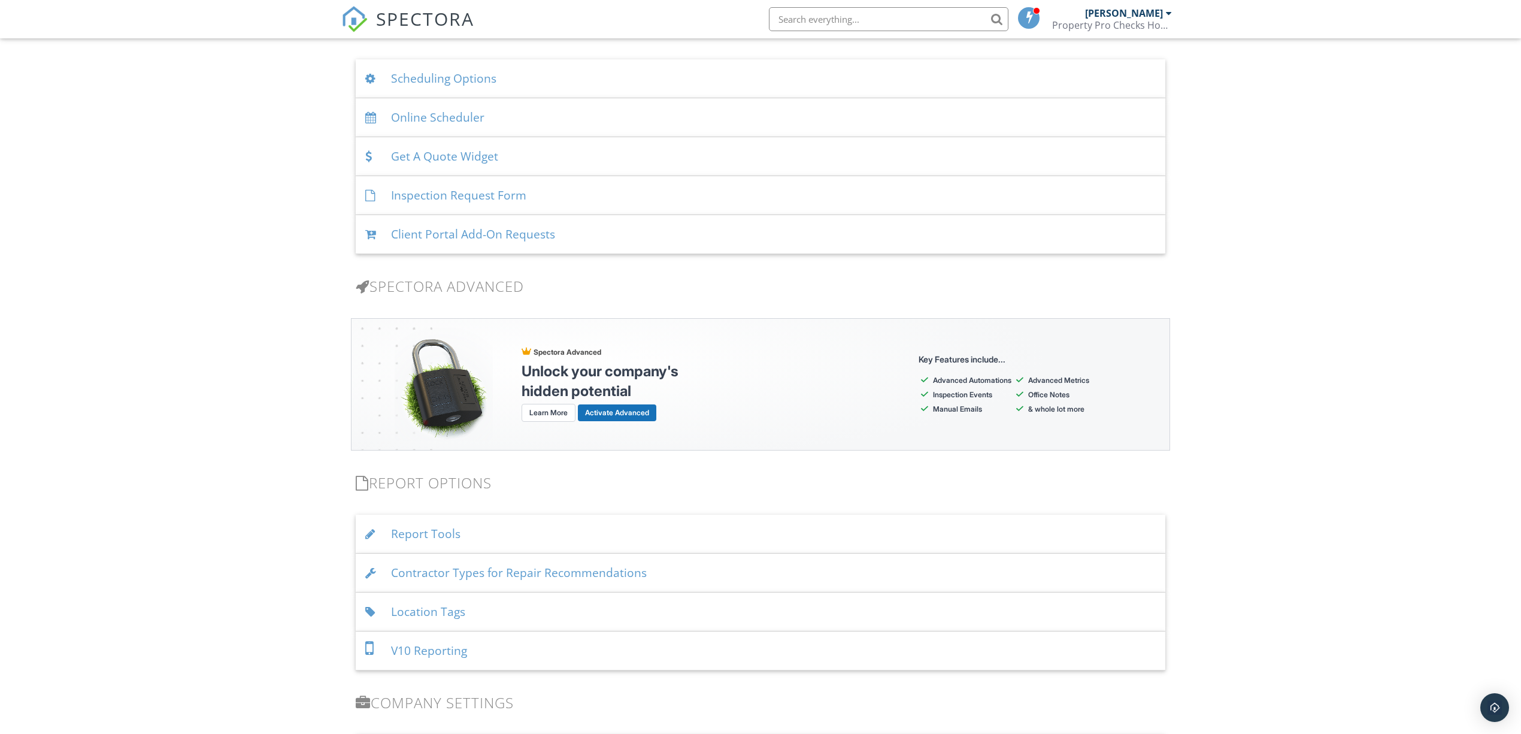
click at [423, 153] on div "Get A Quote Widget" at bounding box center [761, 156] width 810 height 39
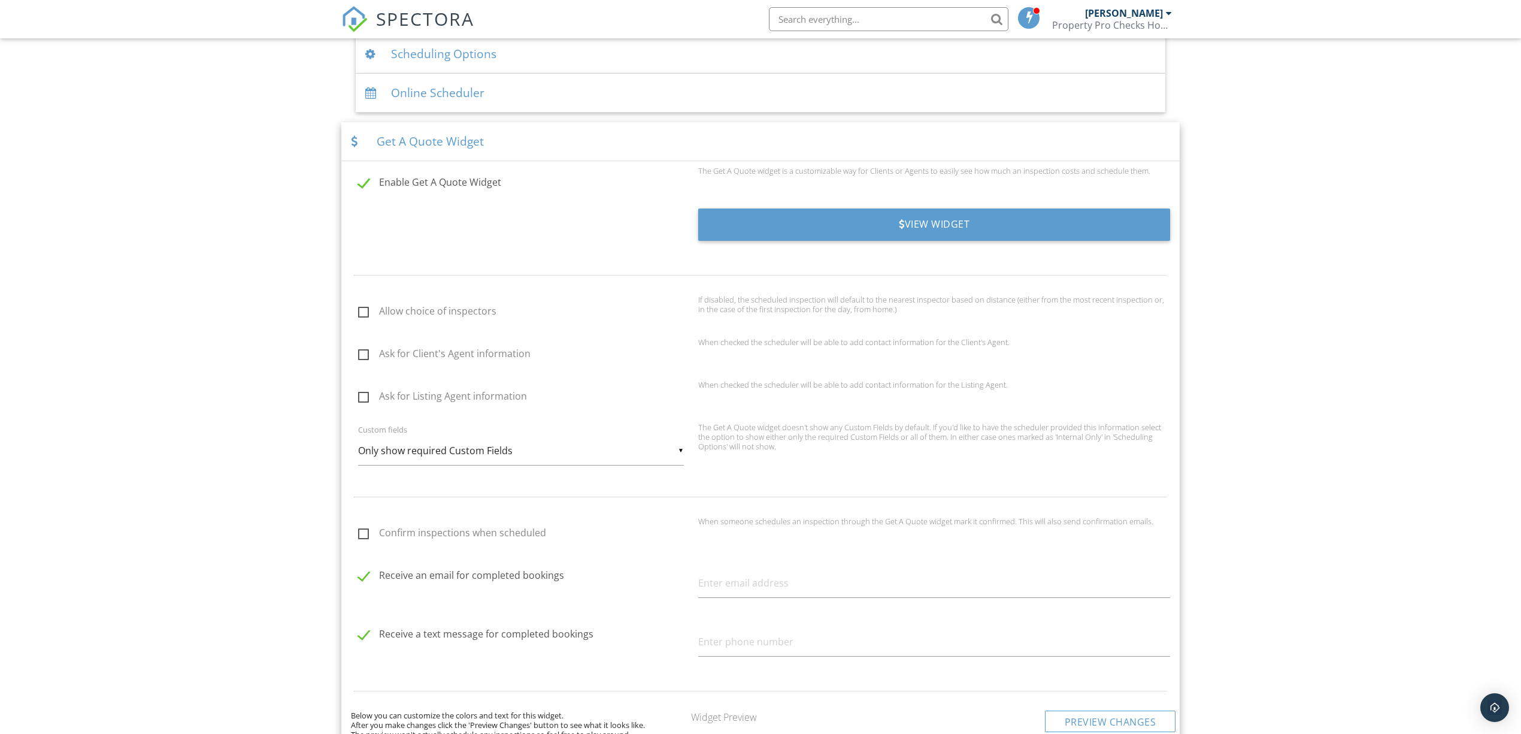
scroll to position [1097, 0]
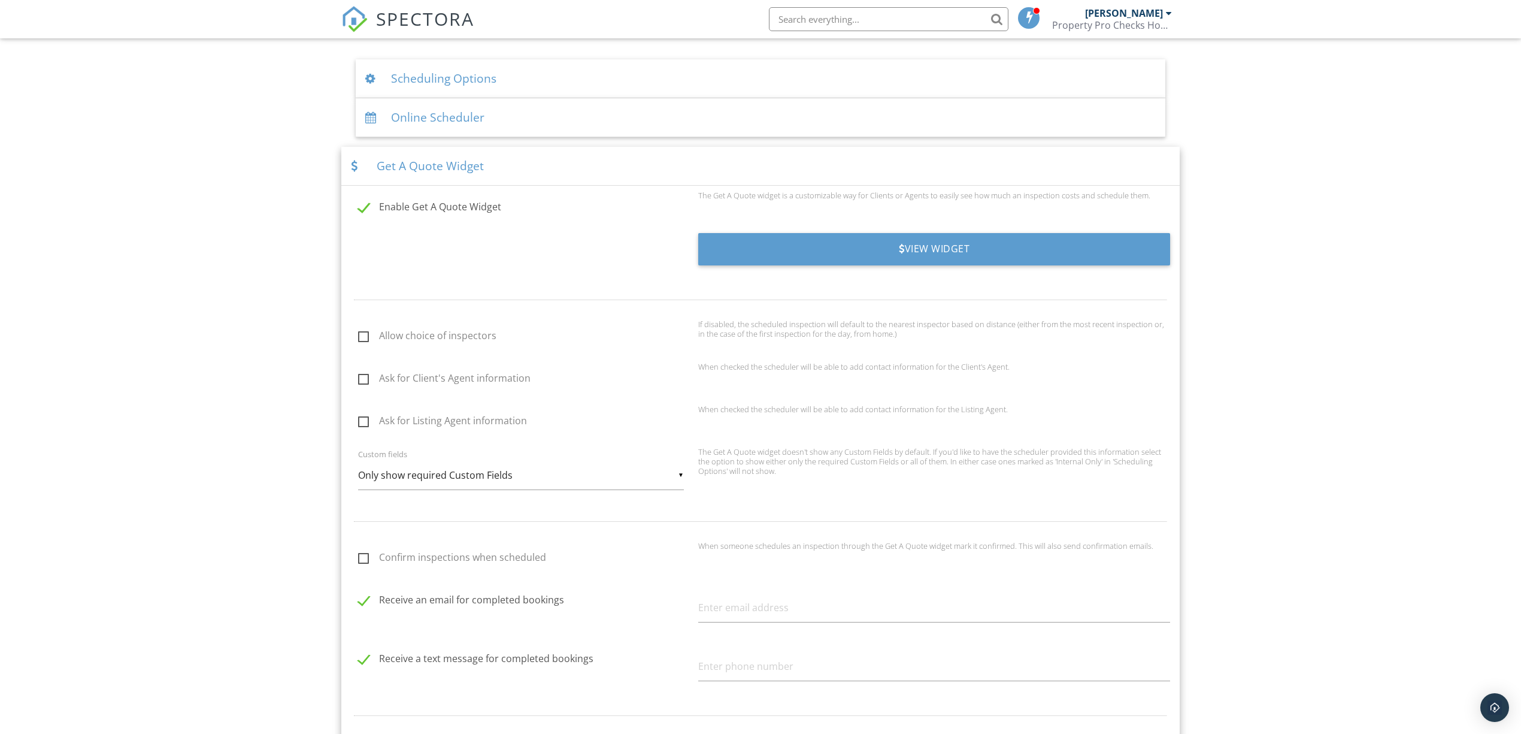
click at [425, 169] on div "Get A Quote Widget" at bounding box center [760, 166] width 839 height 39
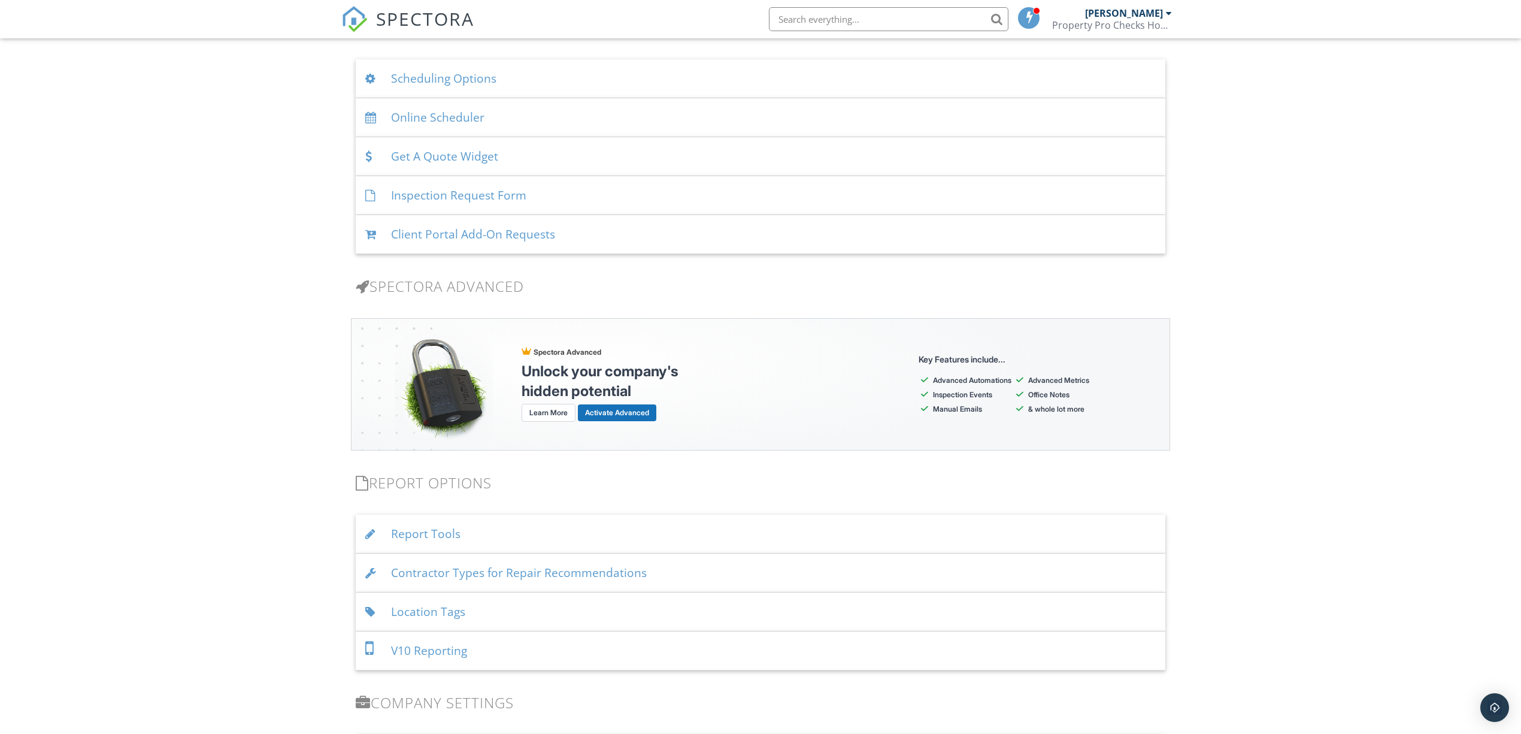
click at [422, 194] on div "Inspection Request Form" at bounding box center [761, 195] width 810 height 39
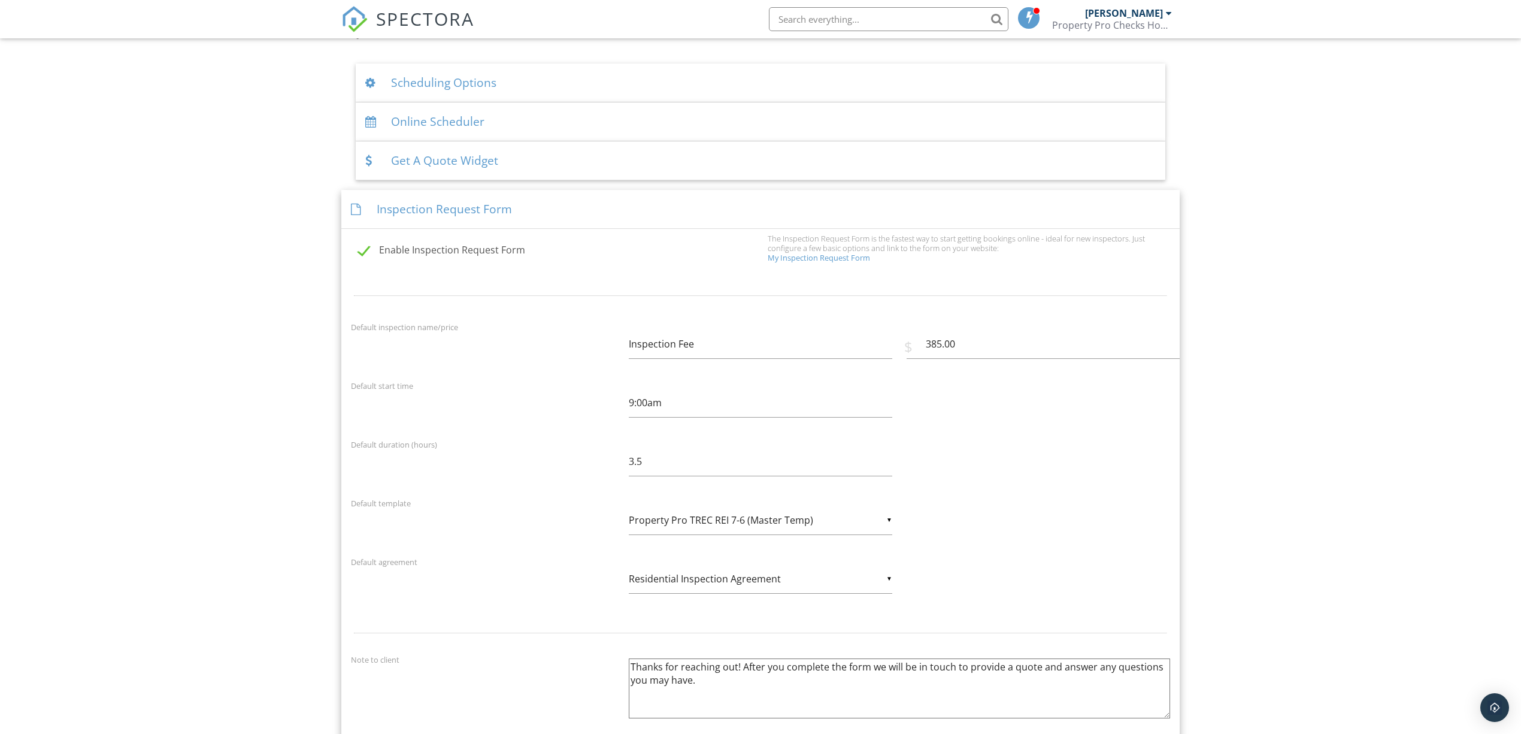
scroll to position [1017, 0]
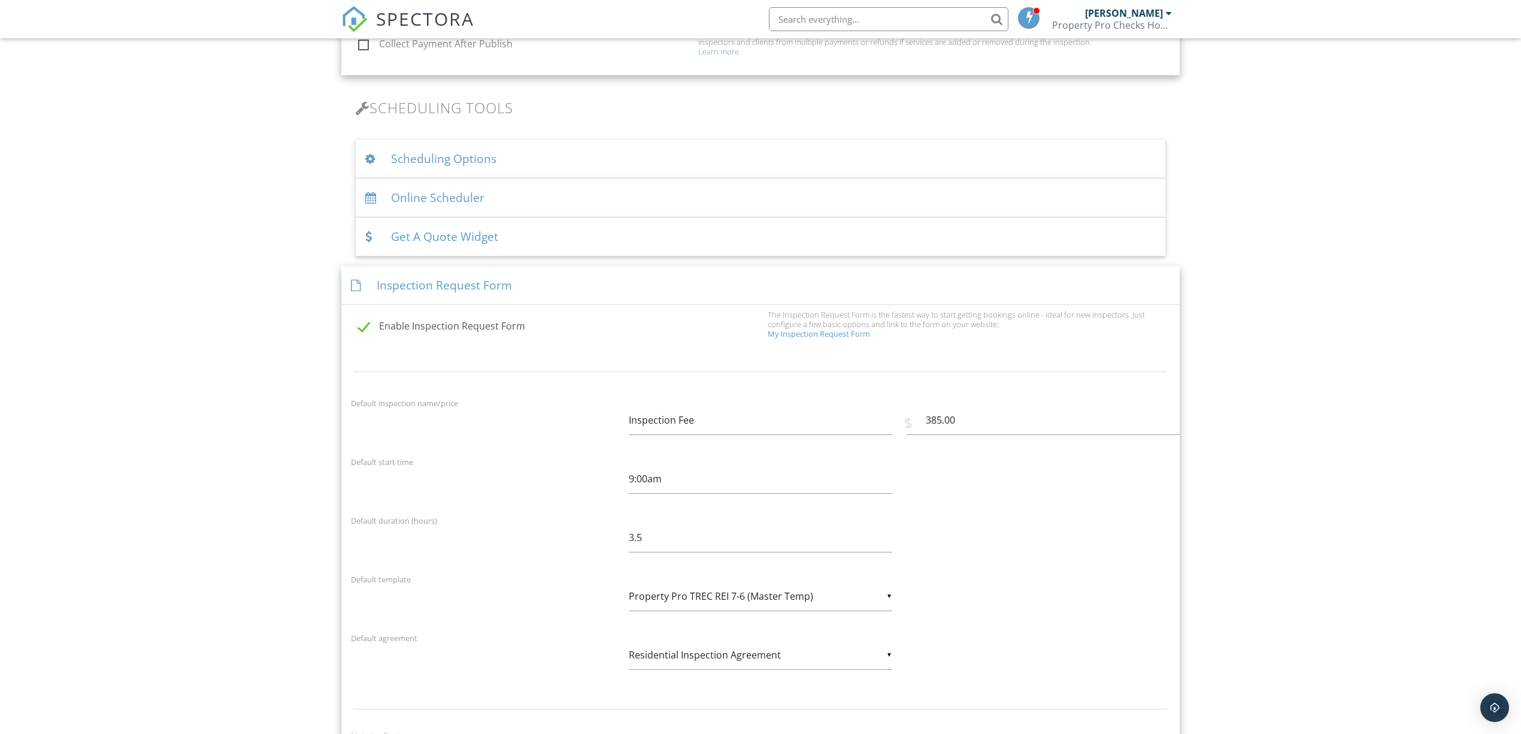
click at [425, 286] on div "Inspection Request Form" at bounding box center [760, 285] width 839 height 39
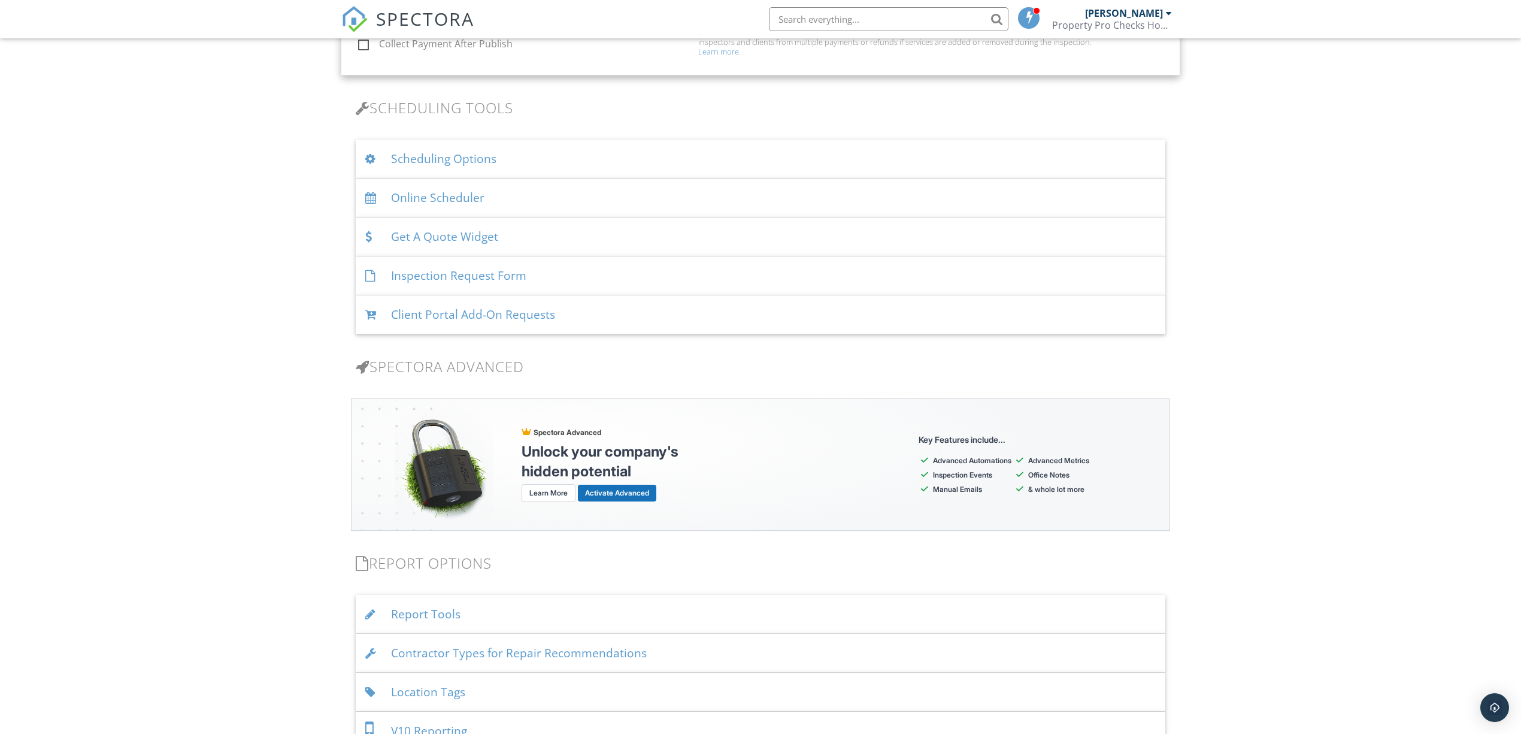
click at [430, 314] on div "Client Portal Add-On Requests" at bounding box center [761, 314] width 810 height 39
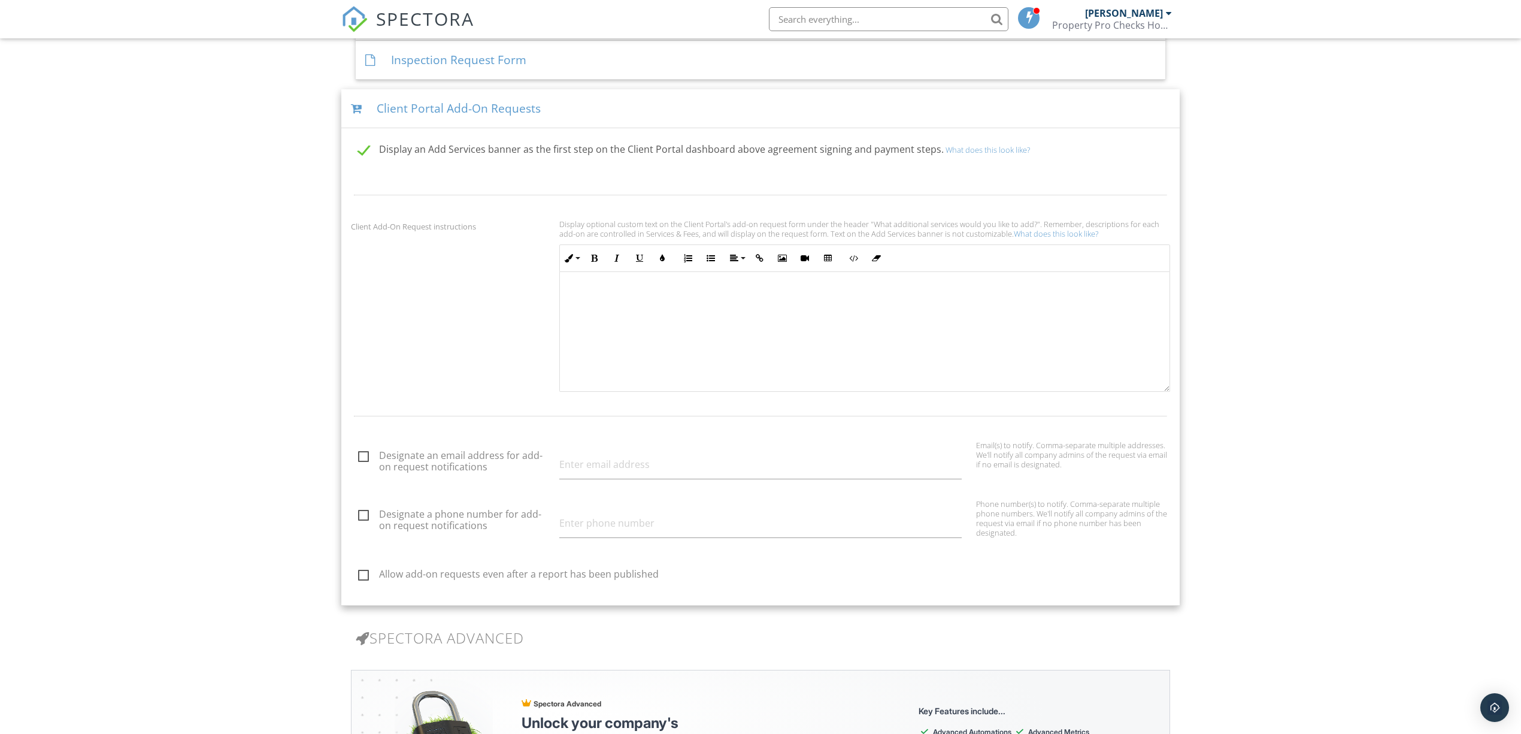
scroll to position [1257, 0]
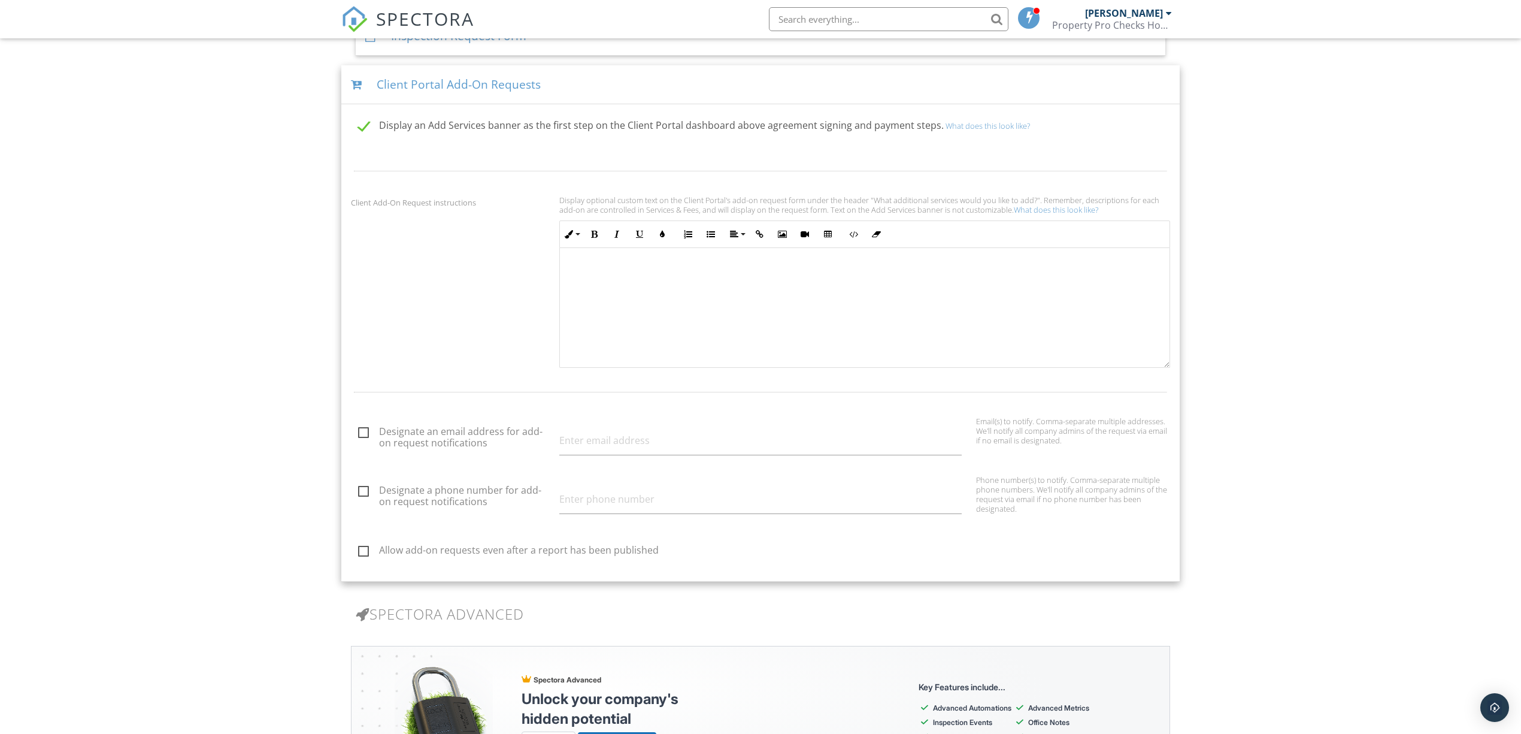
click at [351, 82] on div at bounding box center [359, 84] width 16 height 11
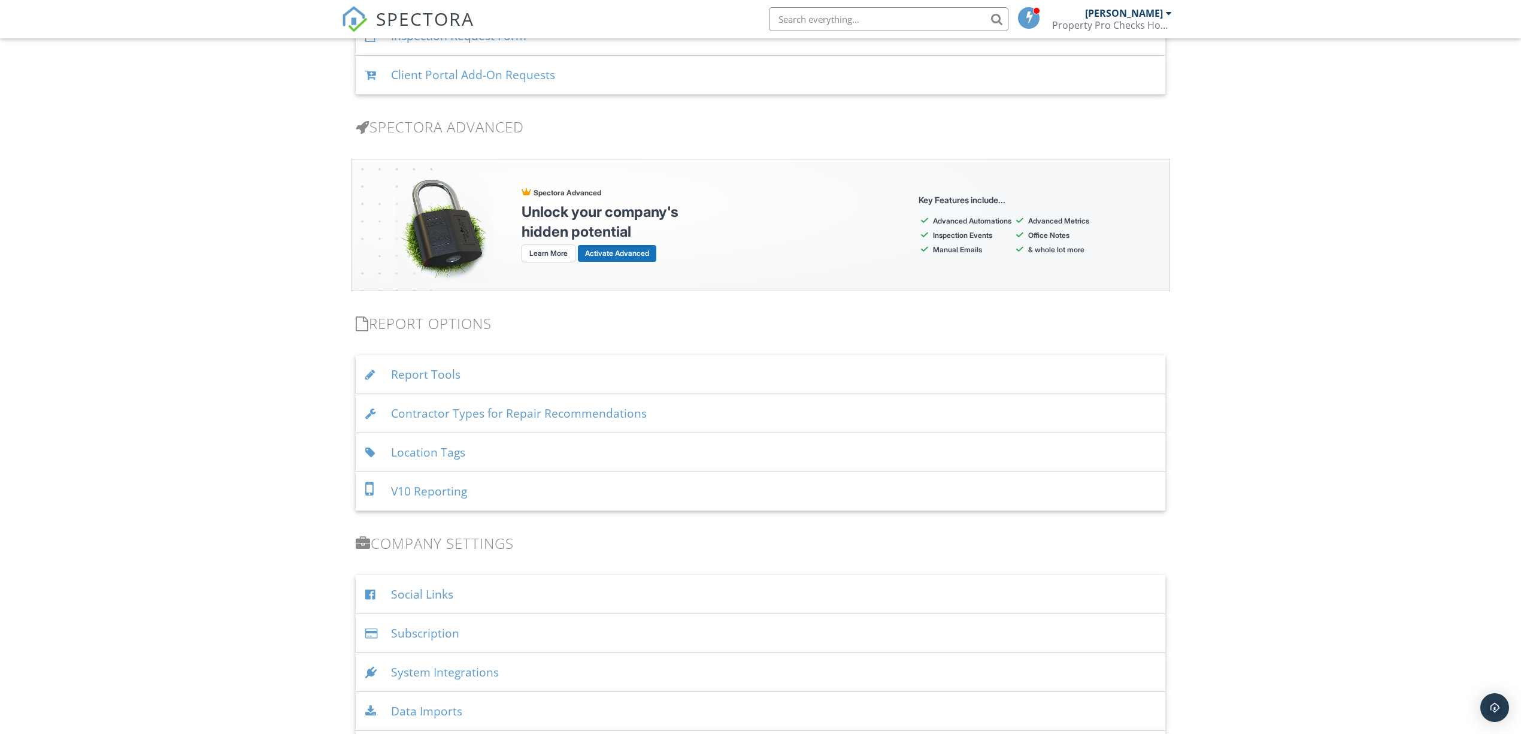
click at [418, 375] on div "Report Tools" at bounding box center [761, 374] width 810 height 39
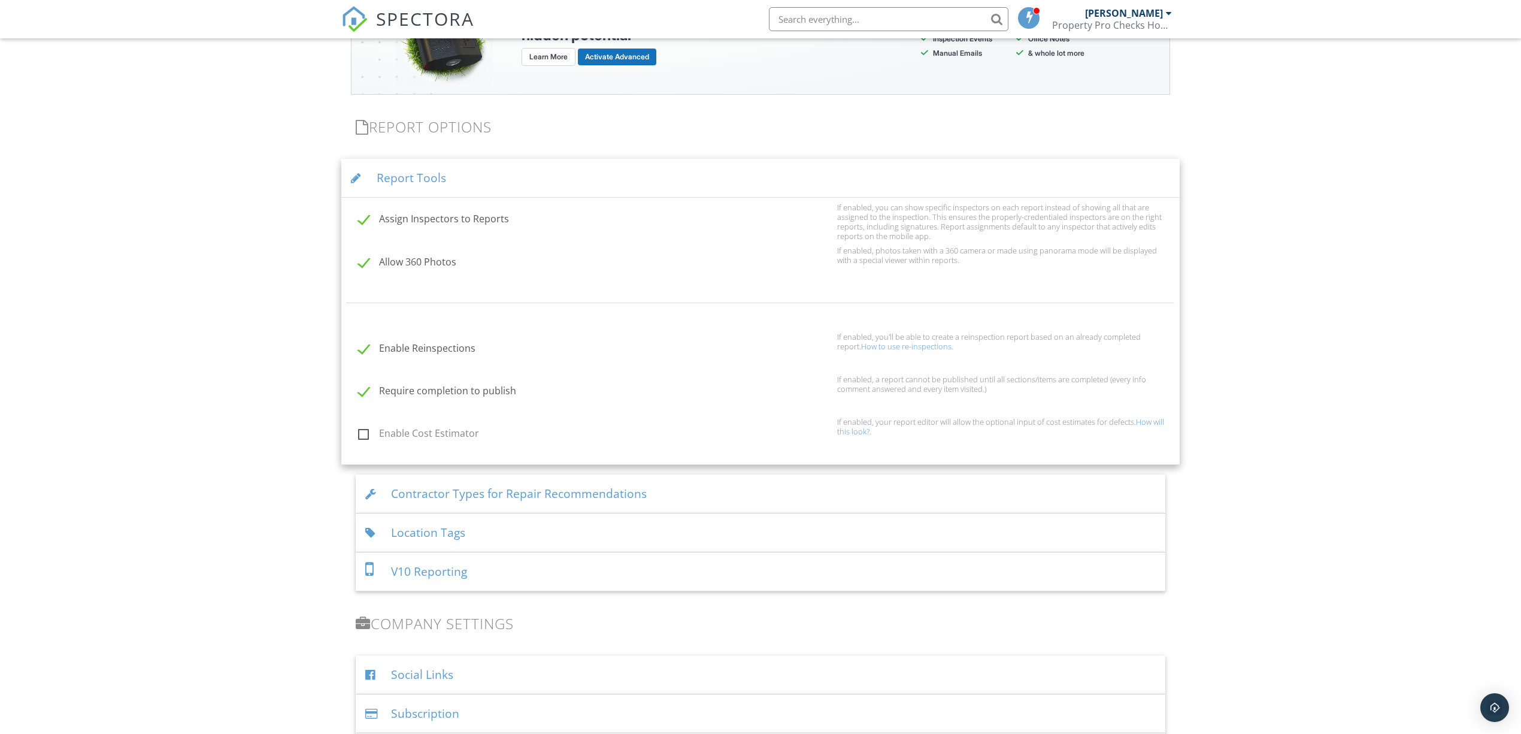
scroll to position [1496, 0]
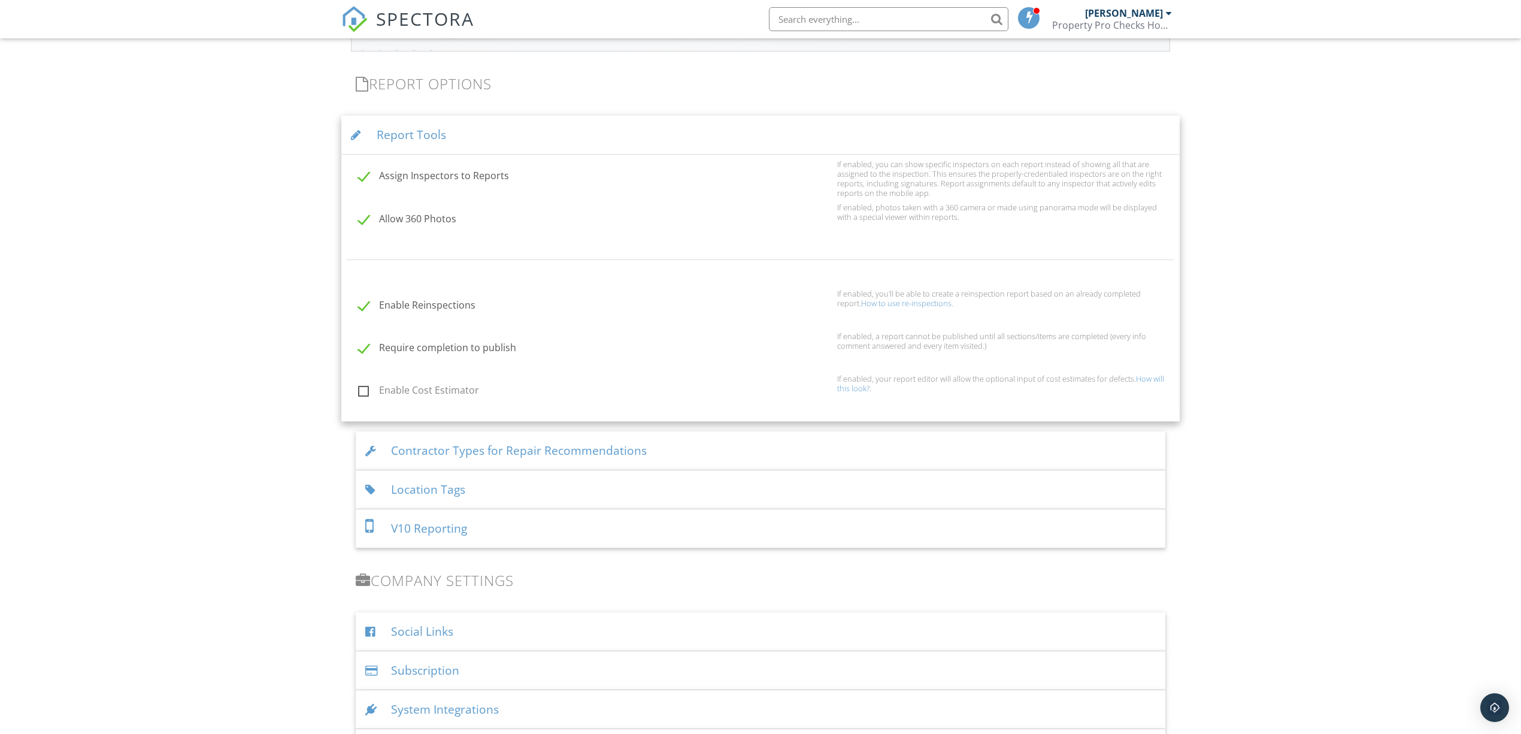
click at [415, 443] on div "Contractor Types for Repair Recommendations" at bounding box center [761, 450] width 810 height 39
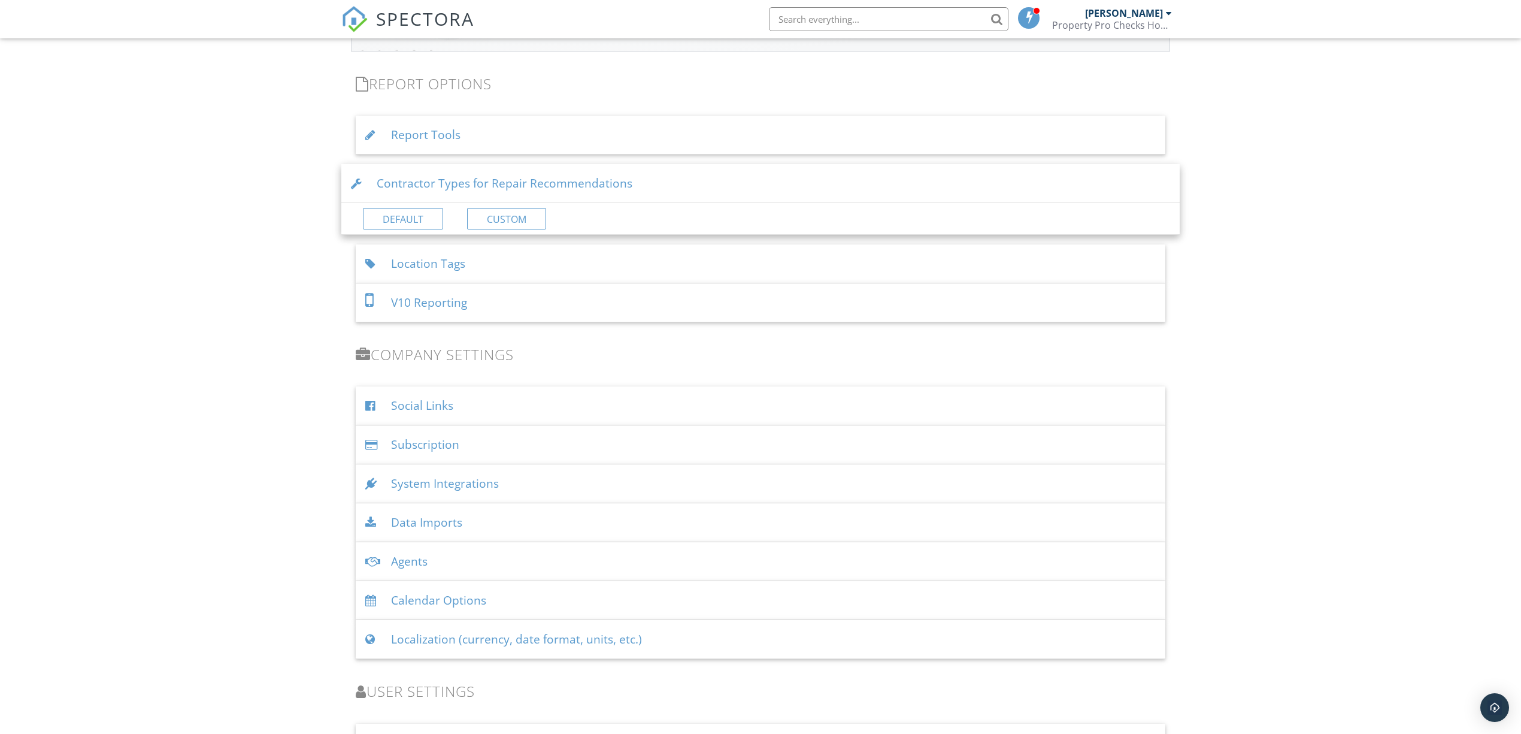
click at [401, 265] on div "Location Tags" at bounding box center [761, 263] width 810 height 39
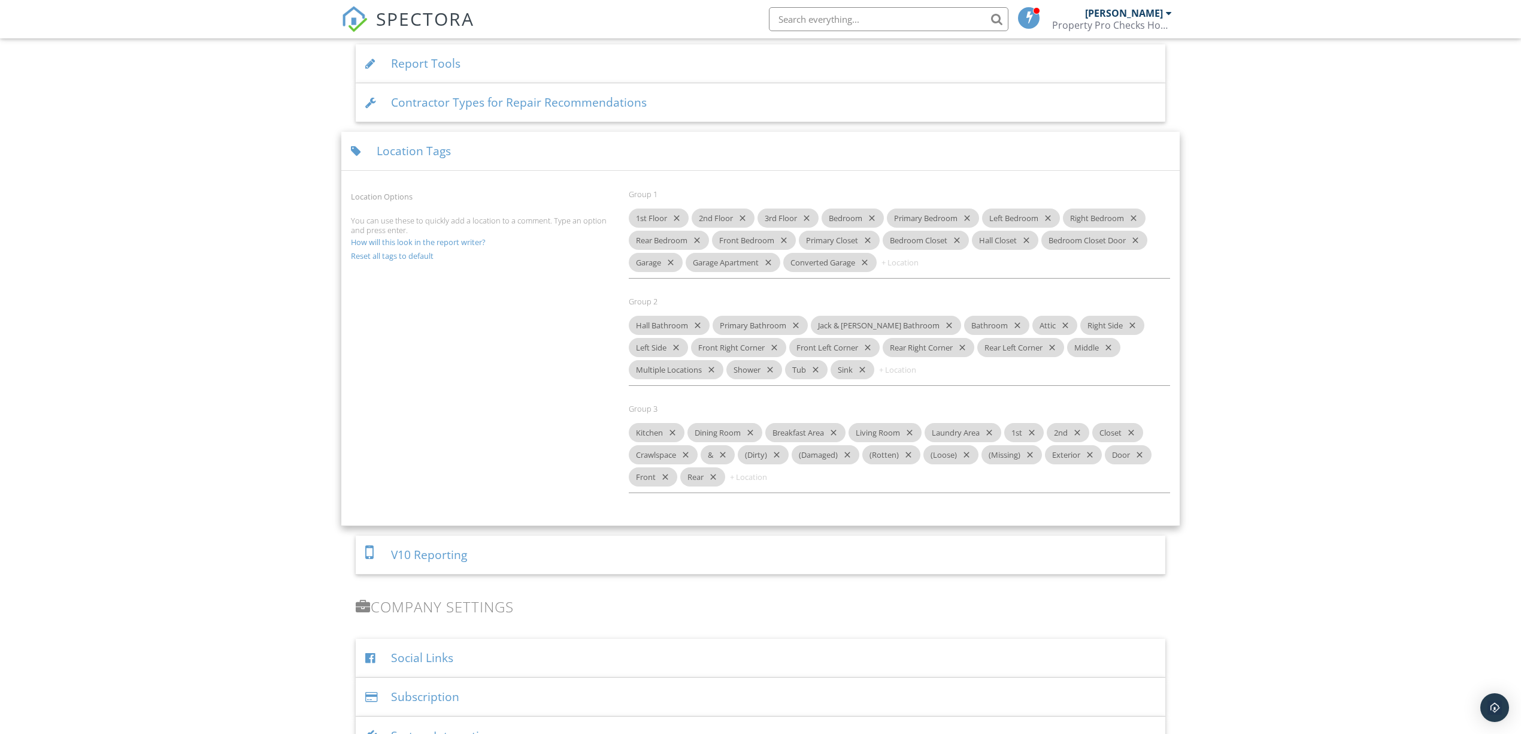
scroll to position [1736, 0]
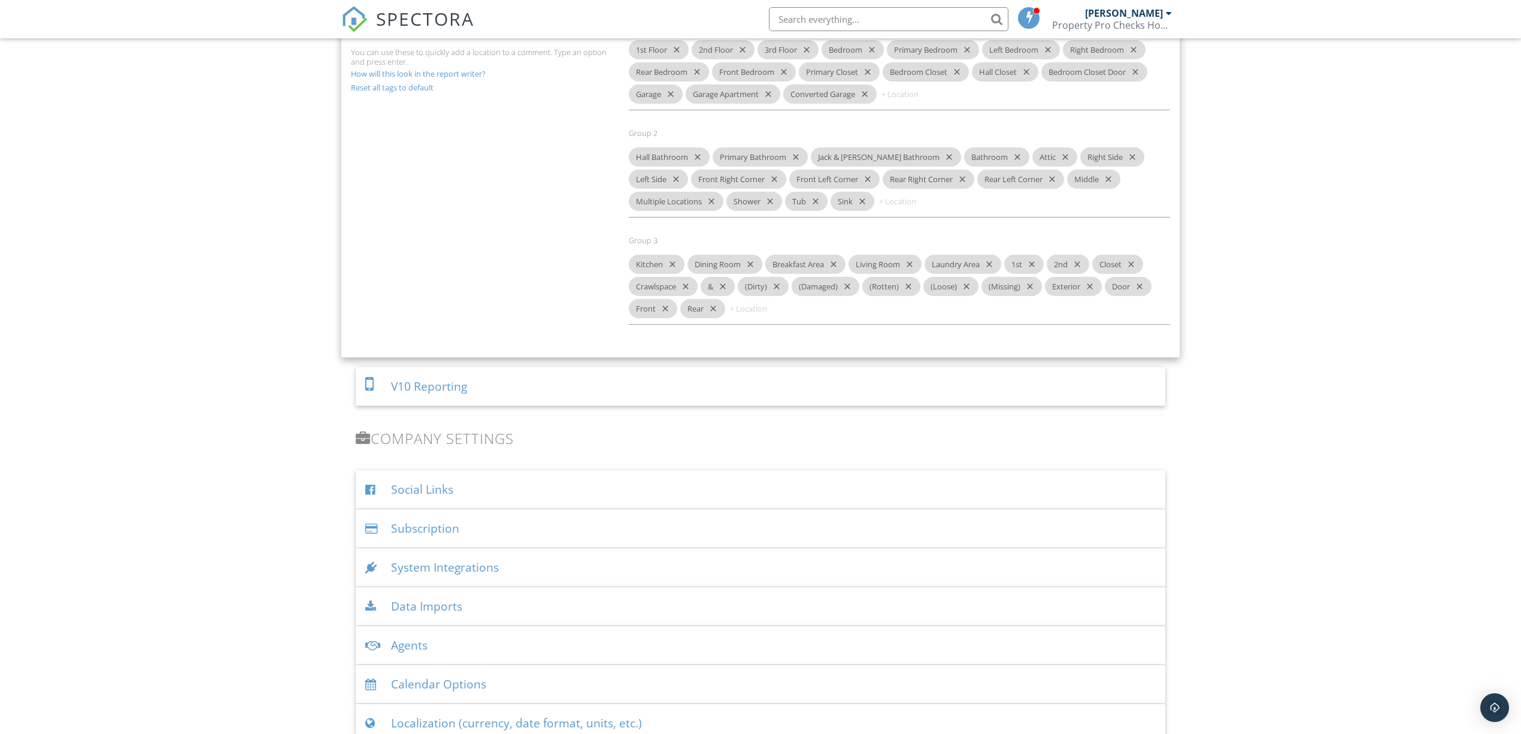
click at [398, 388] on div "V10 Reporting" at bounding box center [761, 386] width 810 height 39
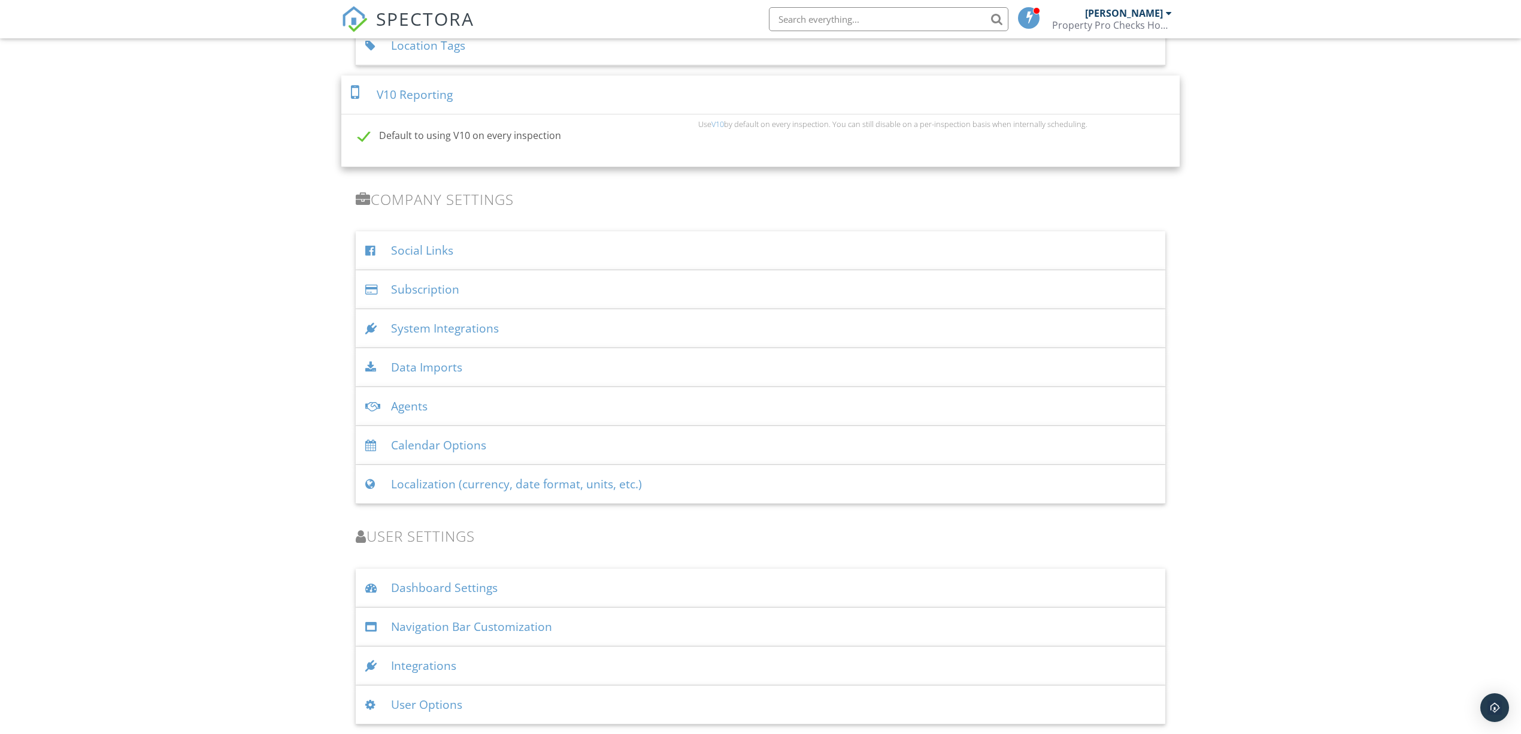
scroll to position [1667, 0]
click at [385, 283] on div "Subscription" at bounding box center [761, 289] width 810 height 39
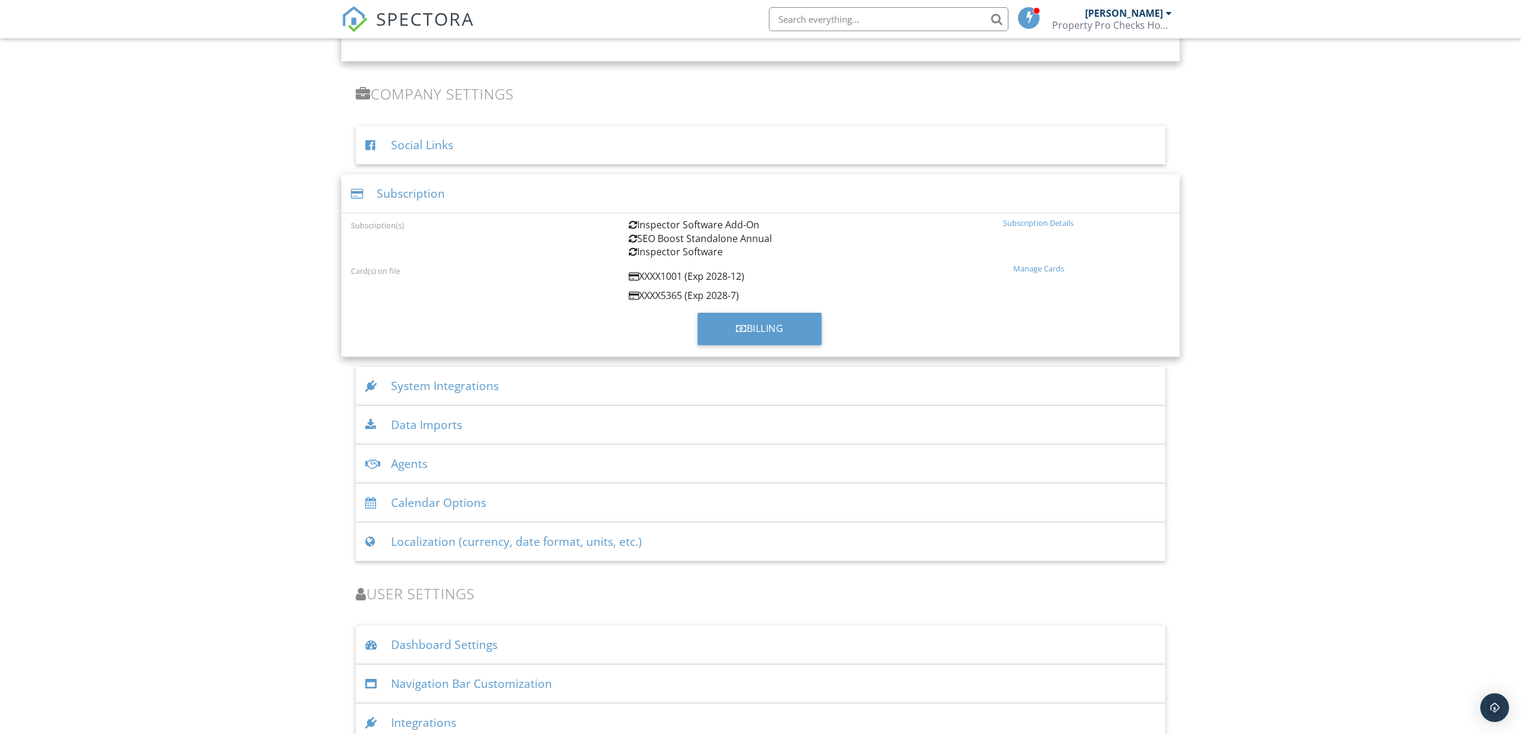
scroll to position [1769, 0]
click at [404, 383] on div "System Integrations" at bounding box center [761, 385] width 810 height 39
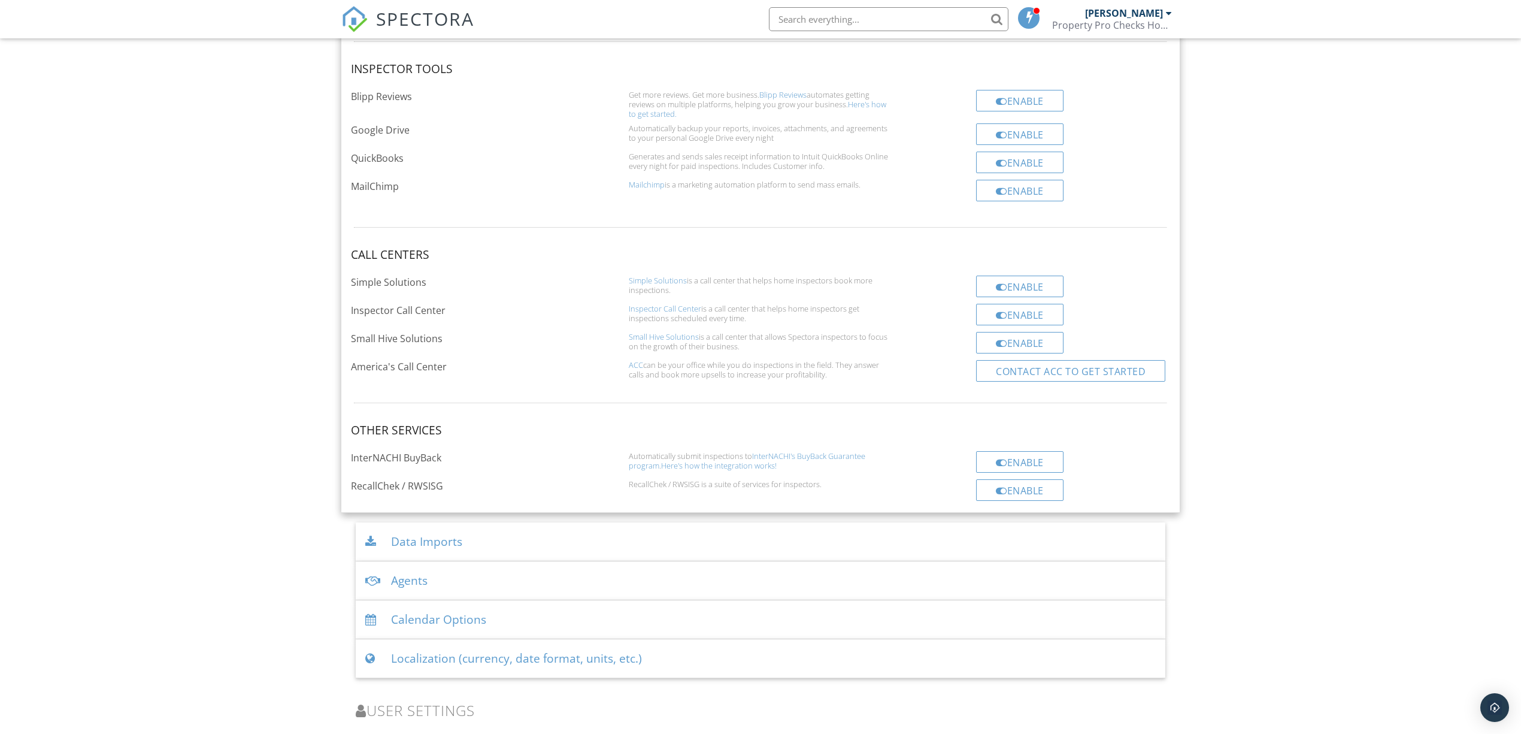
scroll to position [2168, 0]
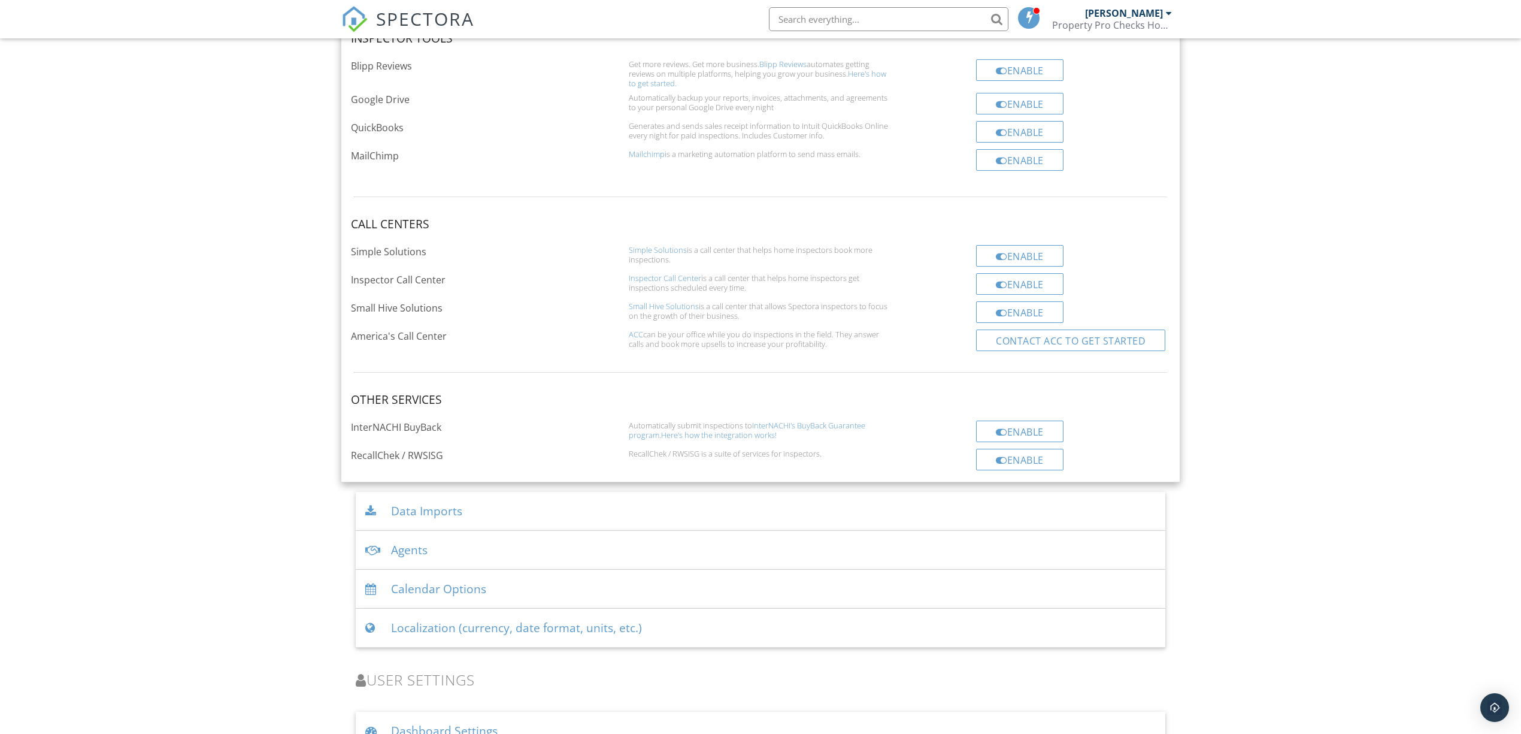
click at [425, 520] on div "Data Imports" at bounding box center [761, 511] width 810 height 39
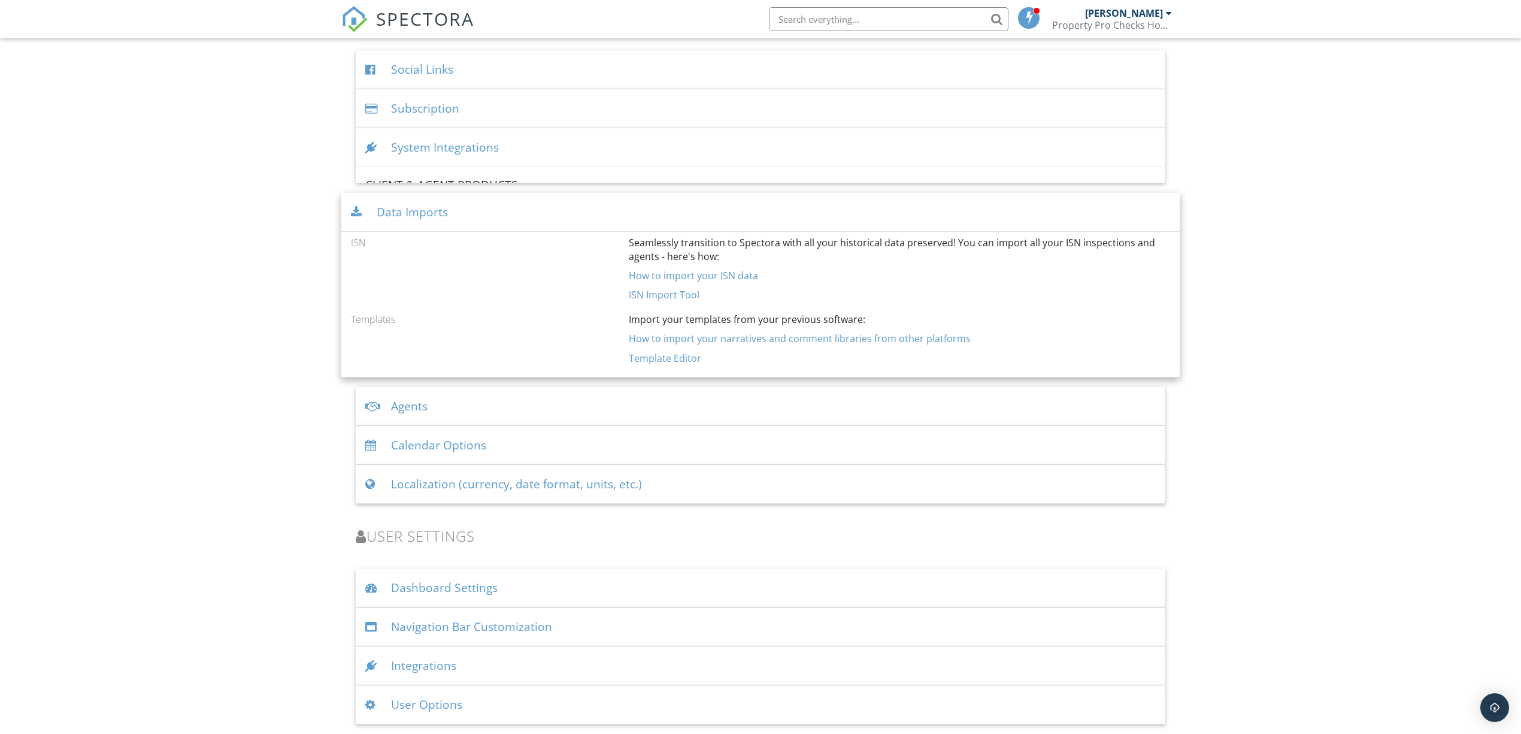
scroll to position [1836, 0]
click at [396, 406] on div "Agents" at bounding box center [761, 407] width 810 height 39
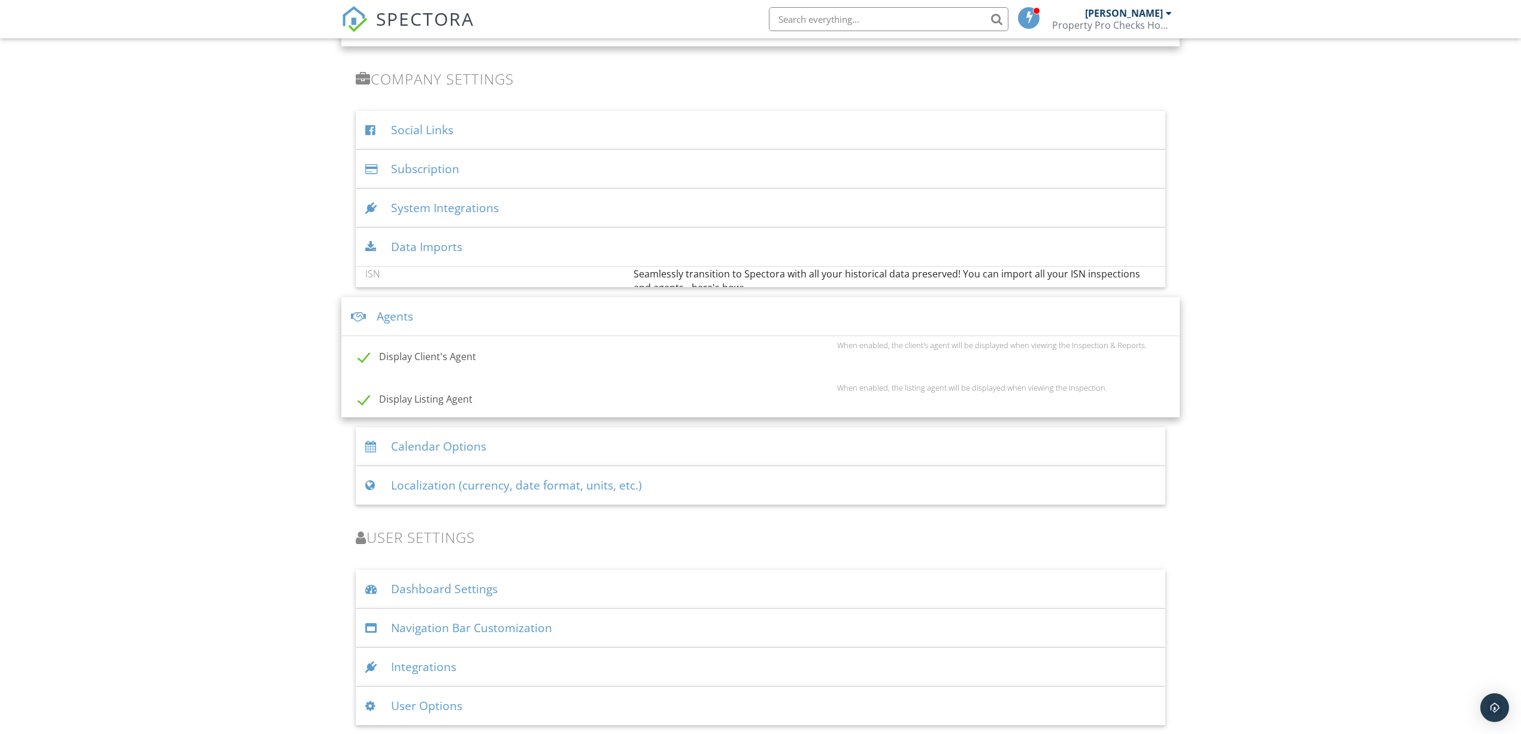
scroll to position [1781, 0]
click at [422, 444] on div "Calendar Options" at bounding box center [761, 445] width 810 height 39
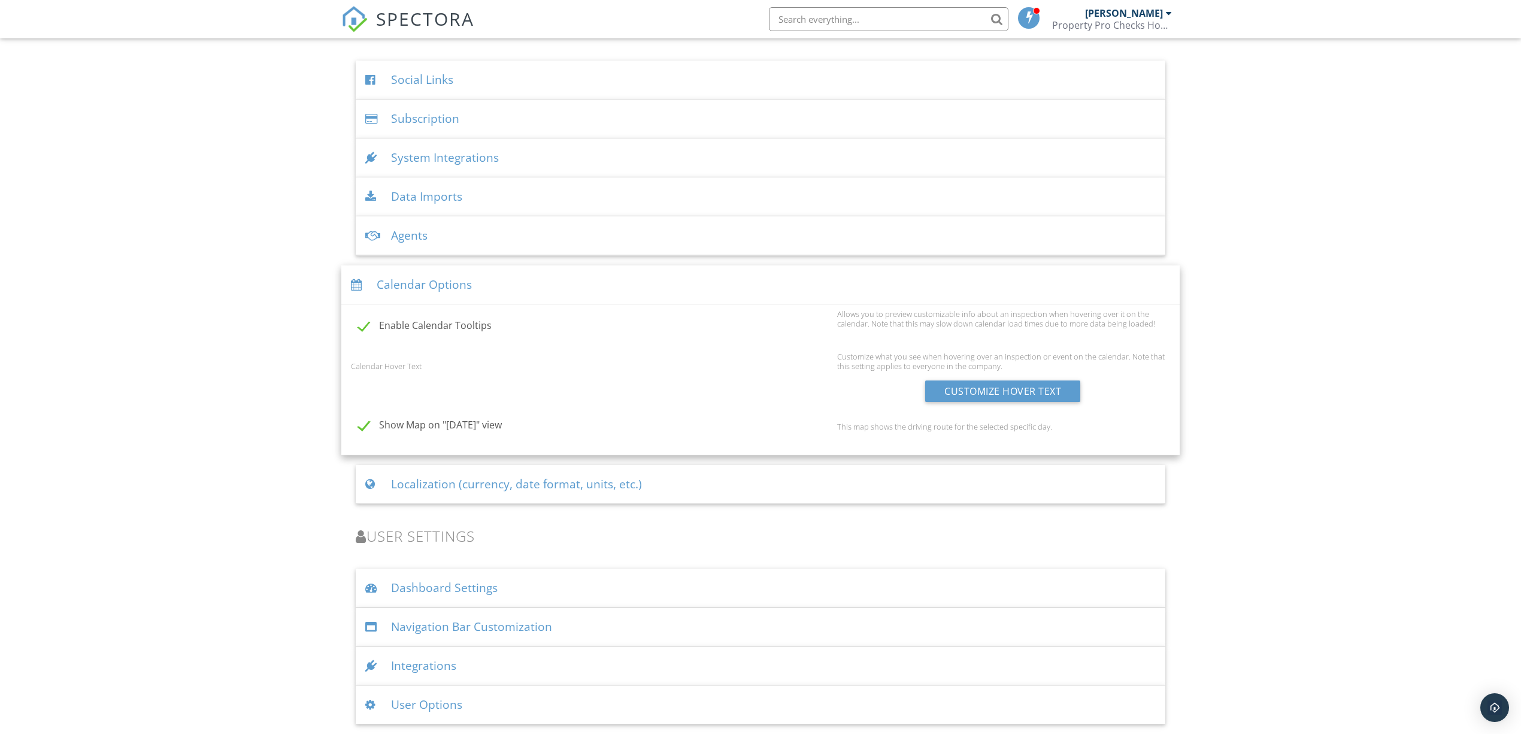
scroll to position [1838, 0]
click at [414, 482] on div "Localization (currency, date format, units, etc.)" at bounding box center [761, 484] width 810 height 39
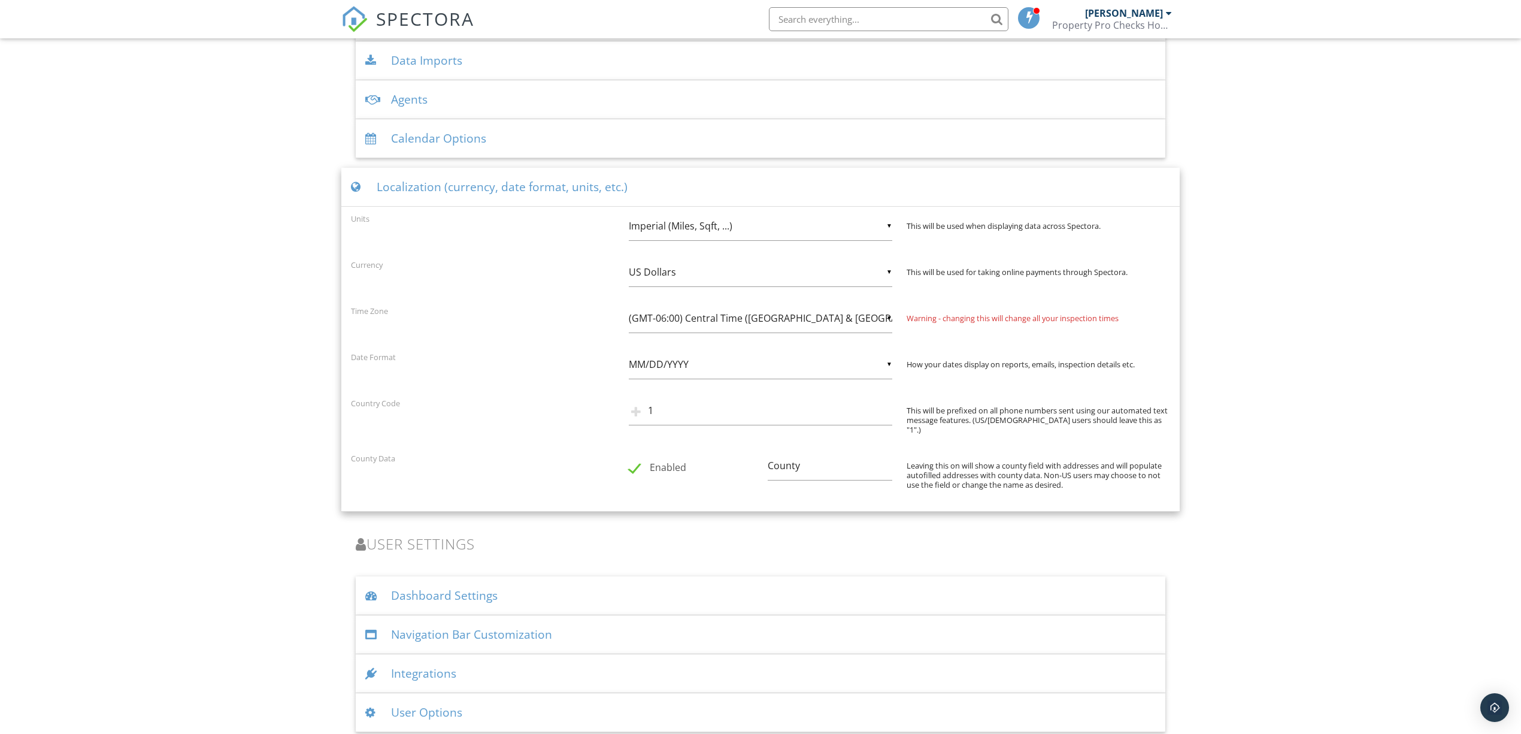
scroll to position [1973, 0]
click at [410, 574] on div "Dashboard Settings" at bounding box center [761, 592] width 810 height 39
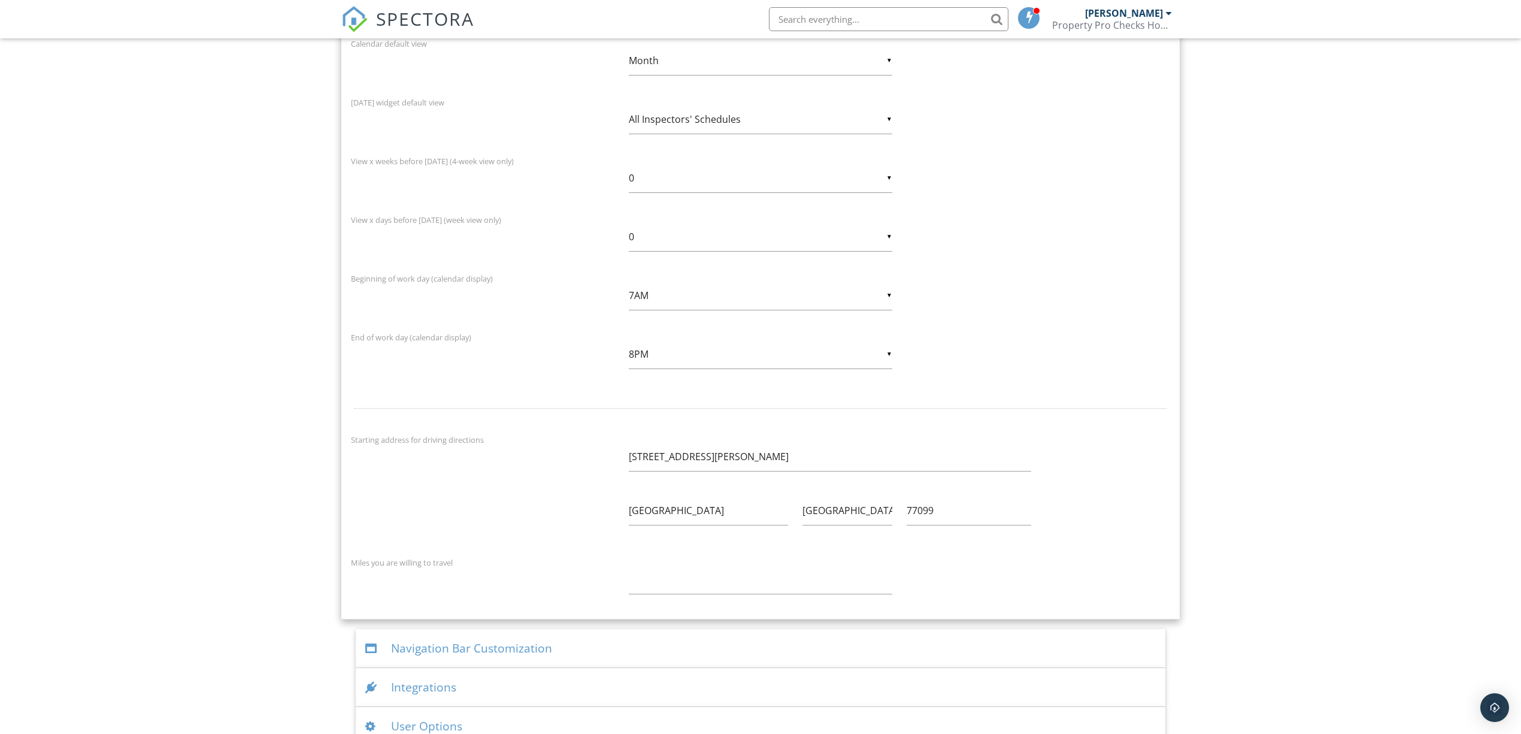
scroll to position [2631, 0]
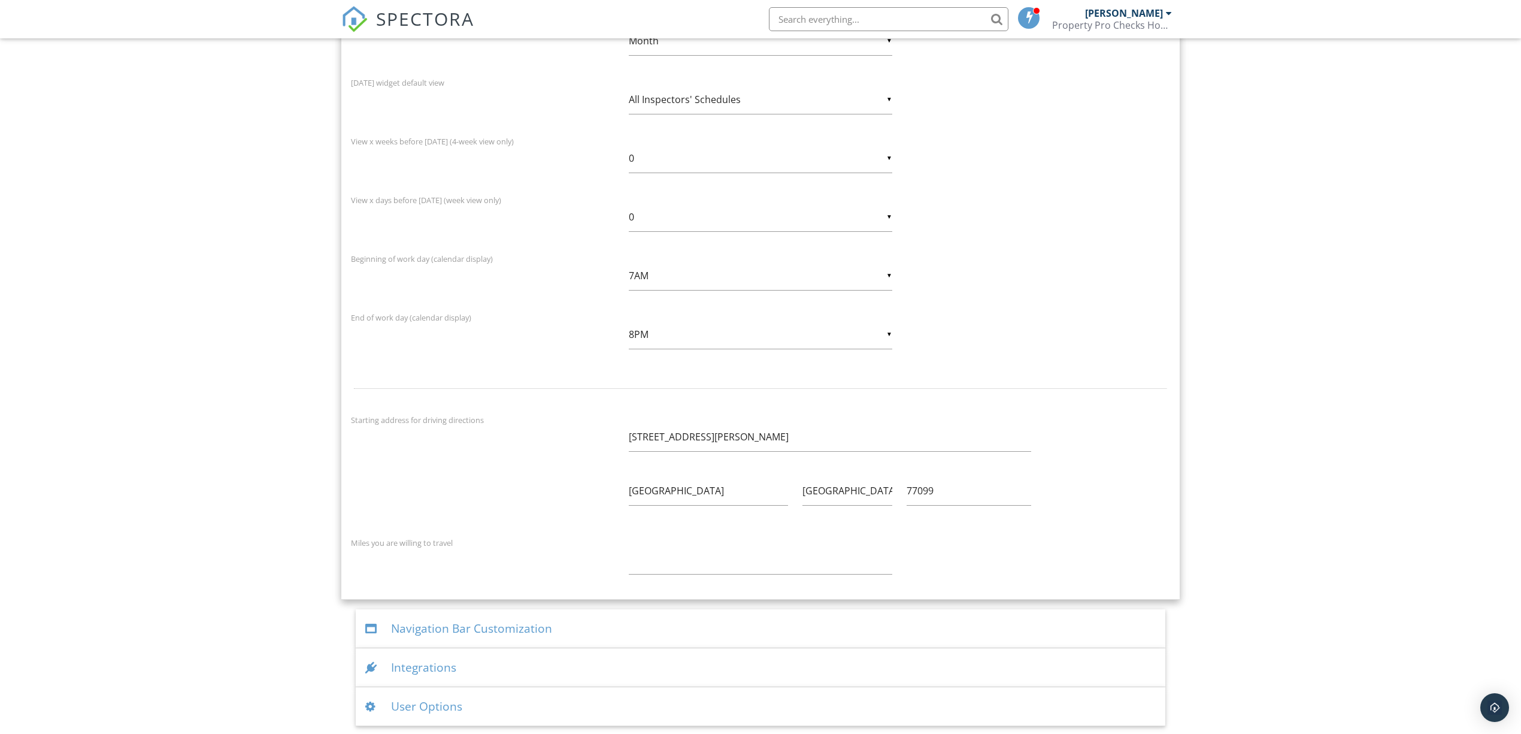
click at [394, 624] on div "Navigation Bar Customization" at bounding box center [761, 628] width 810 height 39
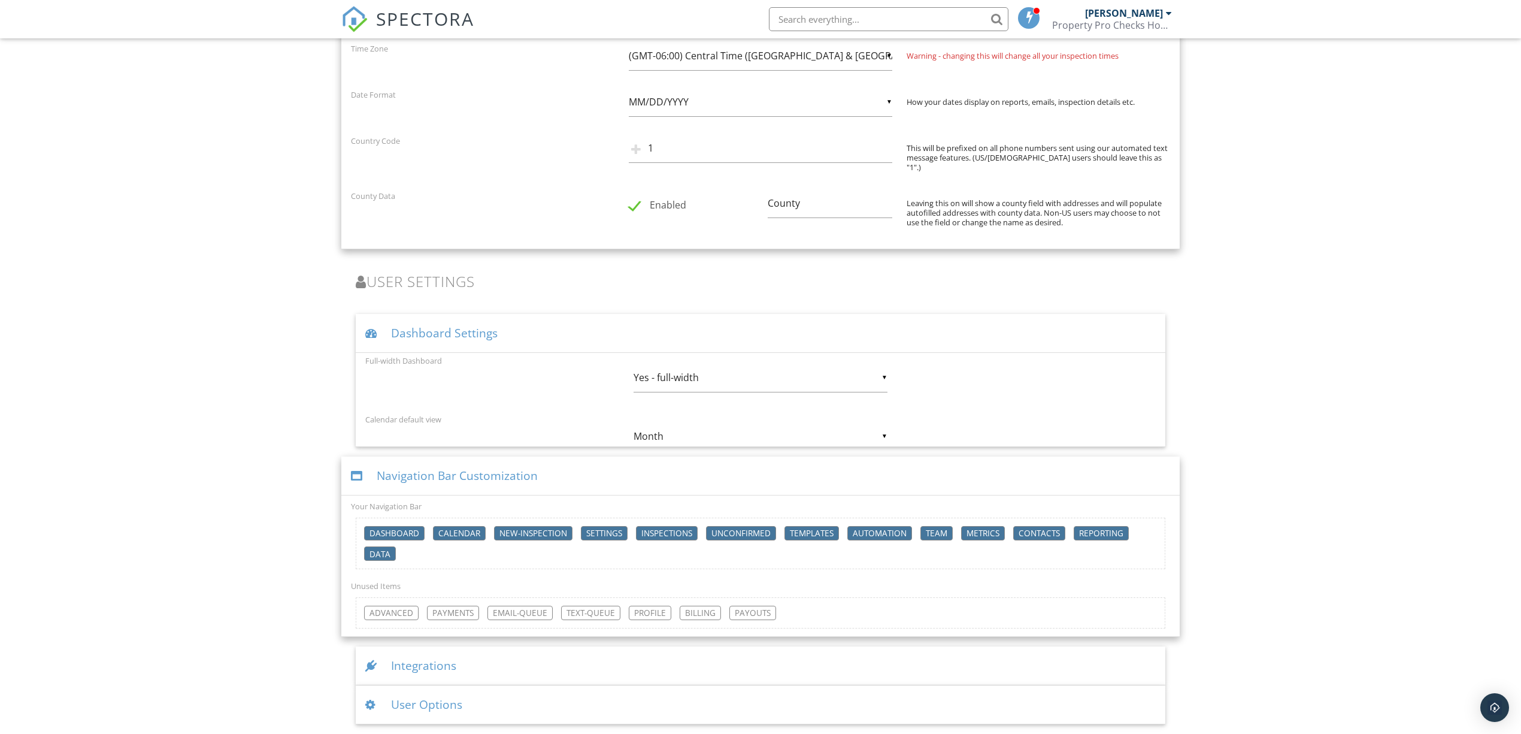
scroll to position [2157, 0]
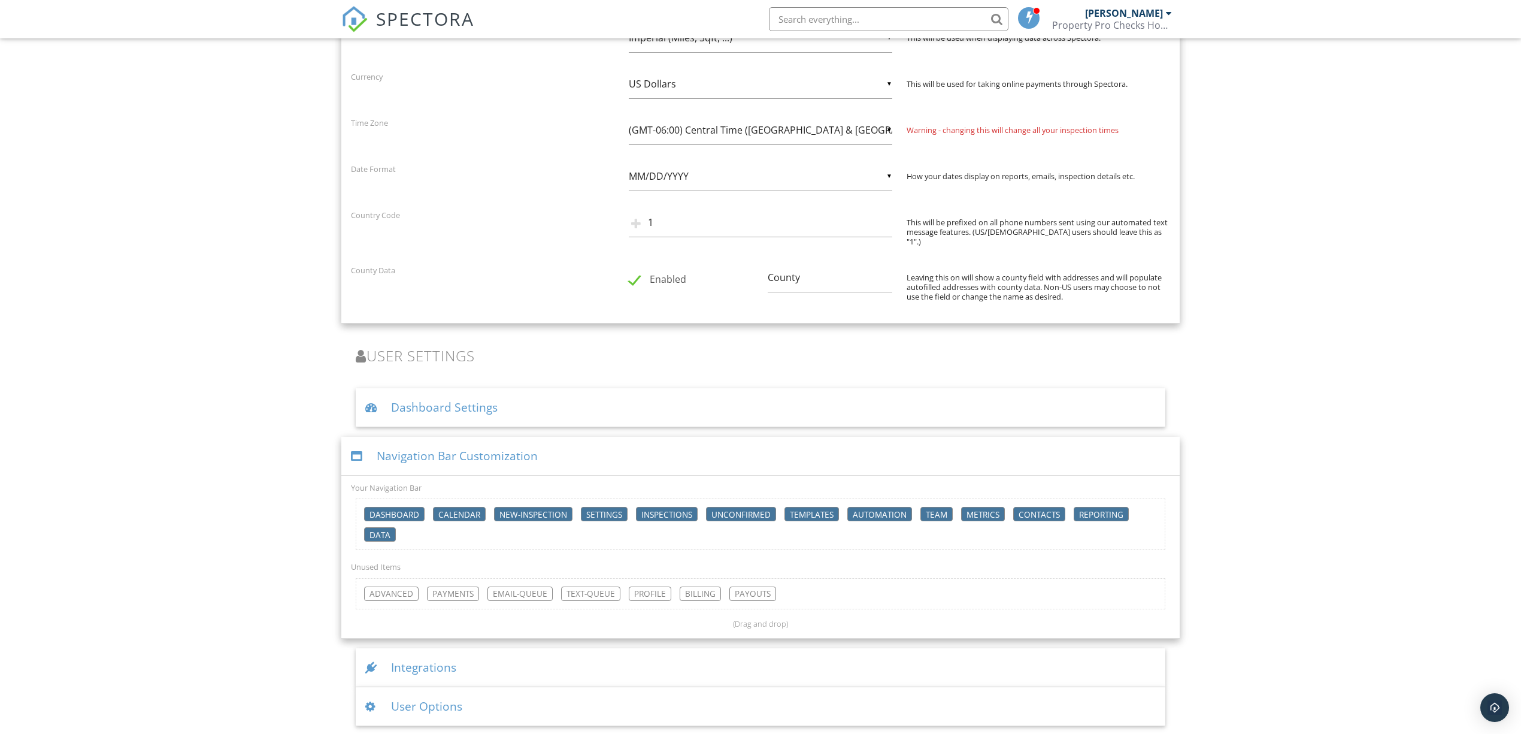
click at [408, 659] on div "Integrations" at bounding box center [761, 667] width 810 height 39
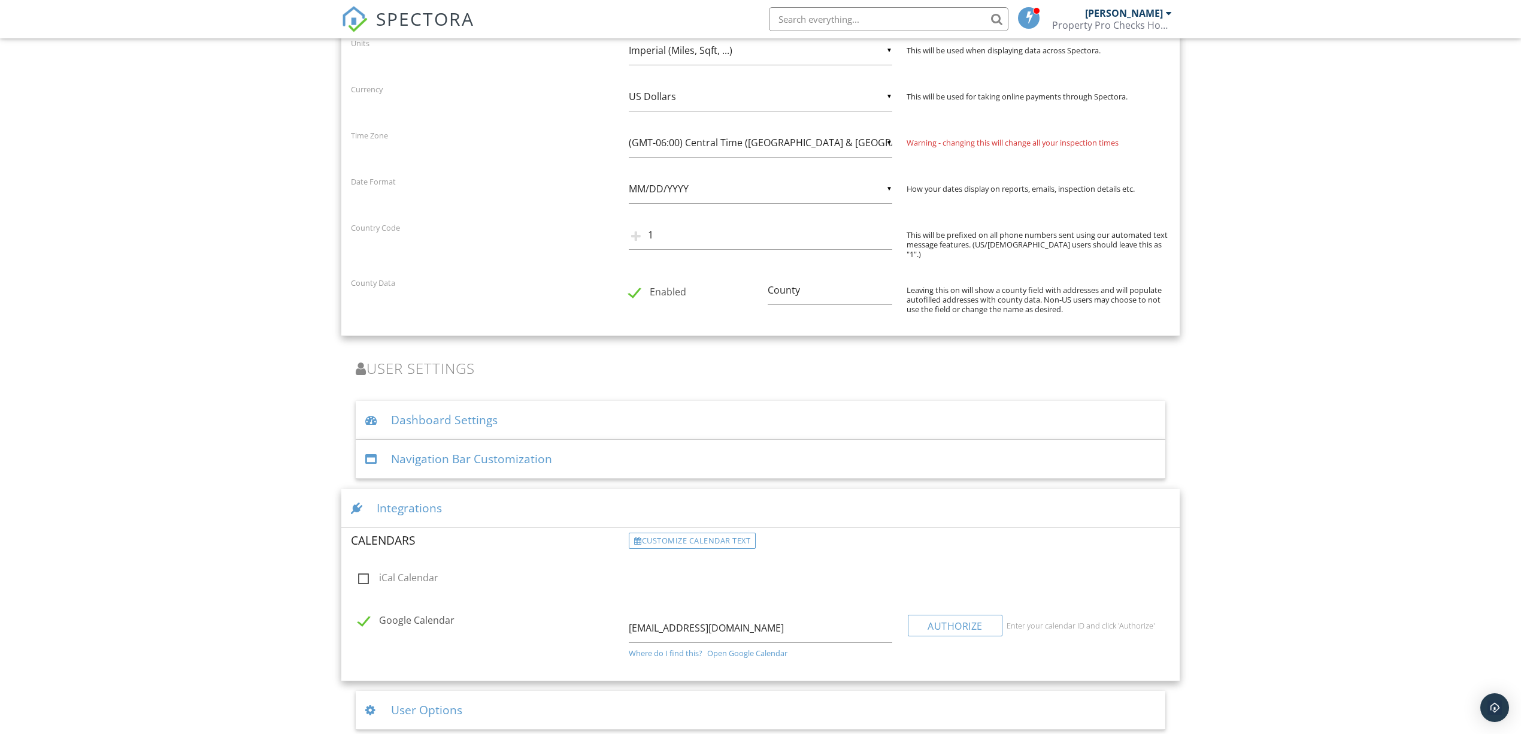
scroll to position [2147, 0]
click at [434, 705] on div "User Options" at bounding box center [761, 707] width 810 height 39
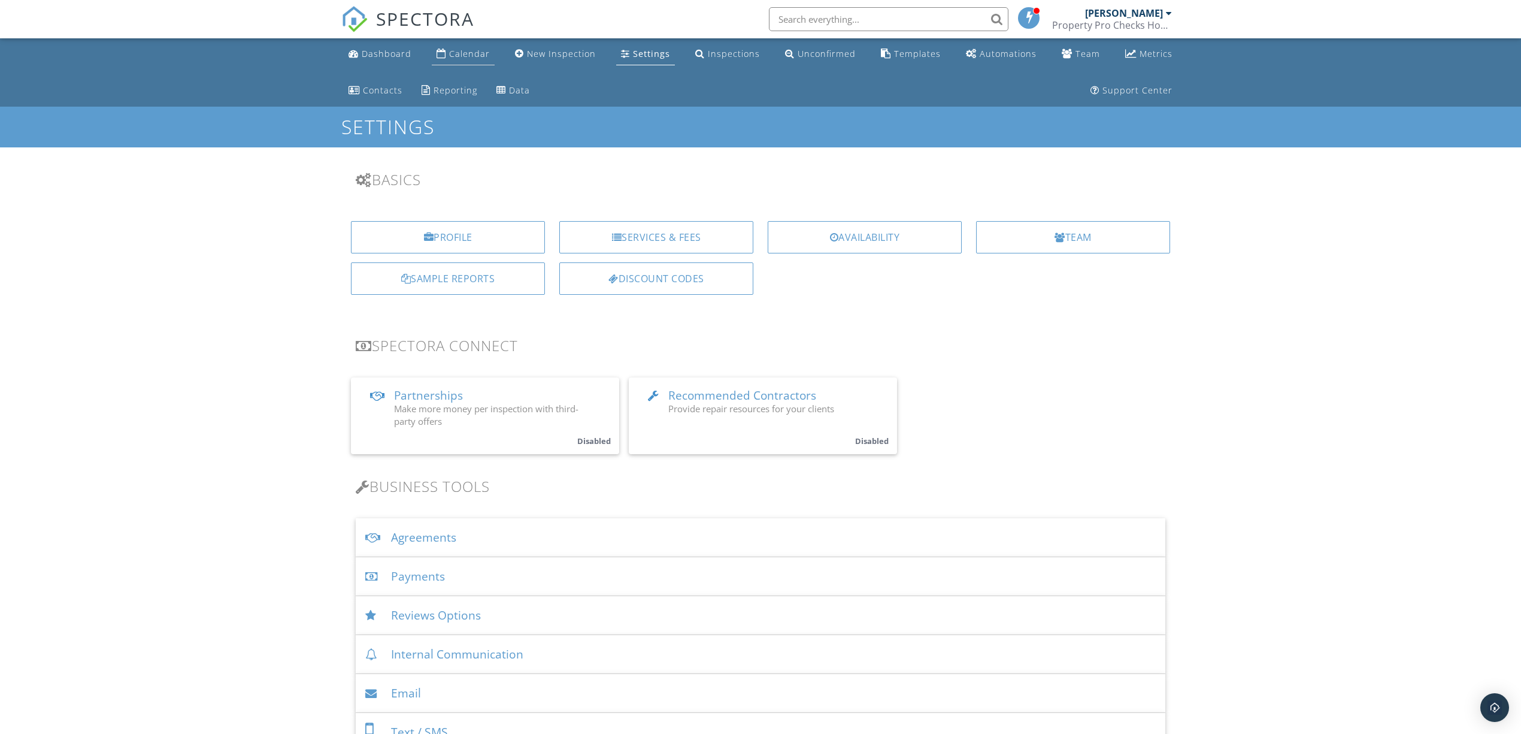
click at [466, 51] on div "Calendar" at bounding box center [469, 53] width 41 height 11
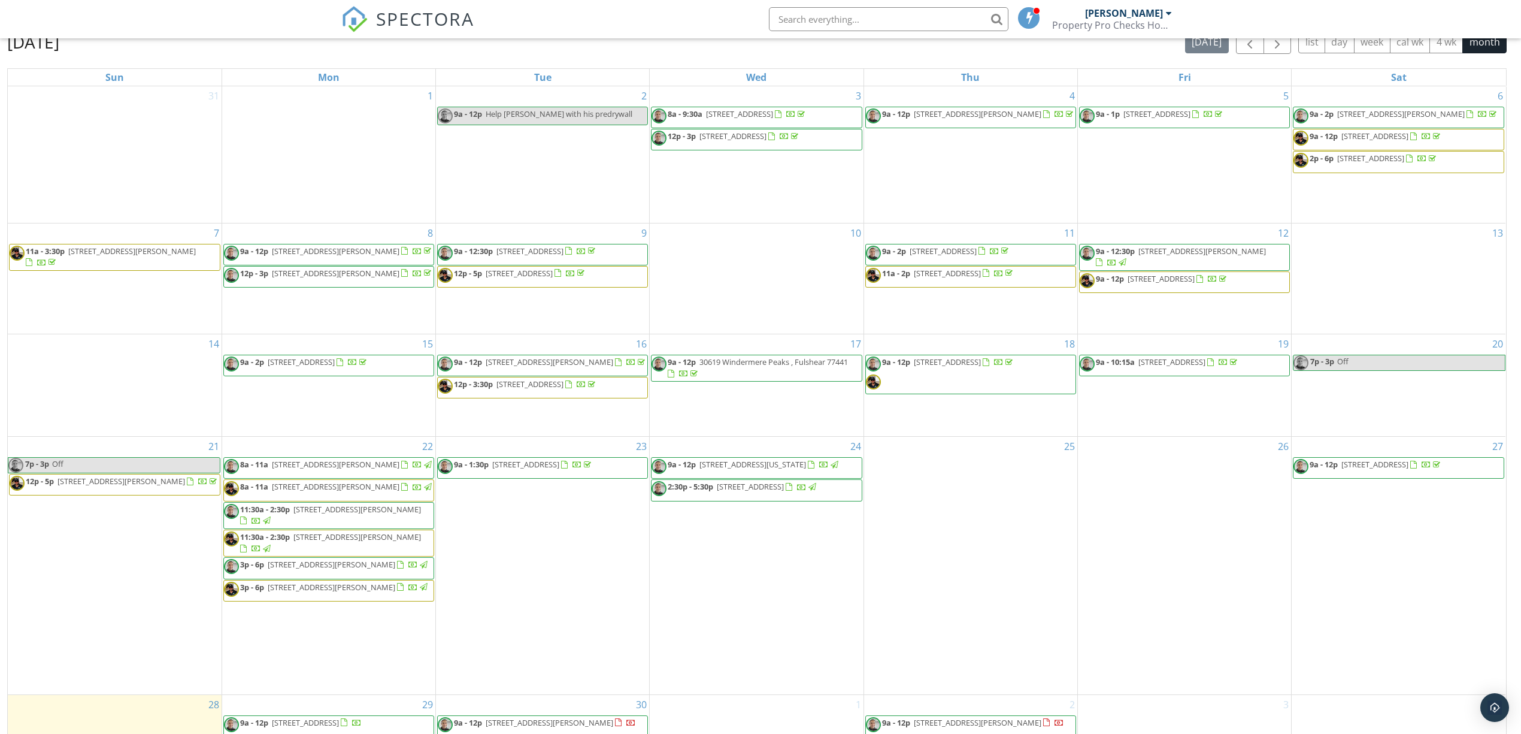
scroll to position [196, 0]
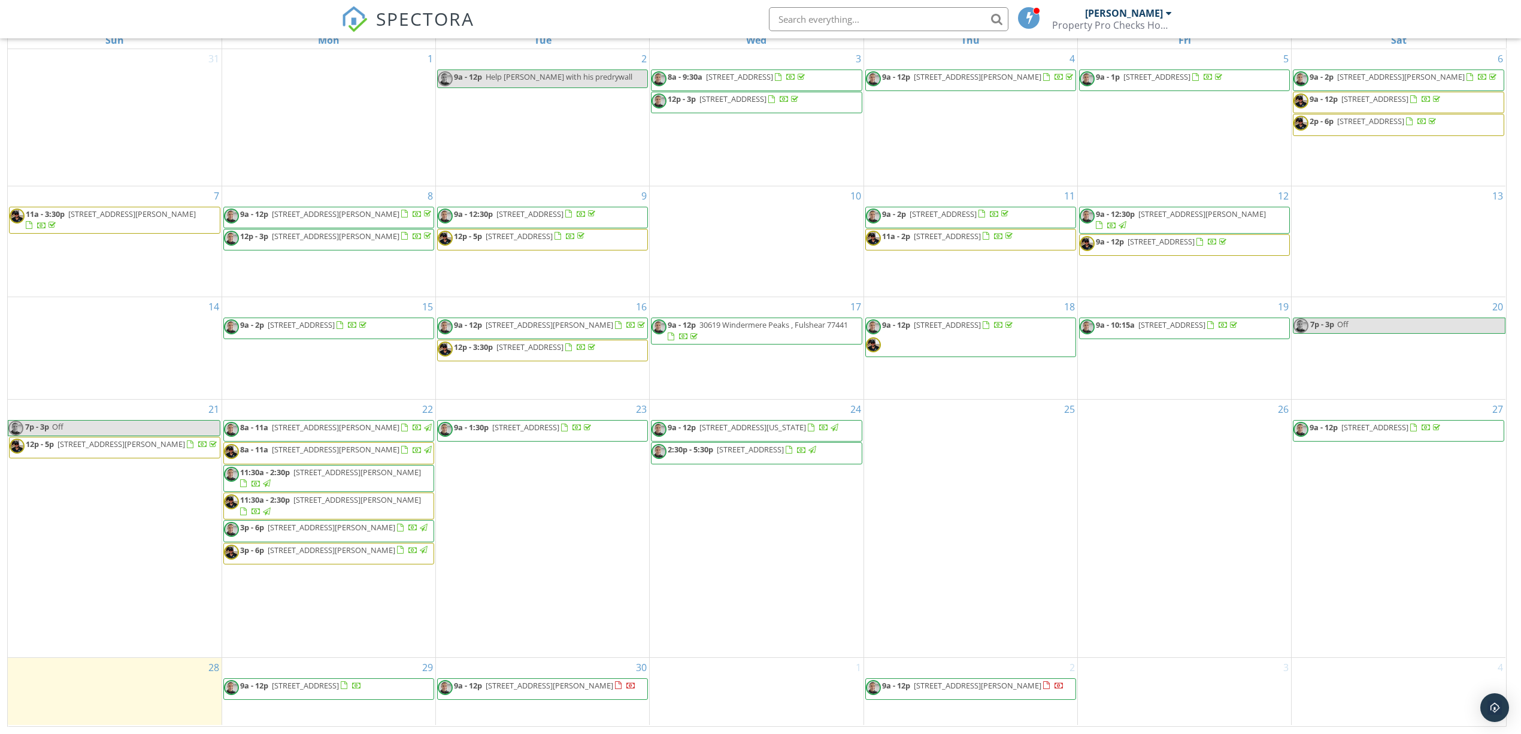
click at [525, 691] on span "8122 Esther Acres Ln, Houston 77088" at bounding box center [550, 685] width 128 height 11
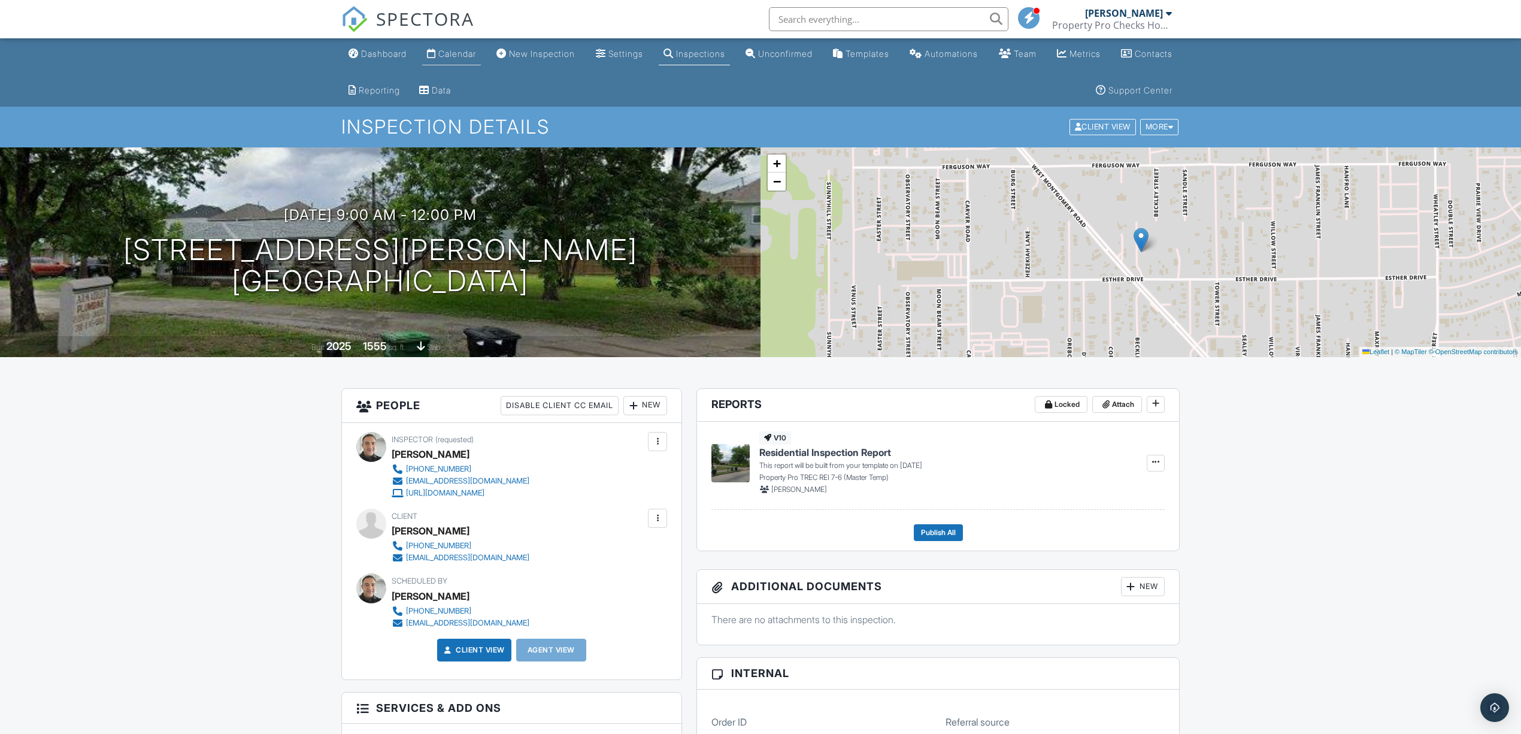
click at [446, 56] on link "Calendar" at bounding box center [451, 54] width 59 height 22
